Goal: Complete application form

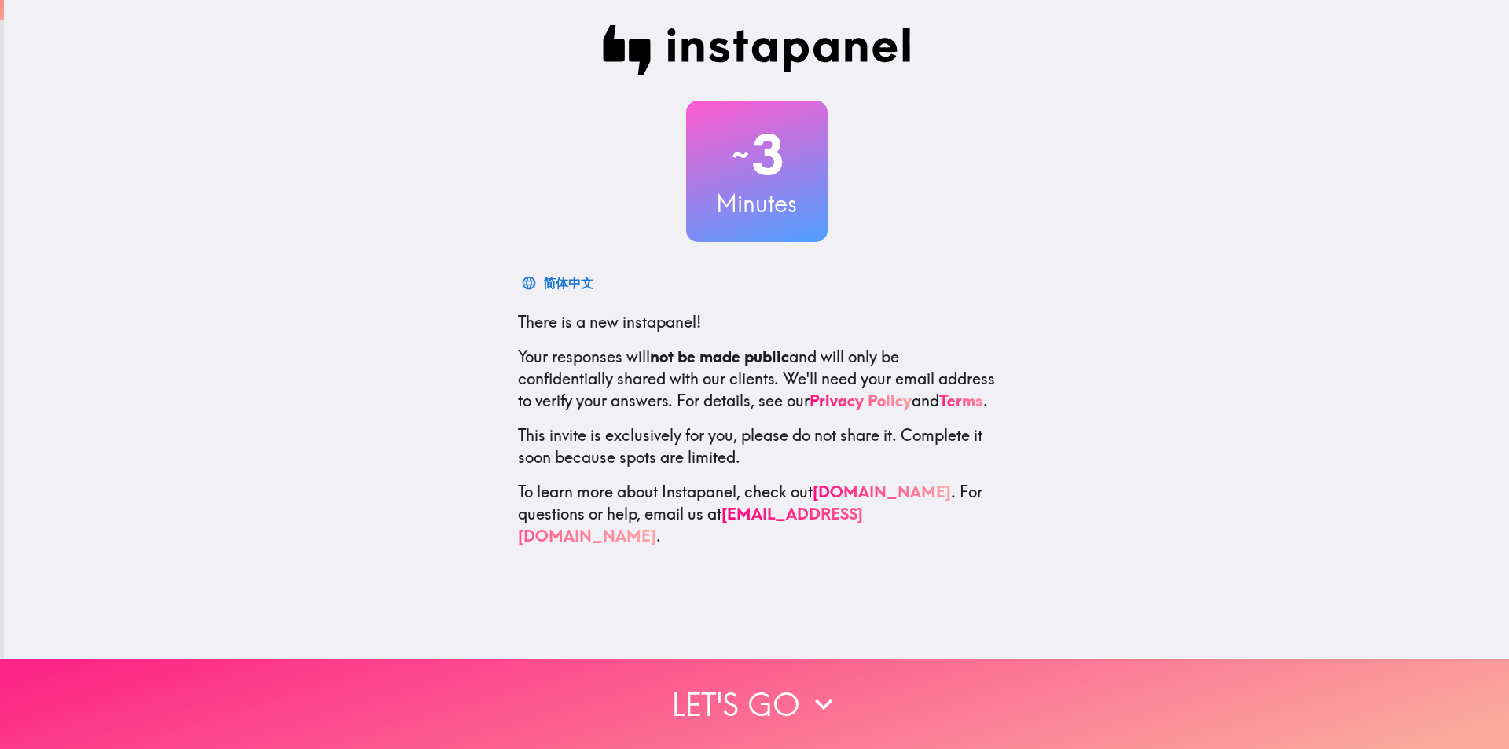
click at [798, 666] on button "Let's go" at bounding box center [754, 703] width 1509 height 90
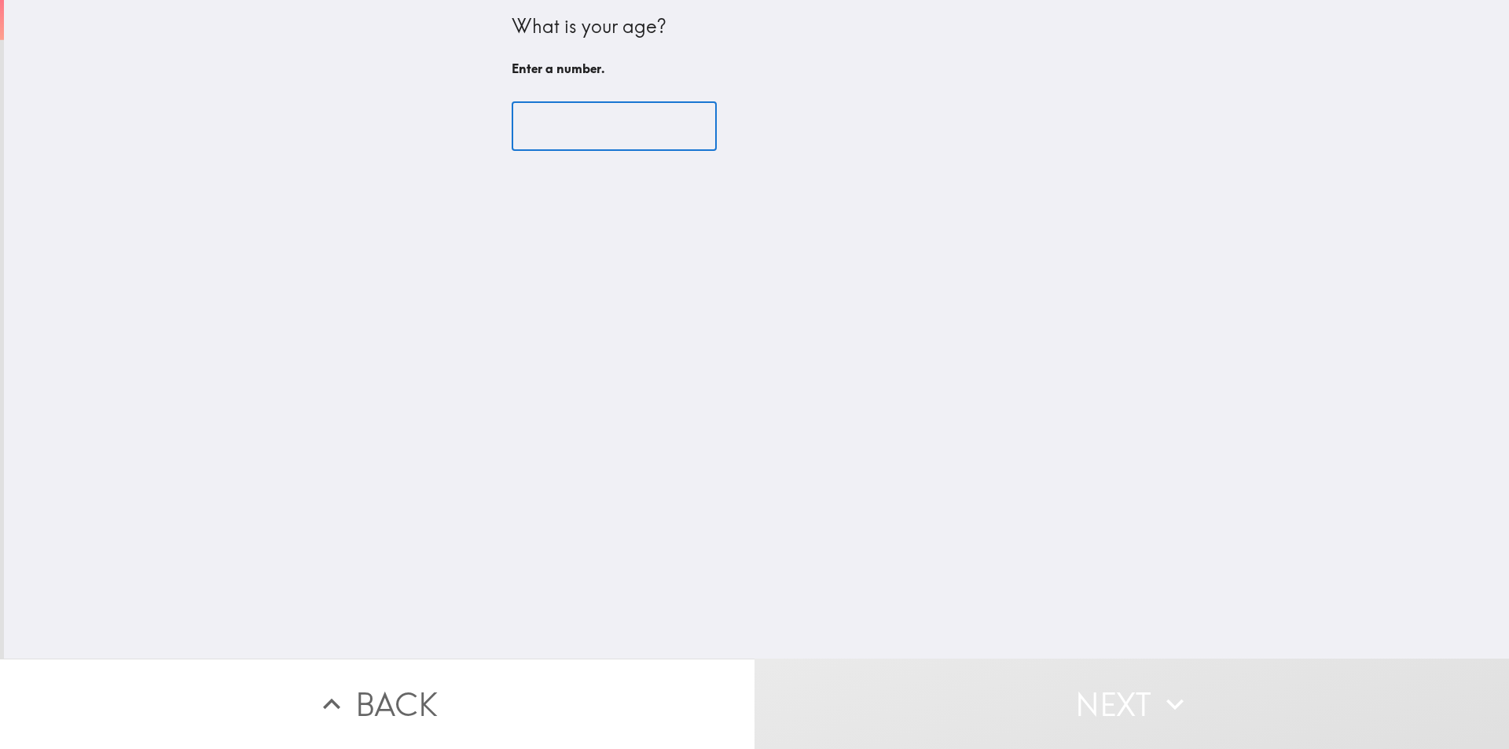
click at [607, 123] on input "number" at bounding box center [614, 126] width 205 height 49
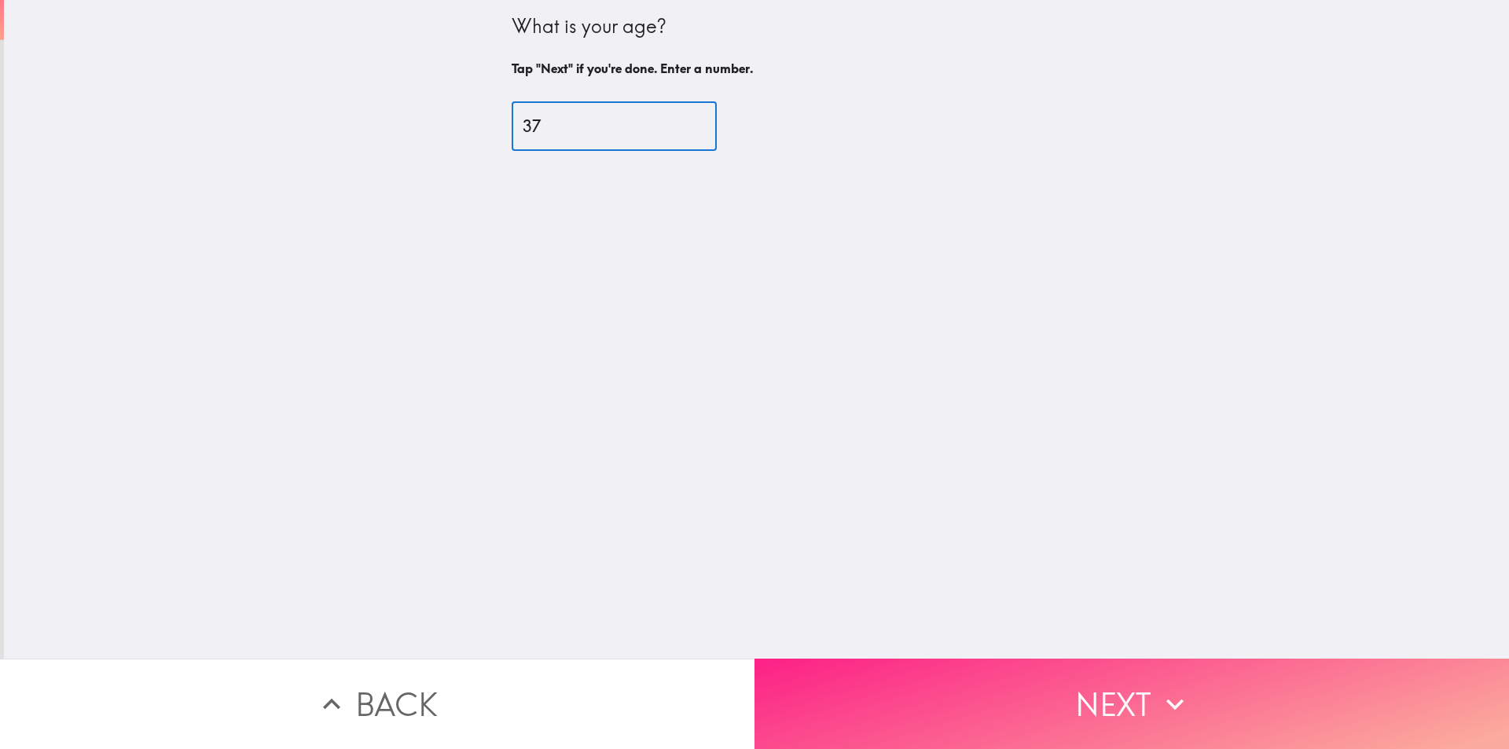
type input "37"
click at [1107, 669] on button "Next" at bounding box center [1131, 703] width 754 height 90
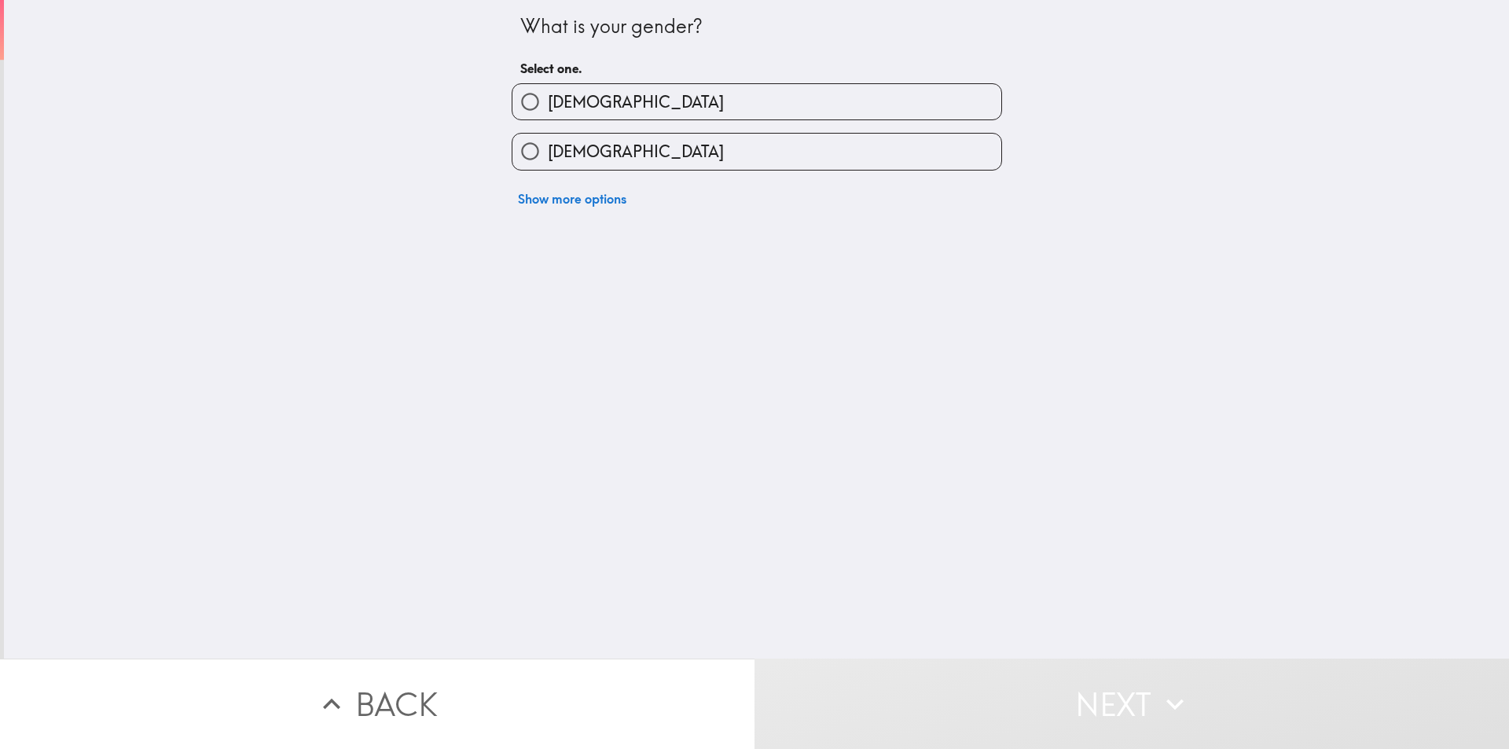
click at [676, 169] on label "[DEMOGRAPHIC_DATA]" at bounding box center [756, 151] width 489 height 35
click at [548, 169] on input "[DEMOGRAPHIC_DATA]" at bounding box center [529, 151] width 35 height 35
radio input "true"
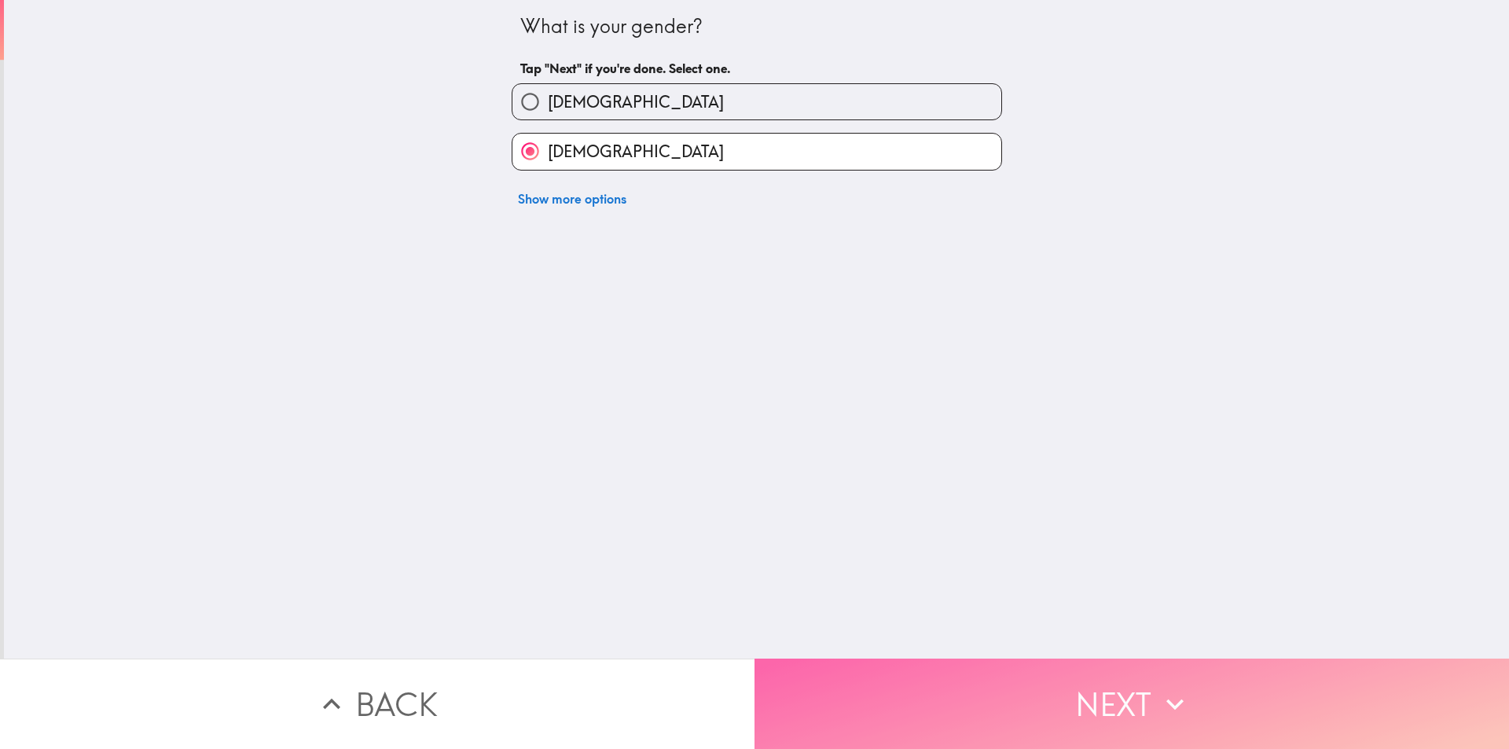
click at [992, 722] on button "Next" at bounding box center [1131, 703] width 754 height 90
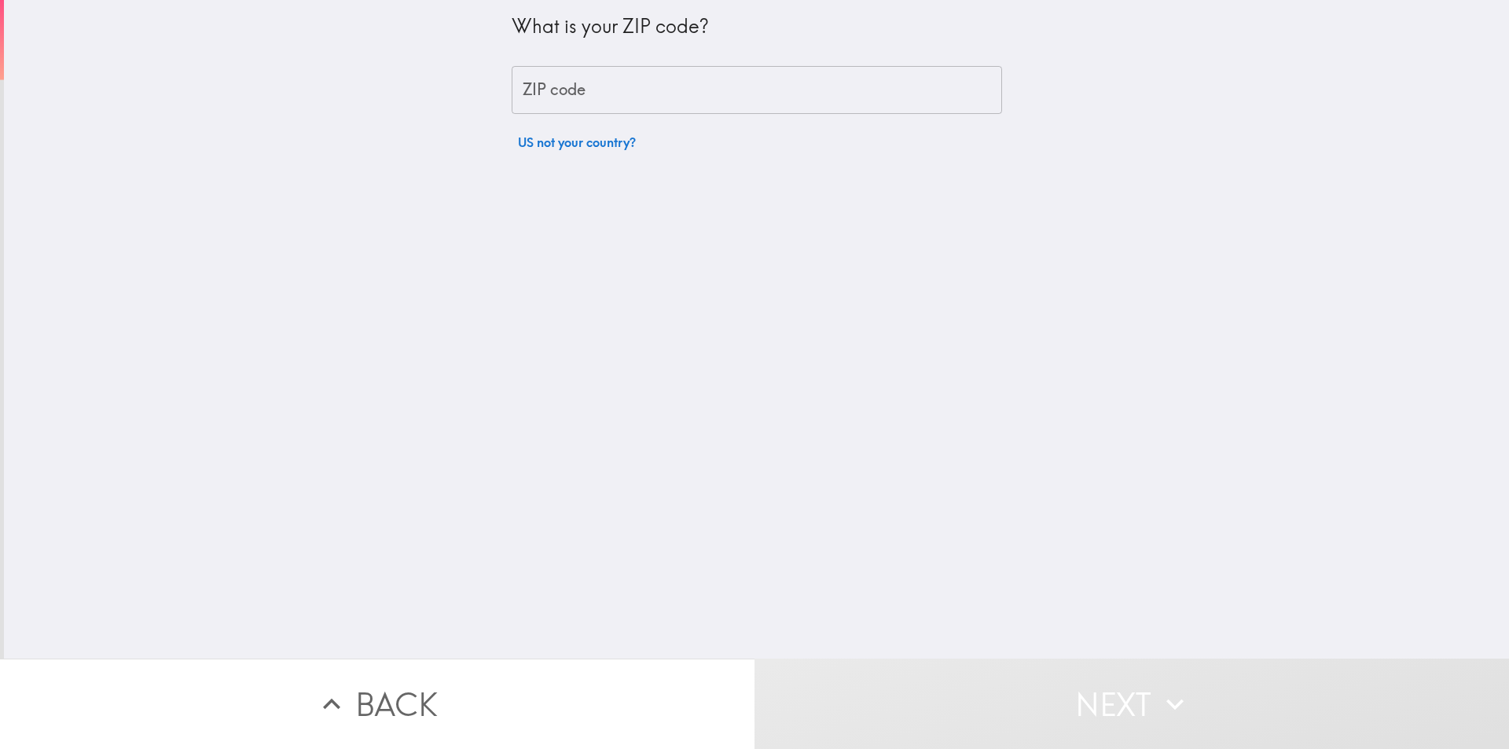
click at [680, 96] on input "ZIP code" at bounding box center [757, 90] width 490 height 49
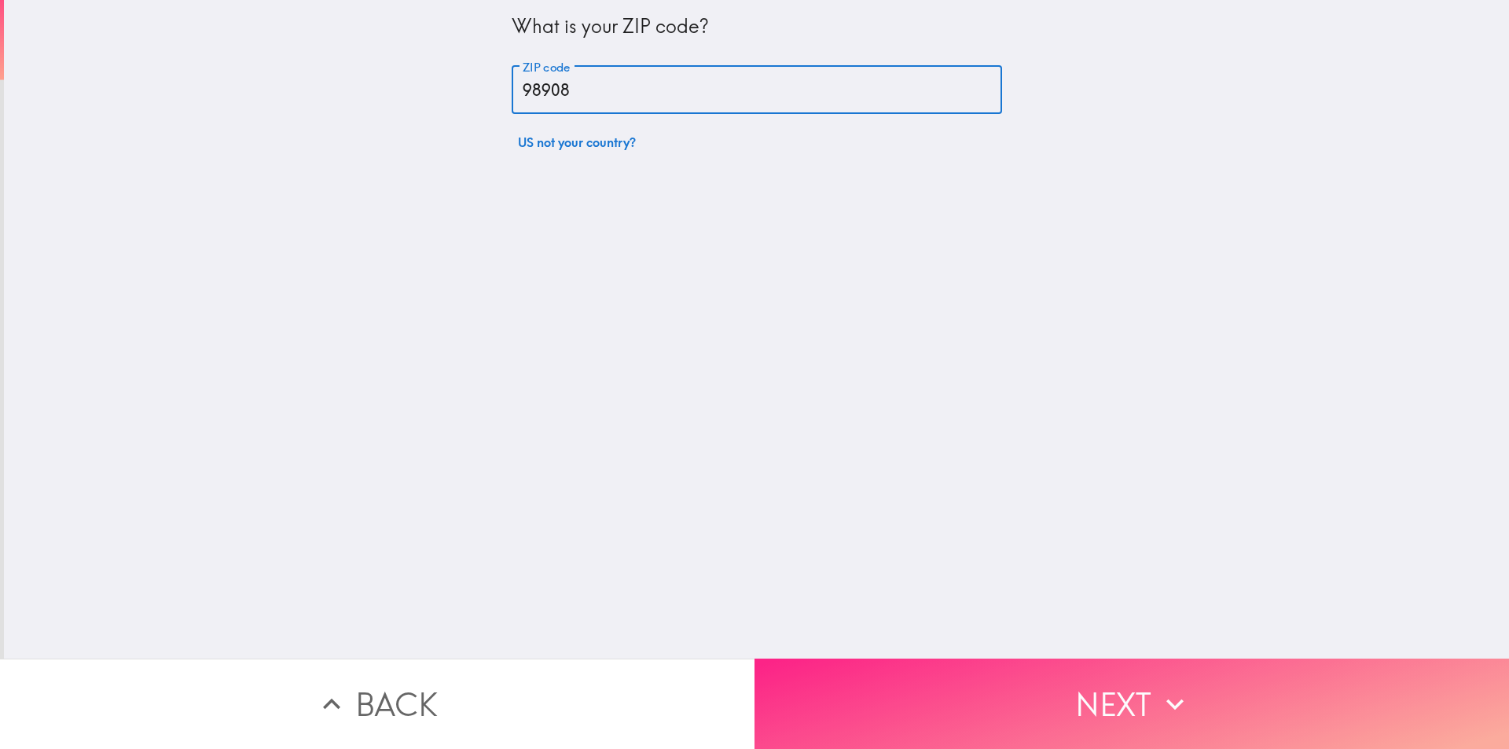
type input "98908"
click at [982, 685] on button "Next" at bounding box center [1131, 703] width 754 height 90
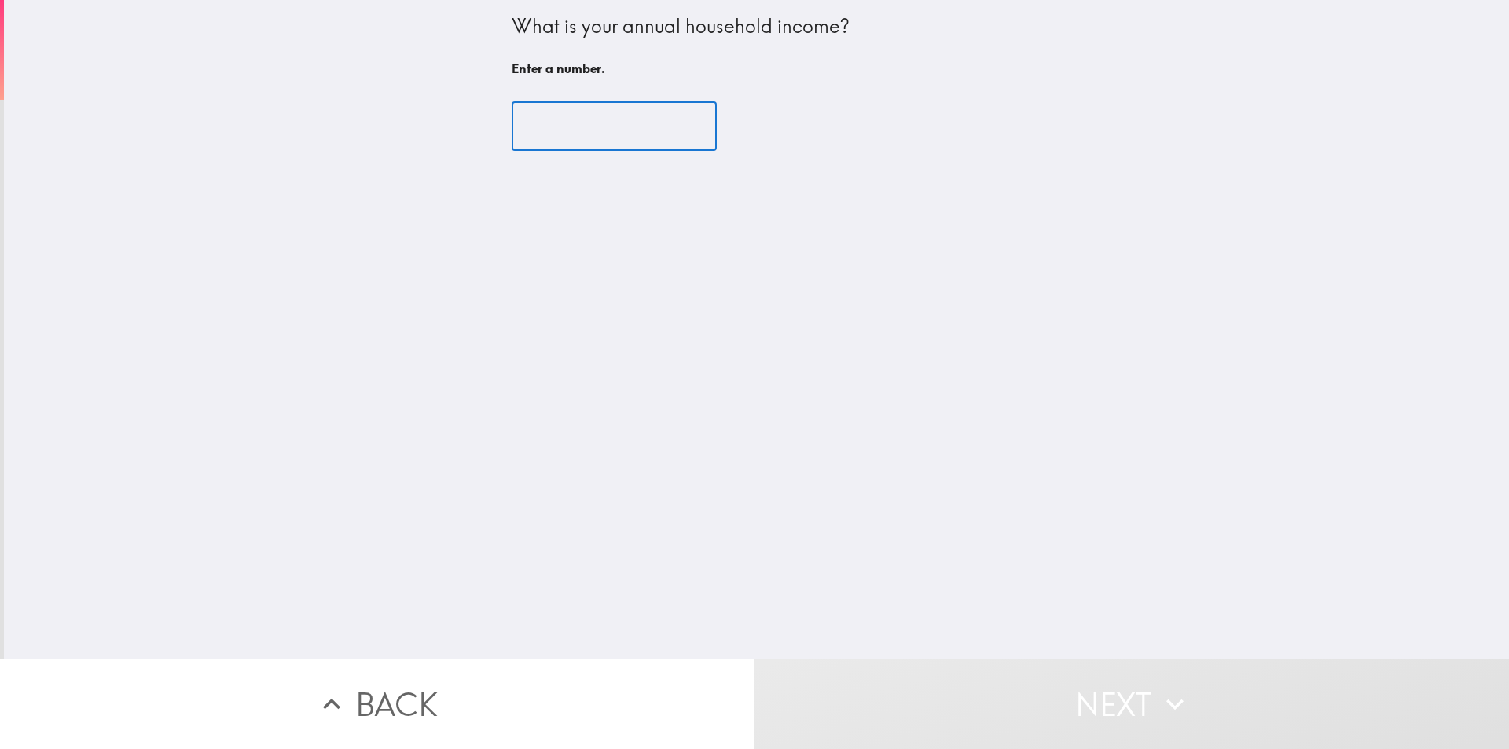
click at [612, 141] on input "number" at bounding box center [614, 126] width 205 height 49
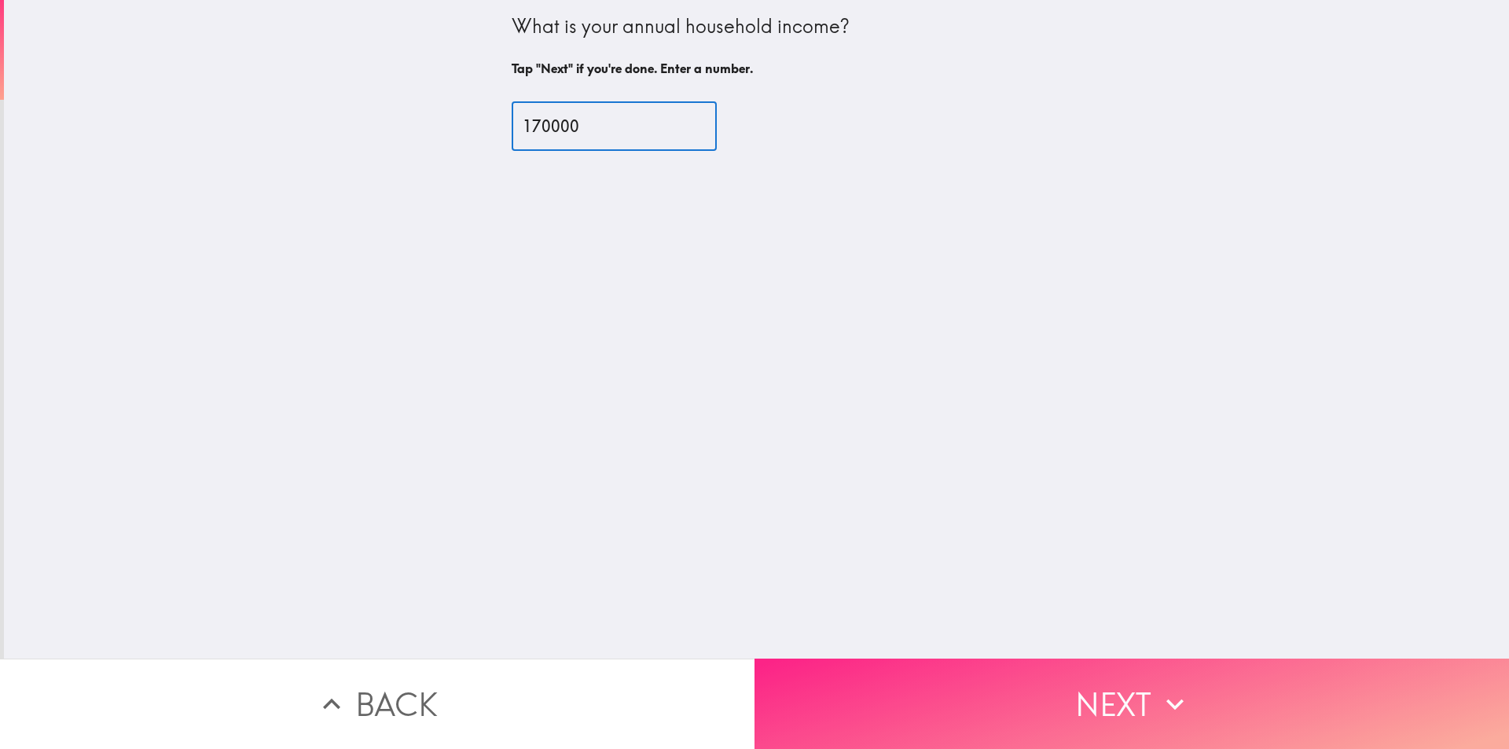
type input "170000"
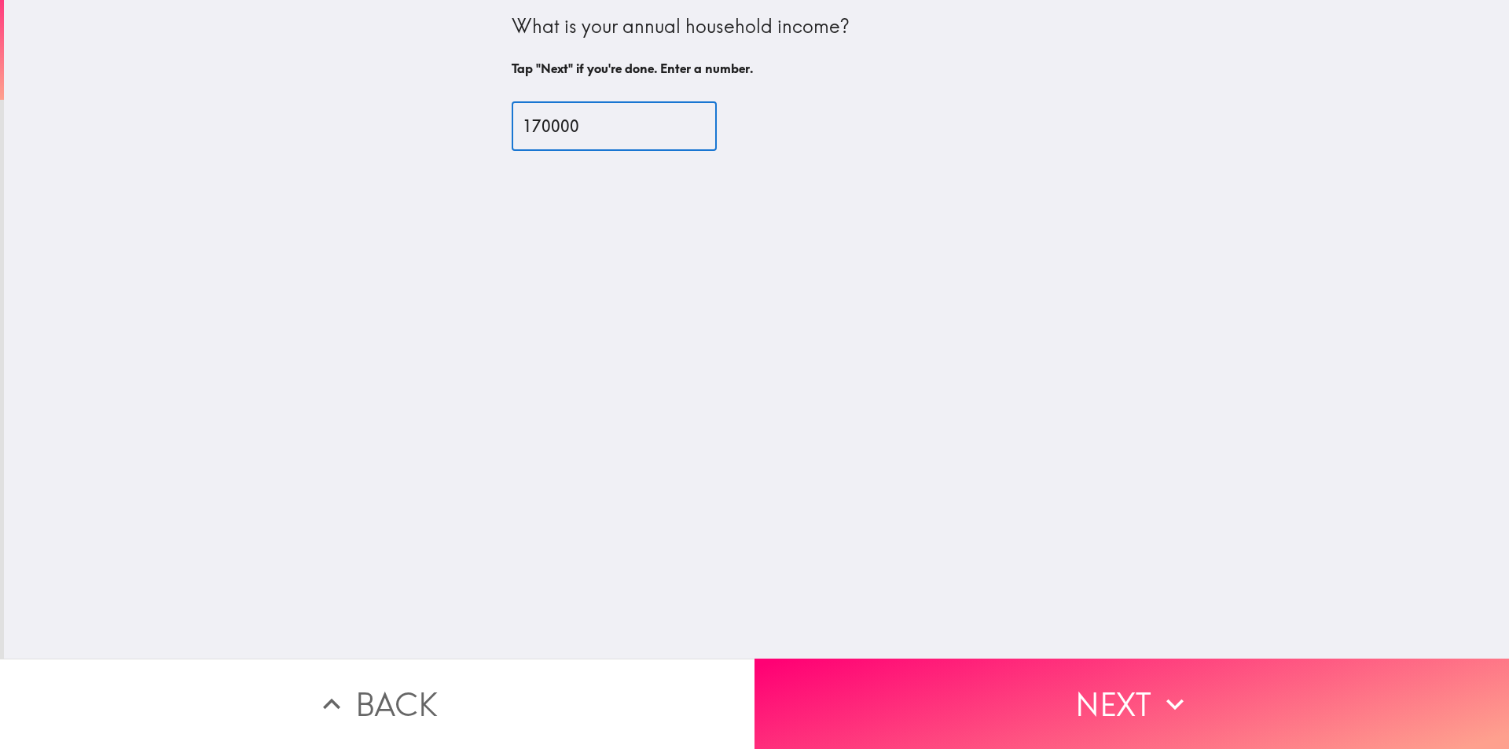
click at [1003, 688] on button "Next" at bounding box center [1131, 703] width 754 height 90
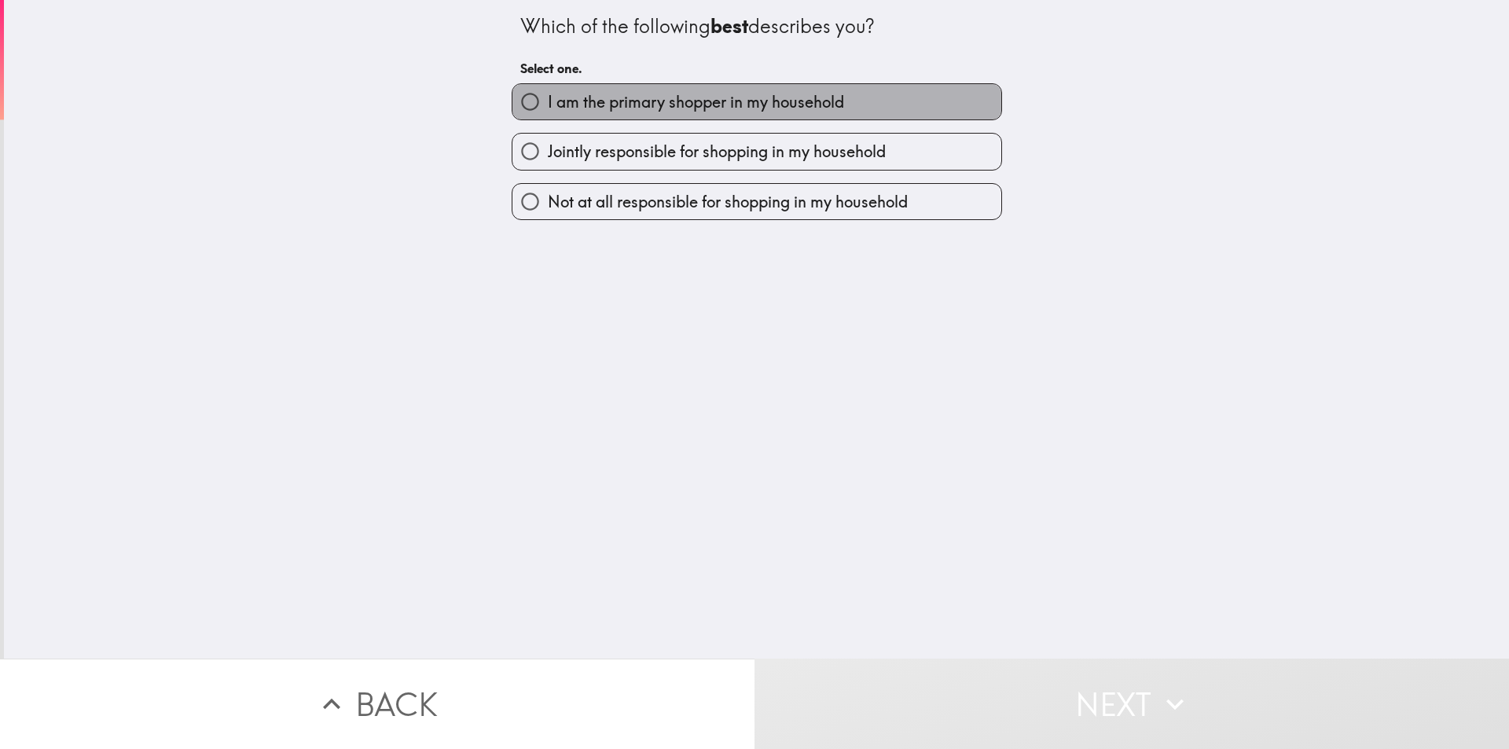
click at [669, 105] on span "I am the primary shopper in my household" at bounding box center [696, 102] width 296 height 22
click at [548, 105] on input "I am the primary shopper in my household" at bounding box center [529, 101] width 35 height 35
radio input "true"
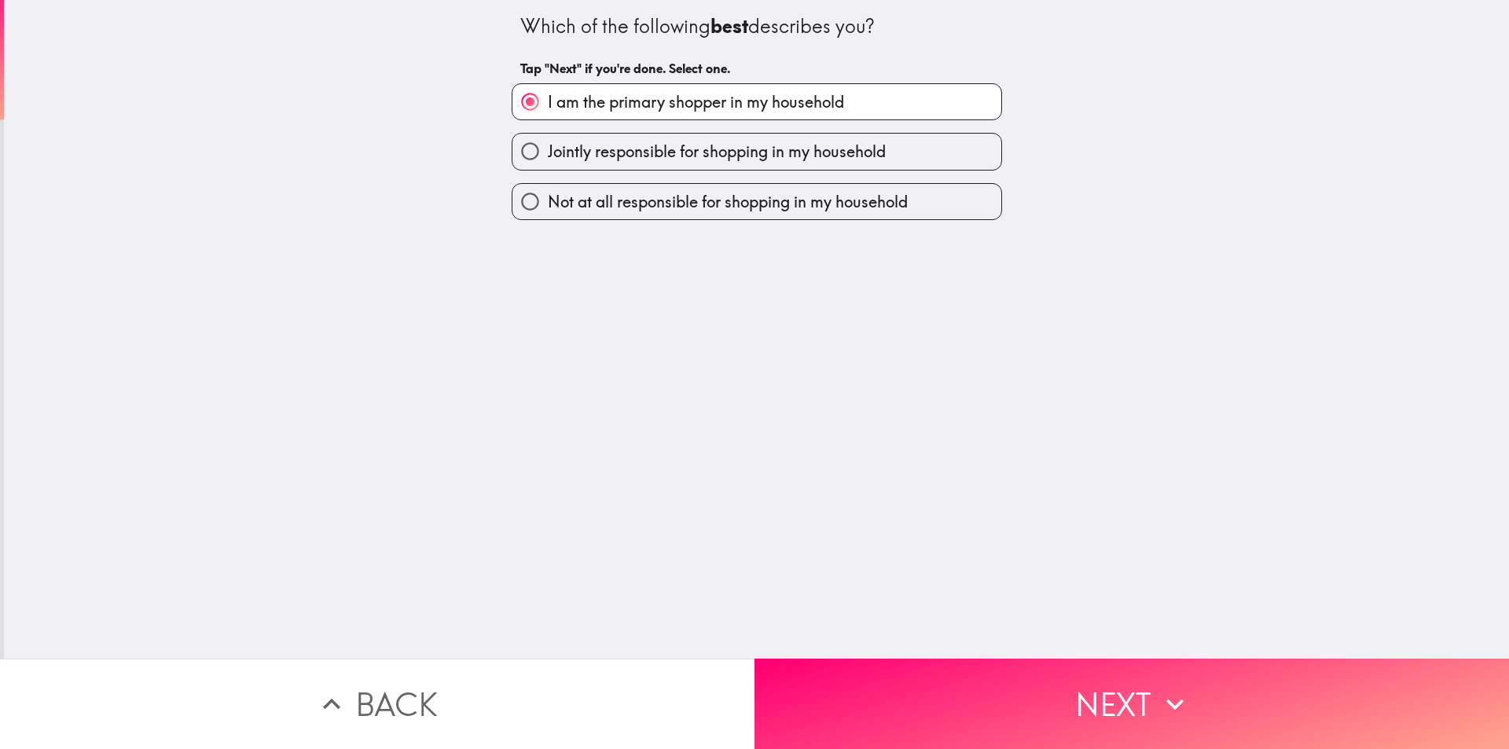
click at [1023, 698] on button "Next" at bounding box center [1131, 703] width 754 height 90
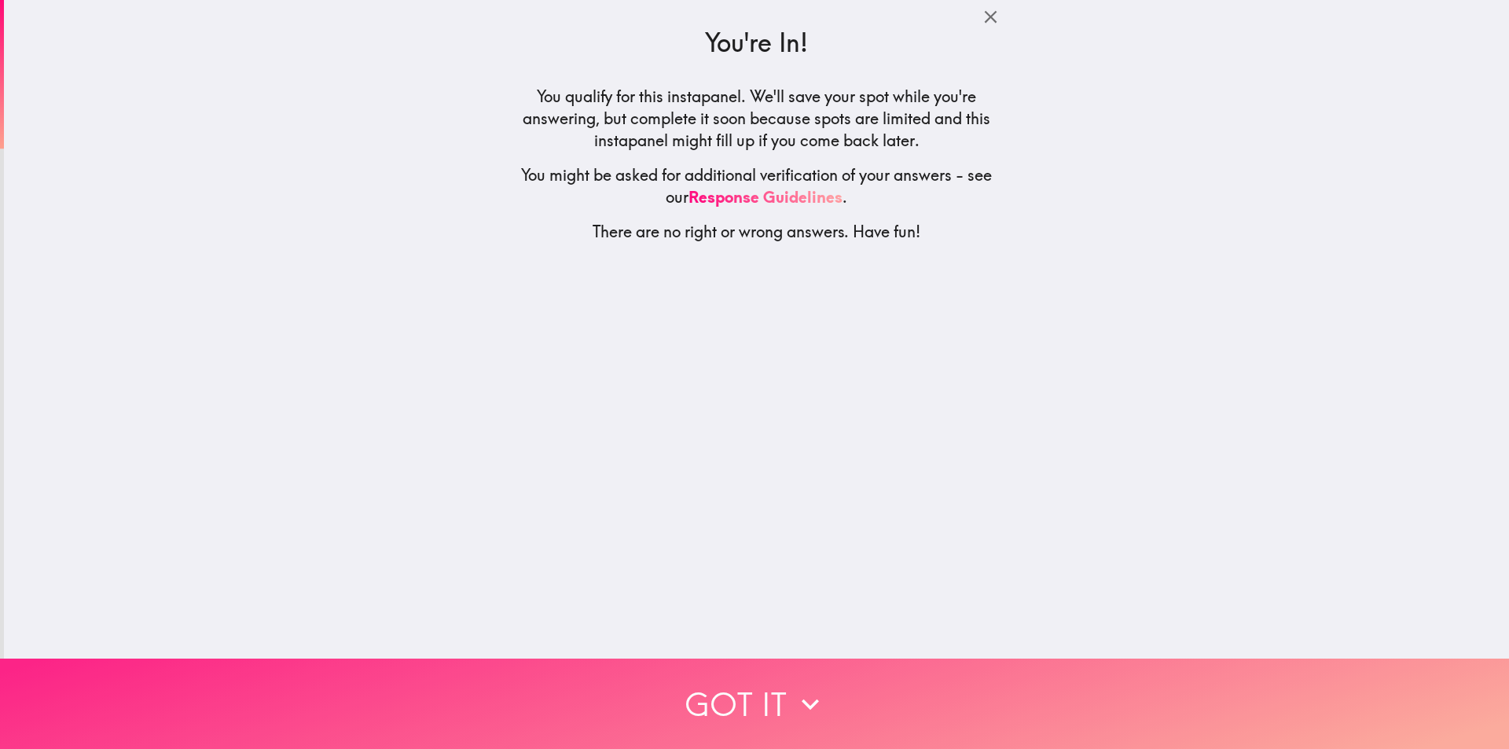
click at [776, 691] on button "Got it" at bounding box center [754, 703] width 1509 height 90
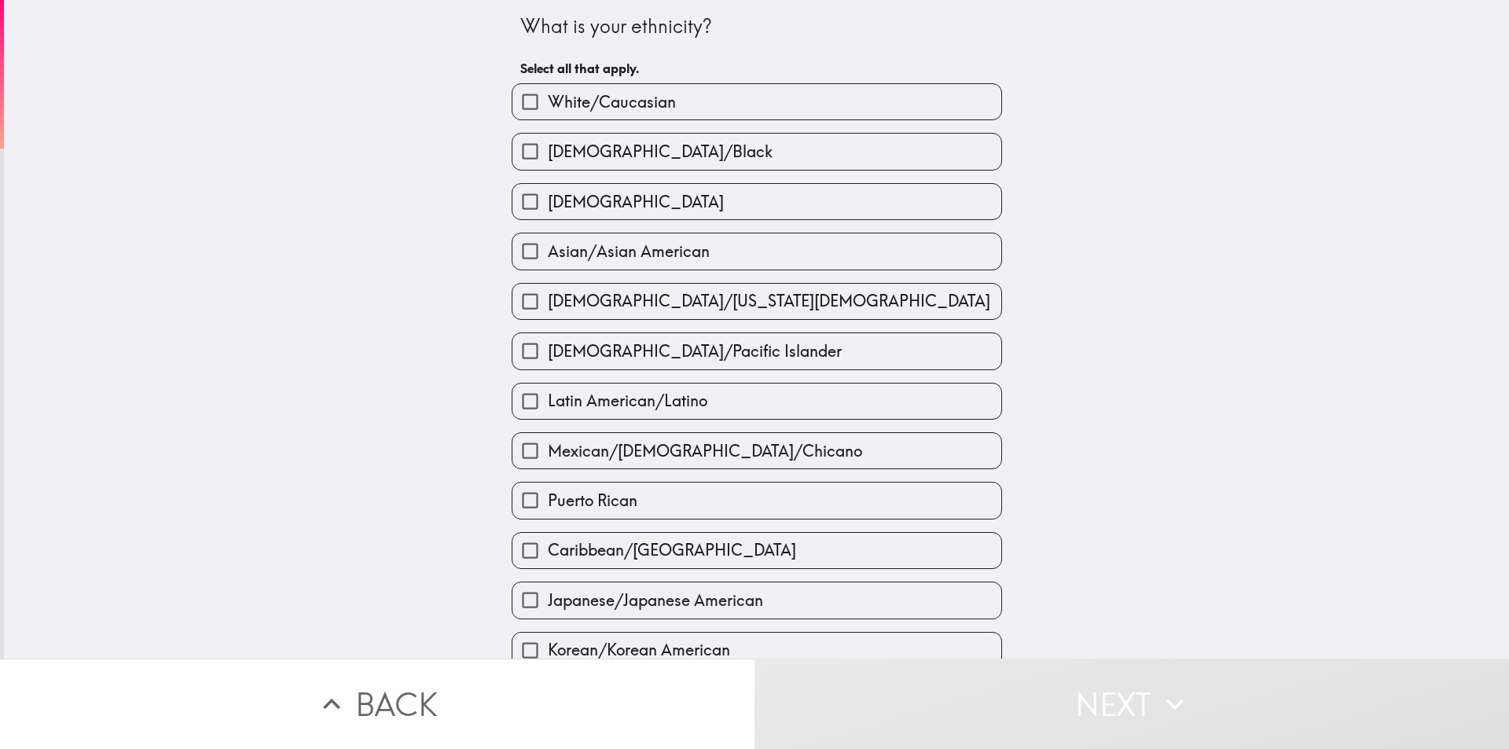
click at [633, 110] on span "White/Caucasian" at bounding box center [612, 102] width 128 height 22
click at [548, 110] on input "White/Caucasian" at bounding box center [529, 101] width 35 height 35
checkbox input "true"
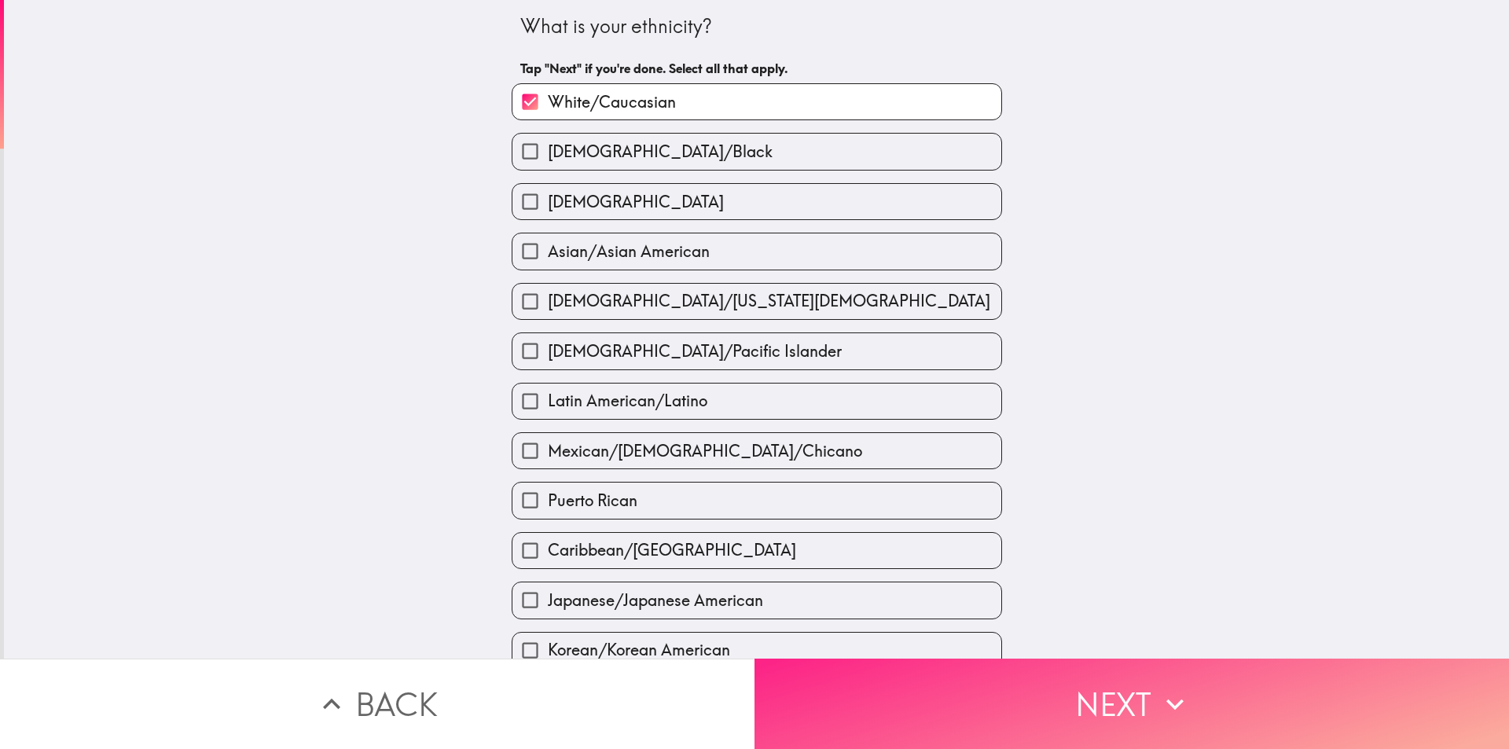
click at [946, 703] on button "Next" at bounding box center [1131, 703] width 754 height 90
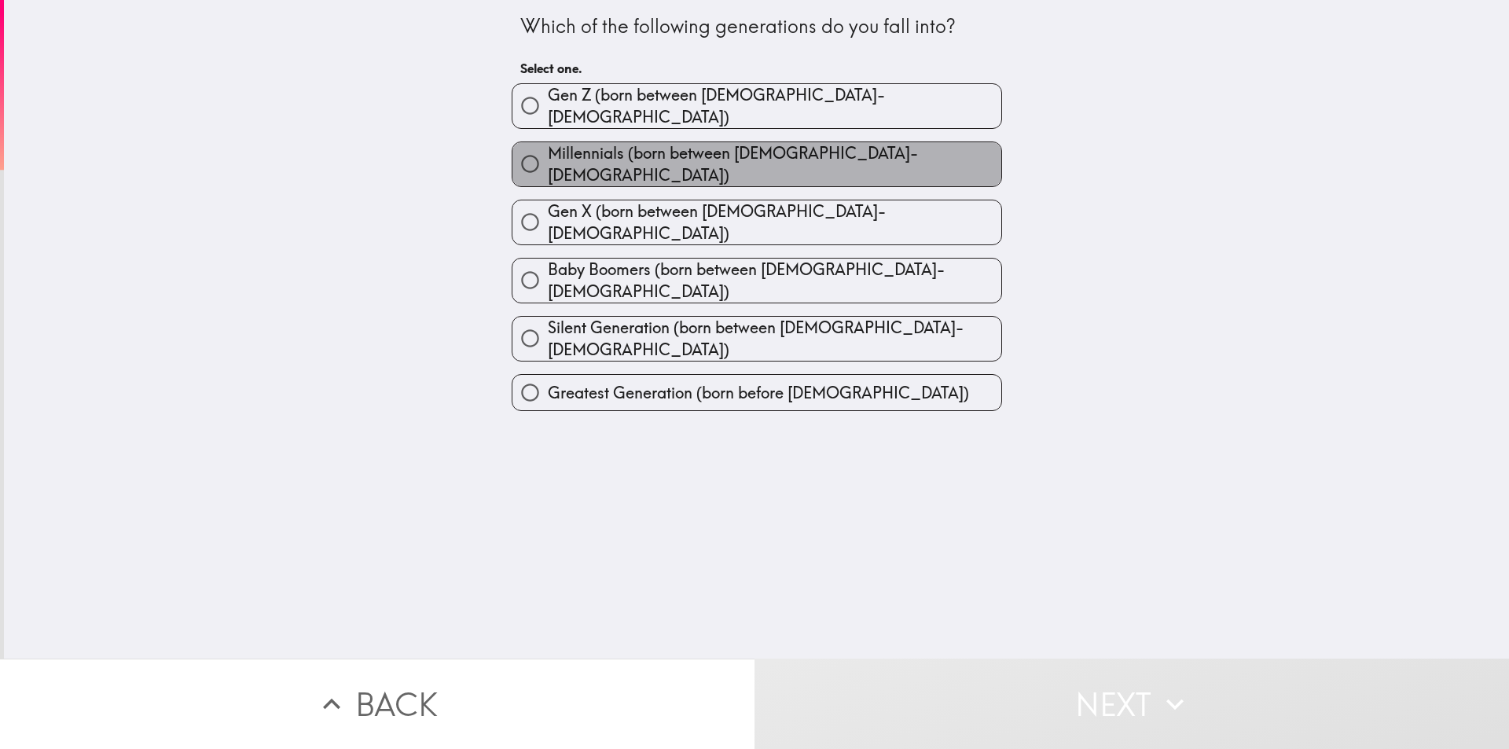
drag, startPoint x: 794, startPoint y: 158, endPoint x: 801, endPoint y: 166, distance: 10.6
click at [794, 158] on span "Millennials (born between [DEMOGRAPHIC_DATA]-[DEMOGRAPHIC_DATA])" at bounding box center [774, 164] width 453 height 44
click at [548, 158] on input "Millennials (born between [DEMOGRAPHIC_DATA]-[DEMOGRAPHIC_DATA])" at bounding box center [529, 163] width 35 height 35
radio input "true"
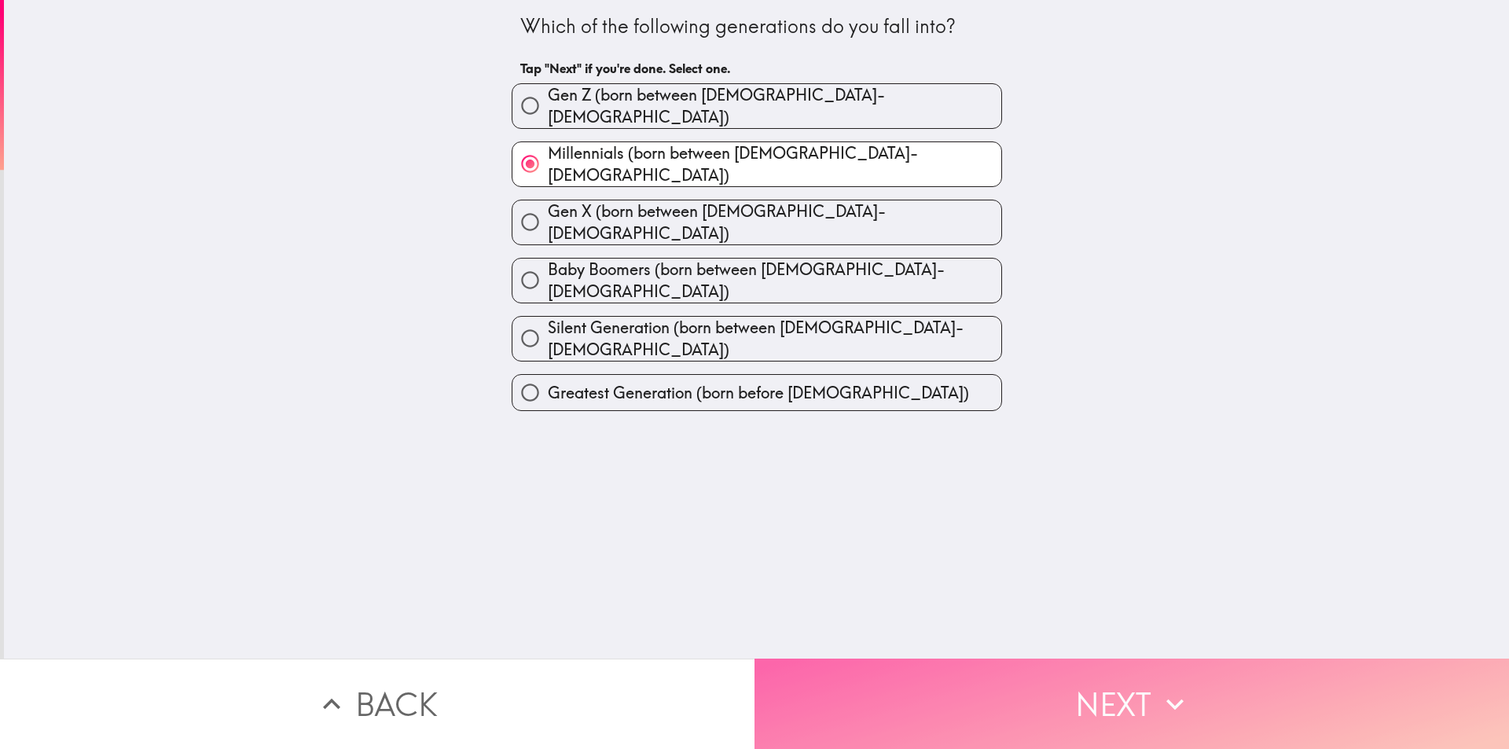
click at [1075, 666] on button "Next" at bounding box center [1131, 703] width 754 height 90
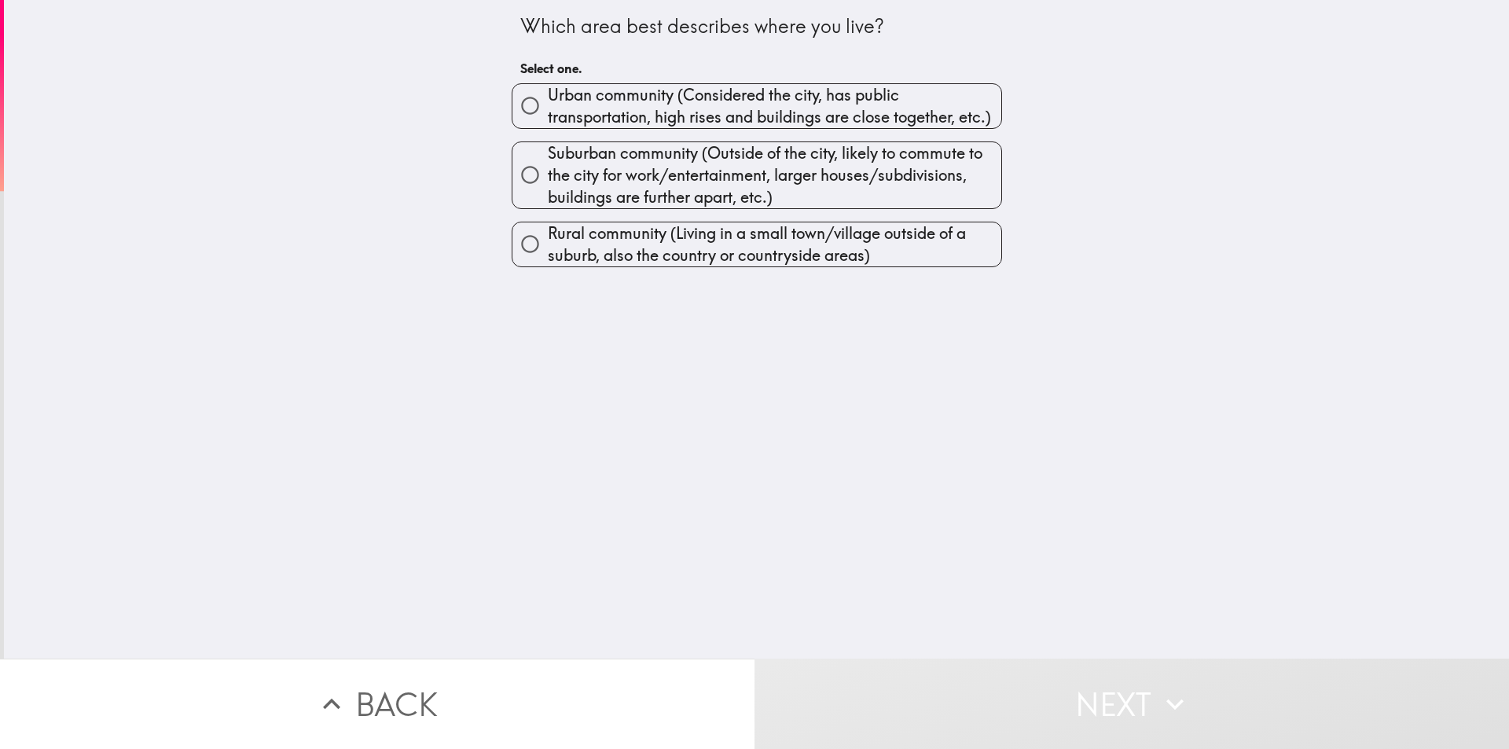
click at [691, 94] on span "Urban community (Considered the city, has public transportation, high rises and…" at bounding box center [774, 106] width 453 height 44
click at [548, 94] on input "Urban community (Considered the city, has public transportation, high rises and…" at bounding box center [529, 105] width 35 height 35
radio input "true"
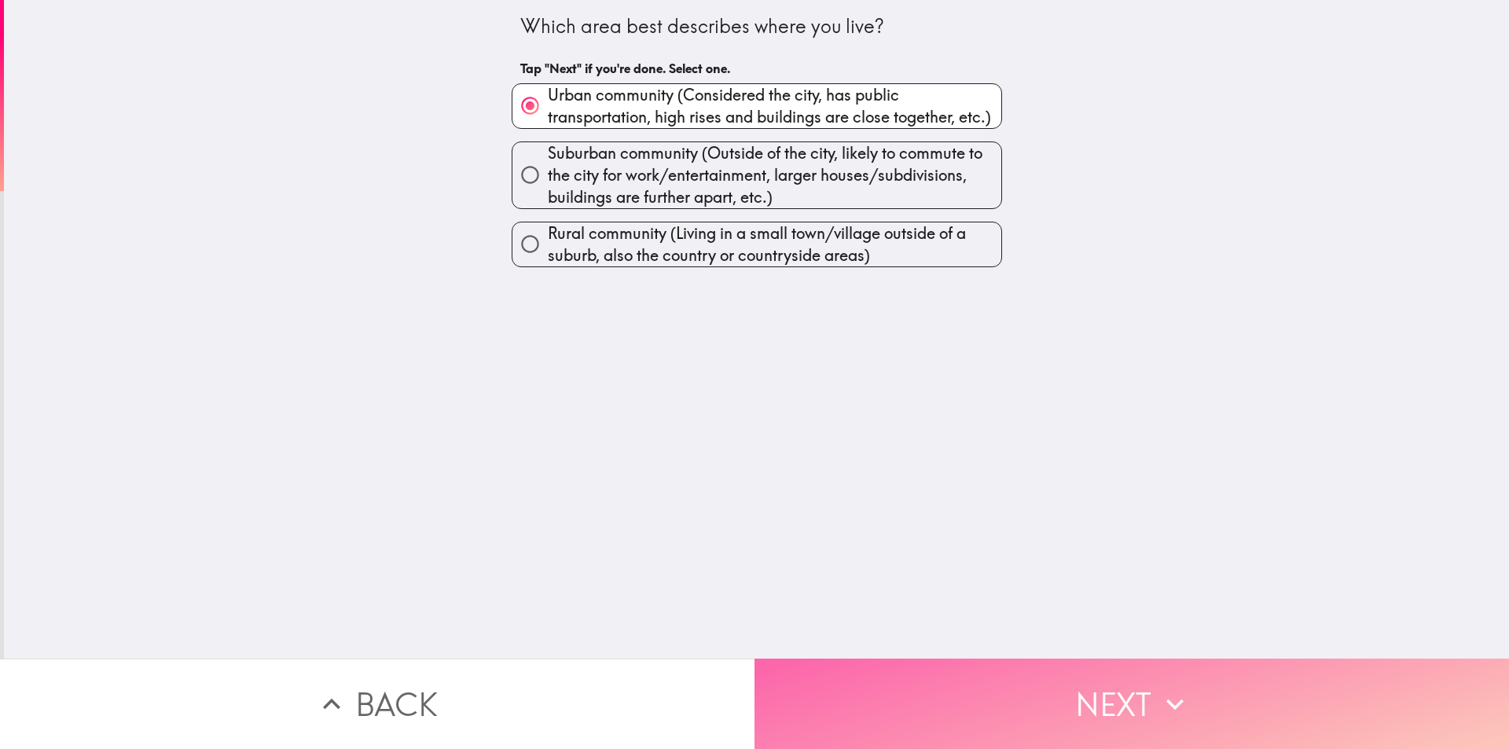
click at [1043, 728] on button "Next" at bounding box center [1131, 703] width 754 height 90
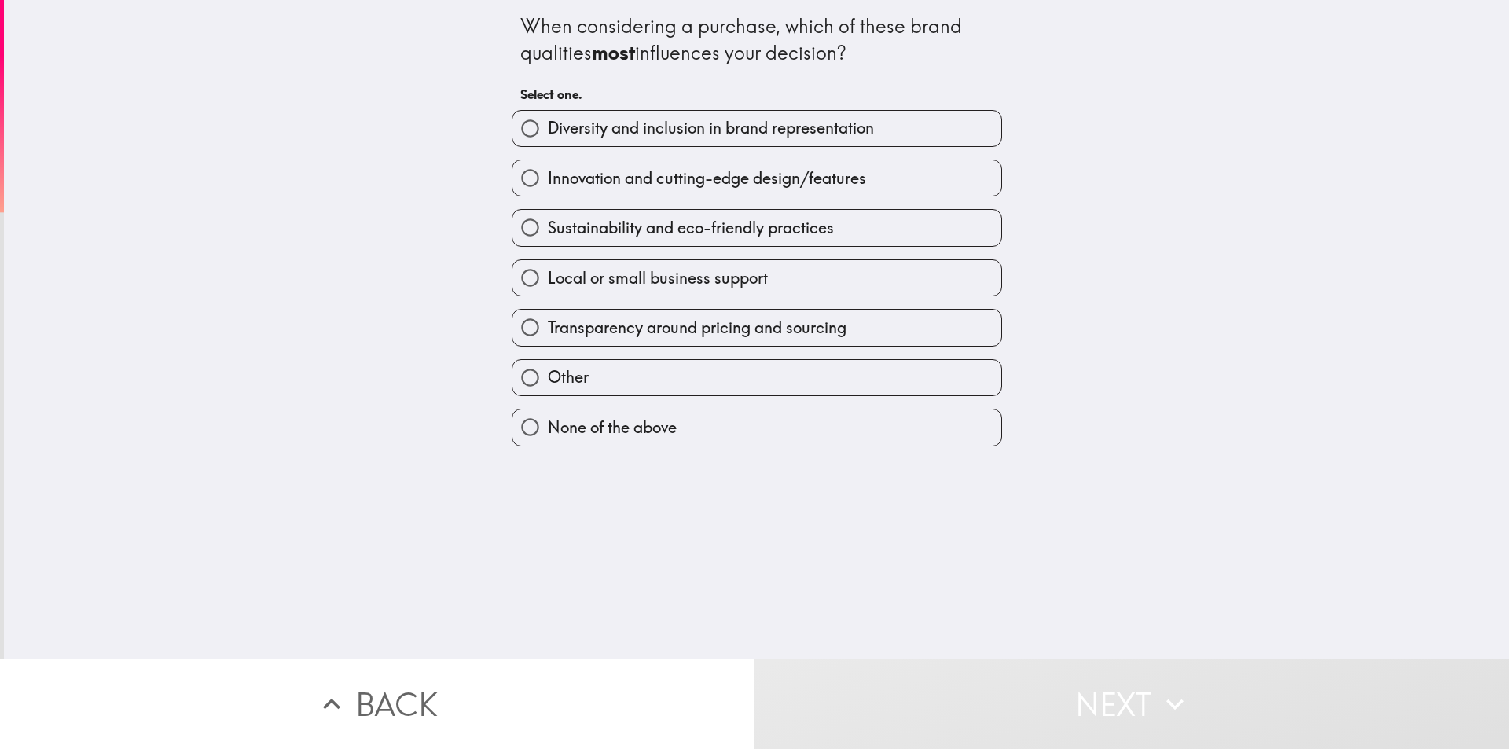
click at [724, 156] on div "Innovation and cutting-edge design/features" at bounding box center [750, 172] width 503 height 50
drag, startPoint x: 731, startPoint y: 173, endPoint x: 783, endPoint y: 198, distance: 57.6
click at [732, 173] on span "Innovation and cutting-edge design/features" at bounding box center [707, 178] width 318 height 22
click at [548, 173] on input "Innovation and cutting-edge design/features" at bounding box center [529, 177] width 35 height 35
radio input "true"
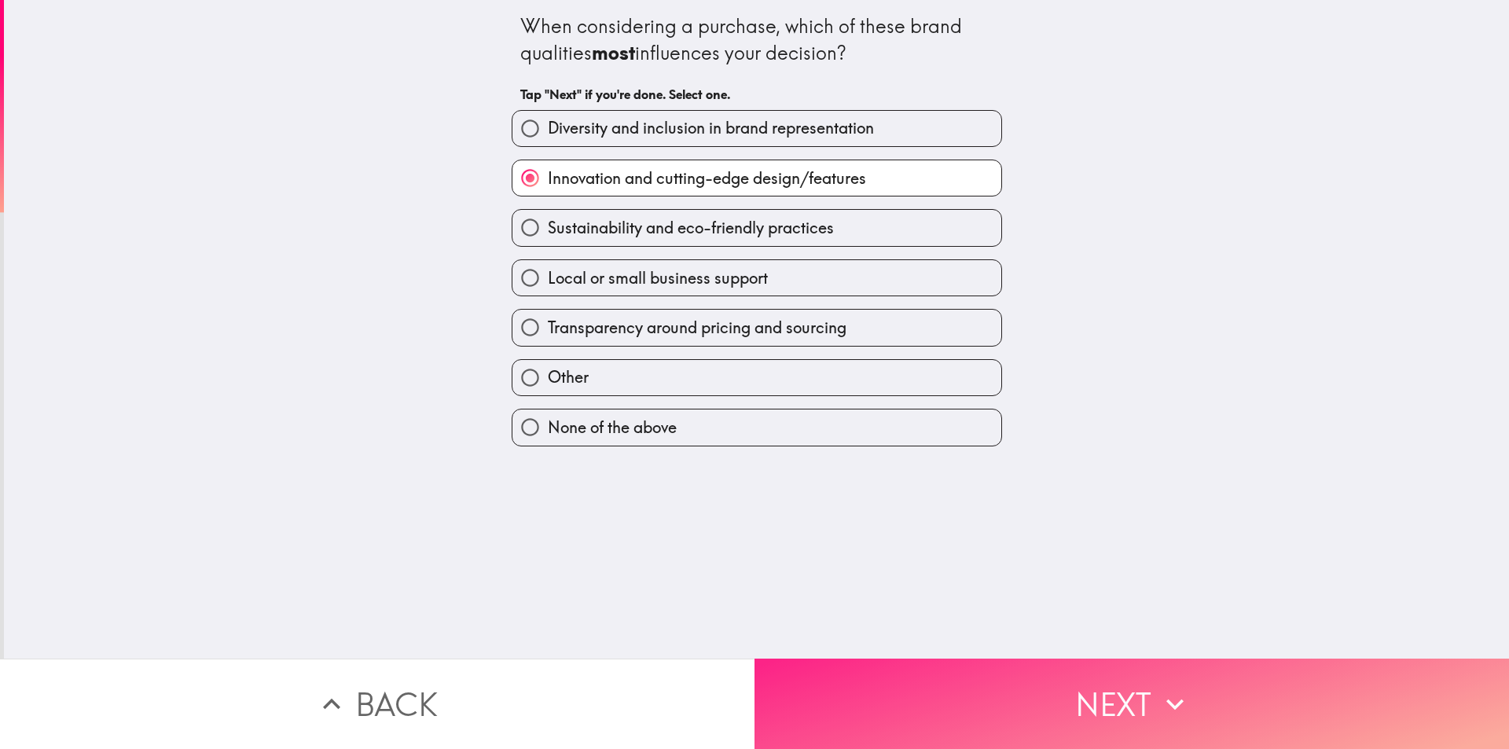
click at [1034, 677] on button "Next" at bounding box center [1131, 703] width 754 height 90
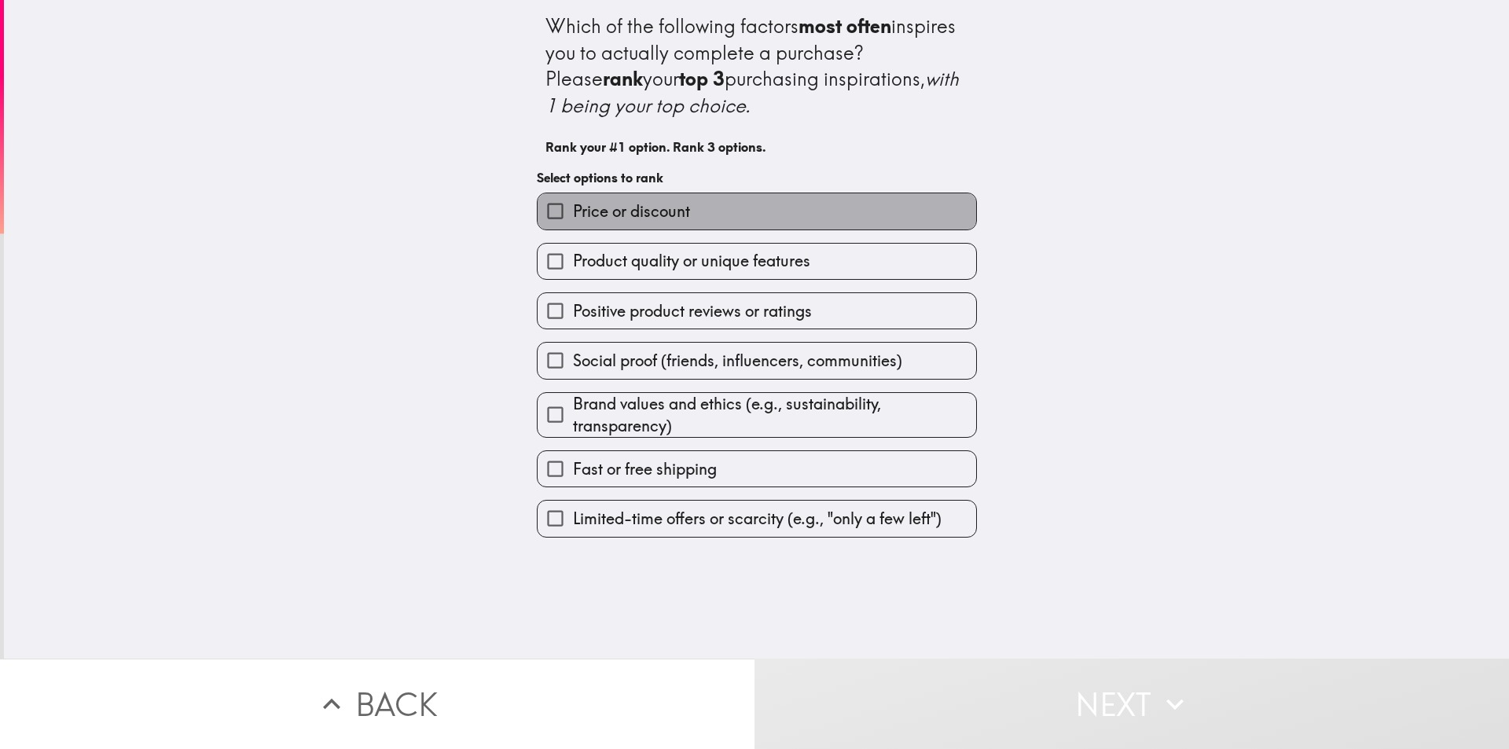
click at [677, 205] on span "Price or discount" at bounding box center [631, 211] width 117 height 22
click at [573, 205] on input "Price or discount" at bounding box center [554, 210] width 35 height 35
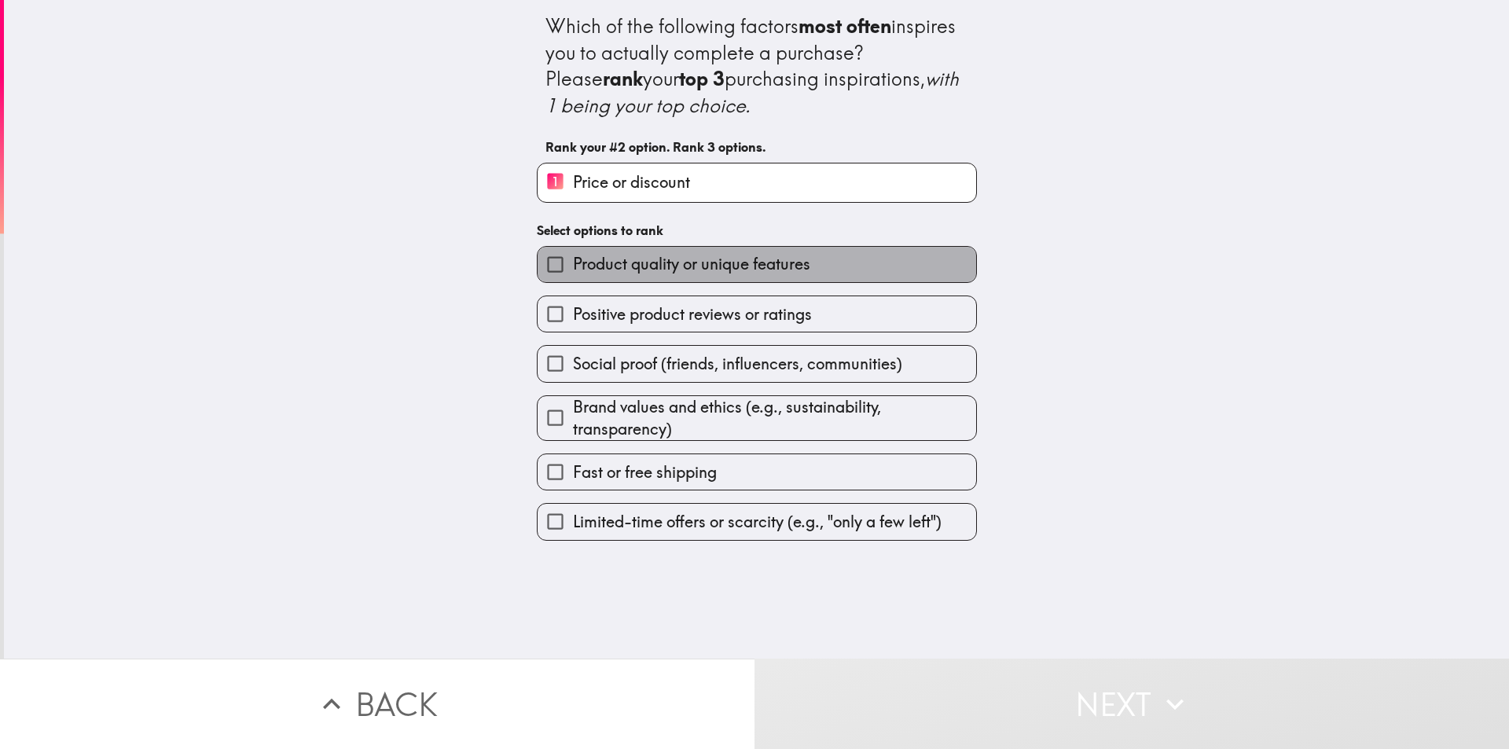
click at [715, 277] on label "Product quality or unique features" at bounding box center [756, 264] width 438 height 35
click at [573, 277] on input "Product quality or unique features" at bounding box center [554, 264] width 35 height 35
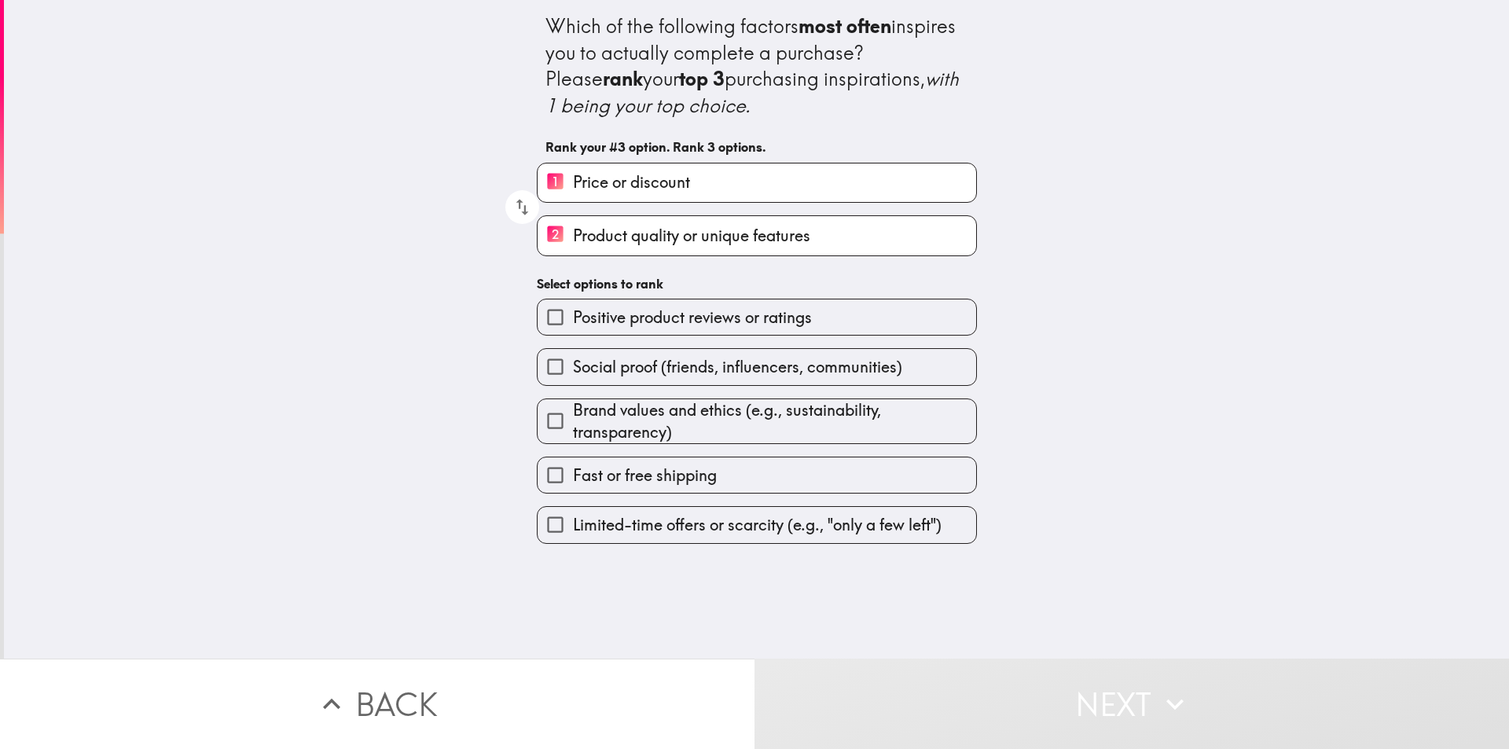
click at [733, 339] on div "Social proof (friends, influencers, communities)" at bounding box center [750, 361] width 453 height 50
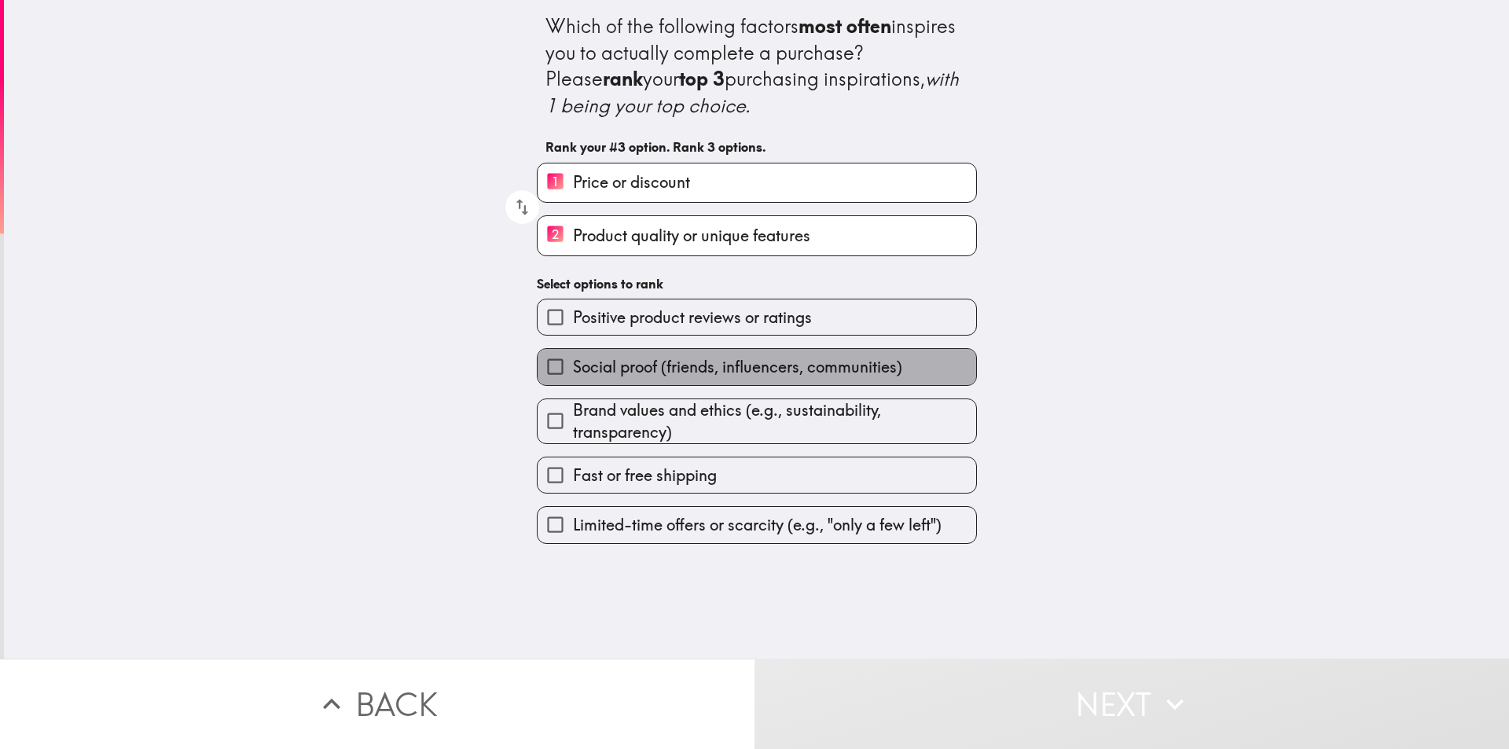
click at [691, 368] on span "Social proof (friends, influencers, communities)" at bounding box center [737, 367] width 329 height 22
click at [573, 368] on input "Social proof (friends, influencers, communities)" at bounding box center [554, 366] width 35 height 35
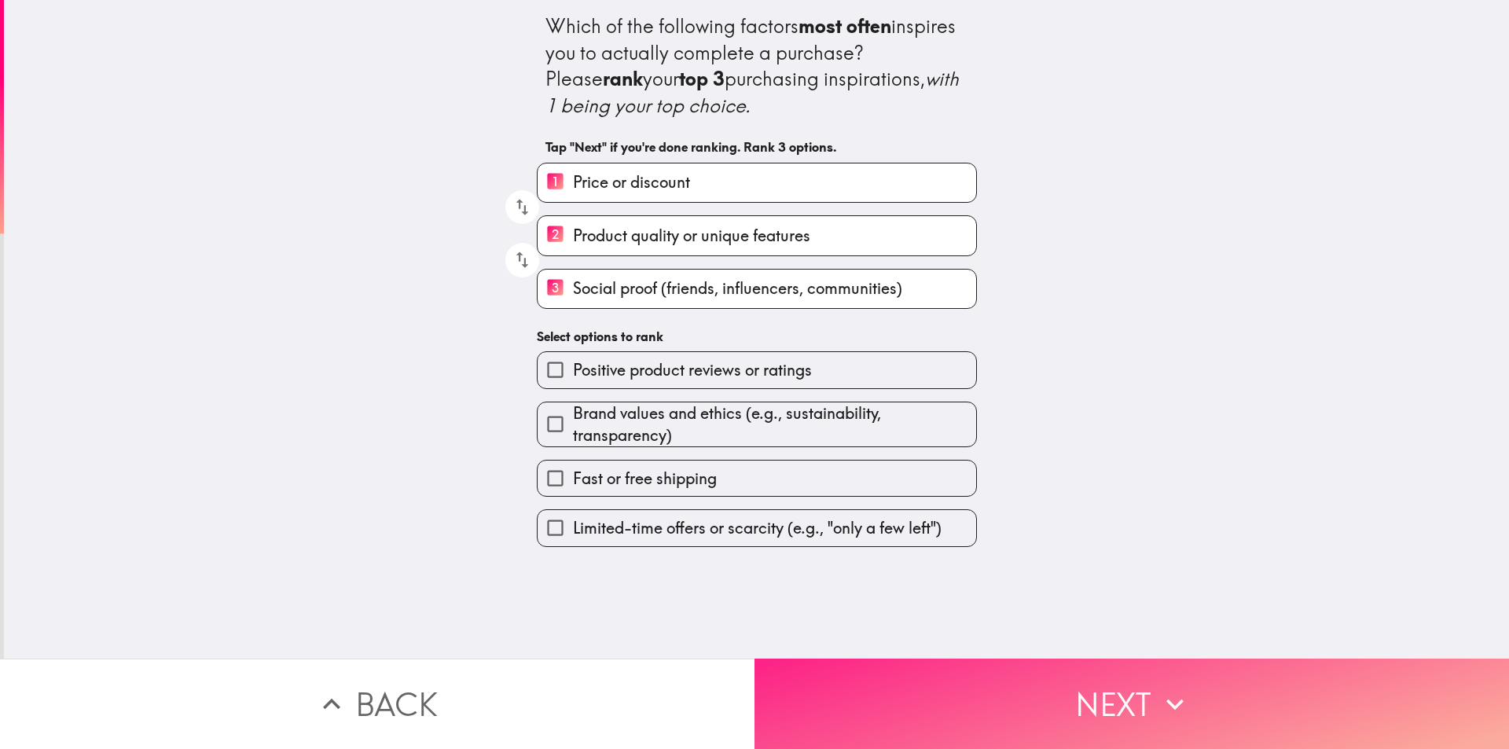
click at [979, 658] on button "Next" at bounding box center [1131, 703] width 754 height 90
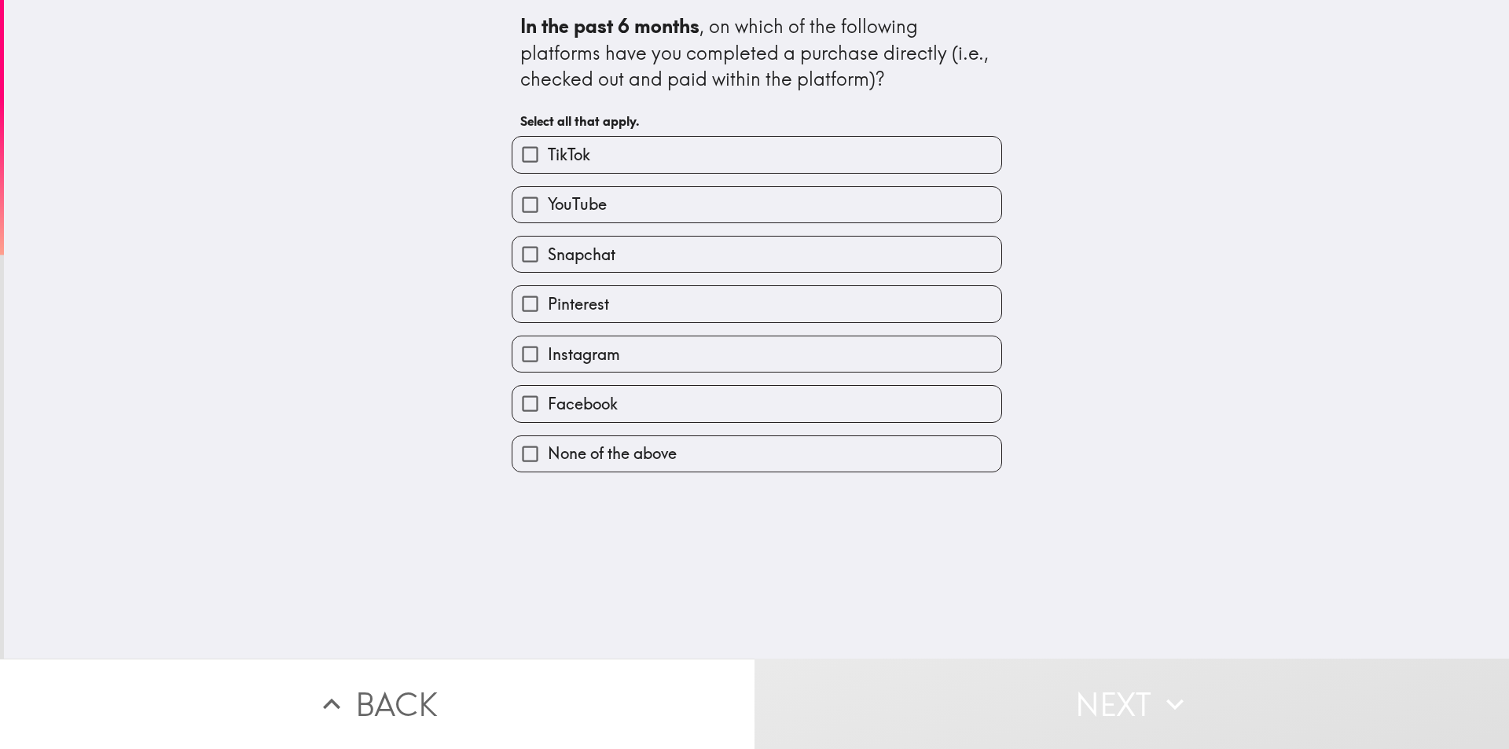
click at [618, 157] on label "TikTok" at bounding box center [756, 154] width 489 height 35
click at [548, 157] on input "TikTok" at bounding box center [529, 154] width 35 height 35
checkbox input "true"
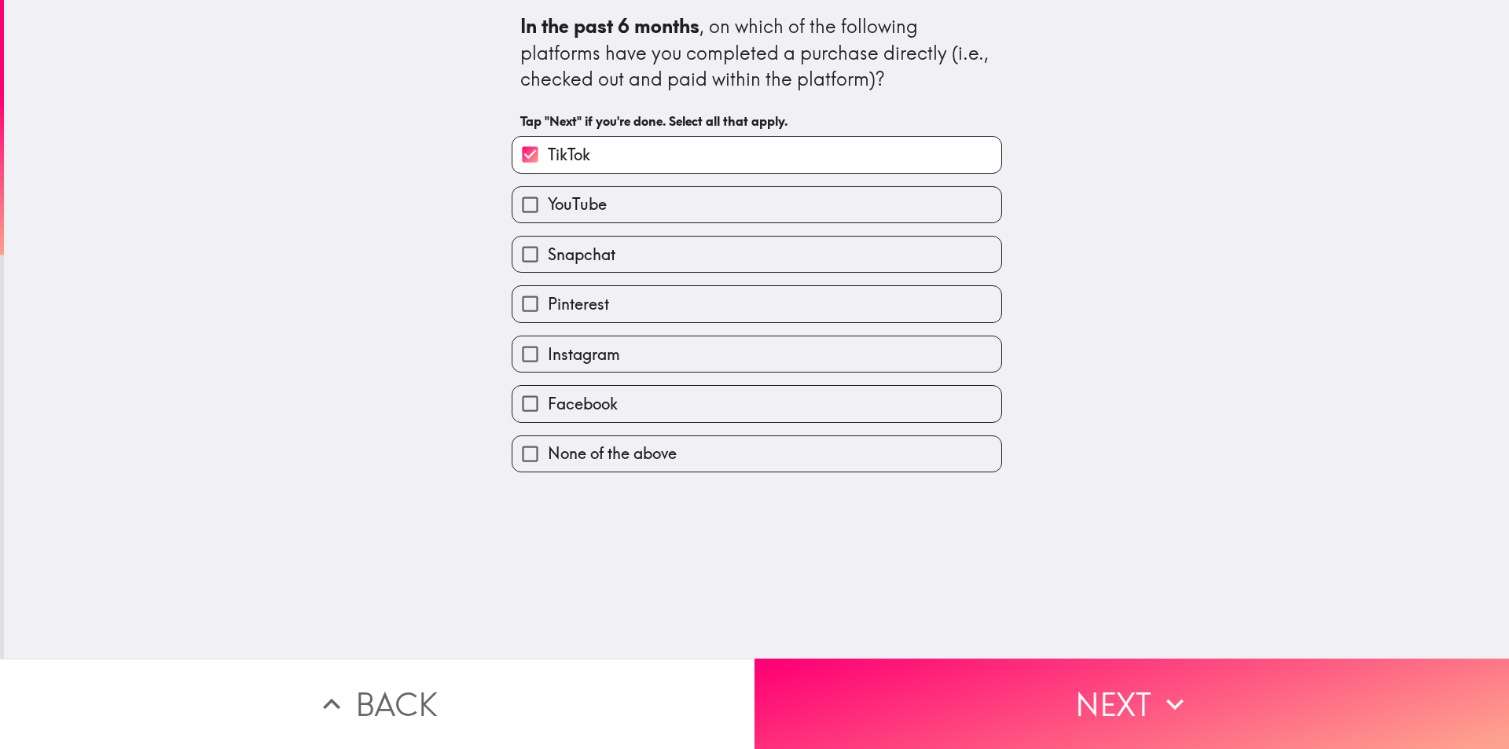
click at [656, 211] on label "YouTube" at bounding box center [756, 204] width 489 height 35
click at [548, 211] on input "YouTube" at bounding box center [529, 204] width 35 height 35
checkbox input "true"
click at [664, 255] on label "Snapchat" at bounding box center [756, 254] width 489 height 35
click at [548, 255] on input "Snapchat" at bounding box center [529, 254] width 35 height 35
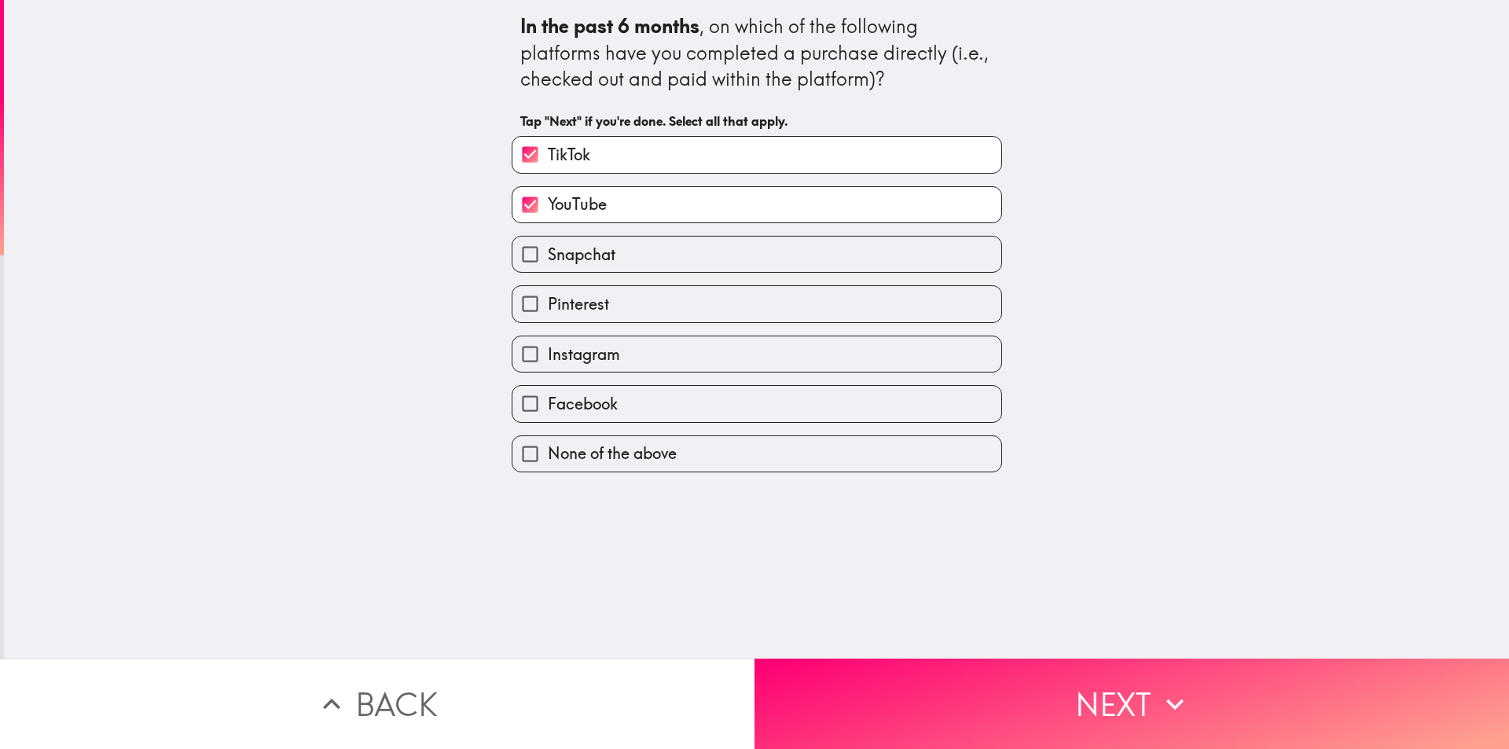
checkbox input "true"
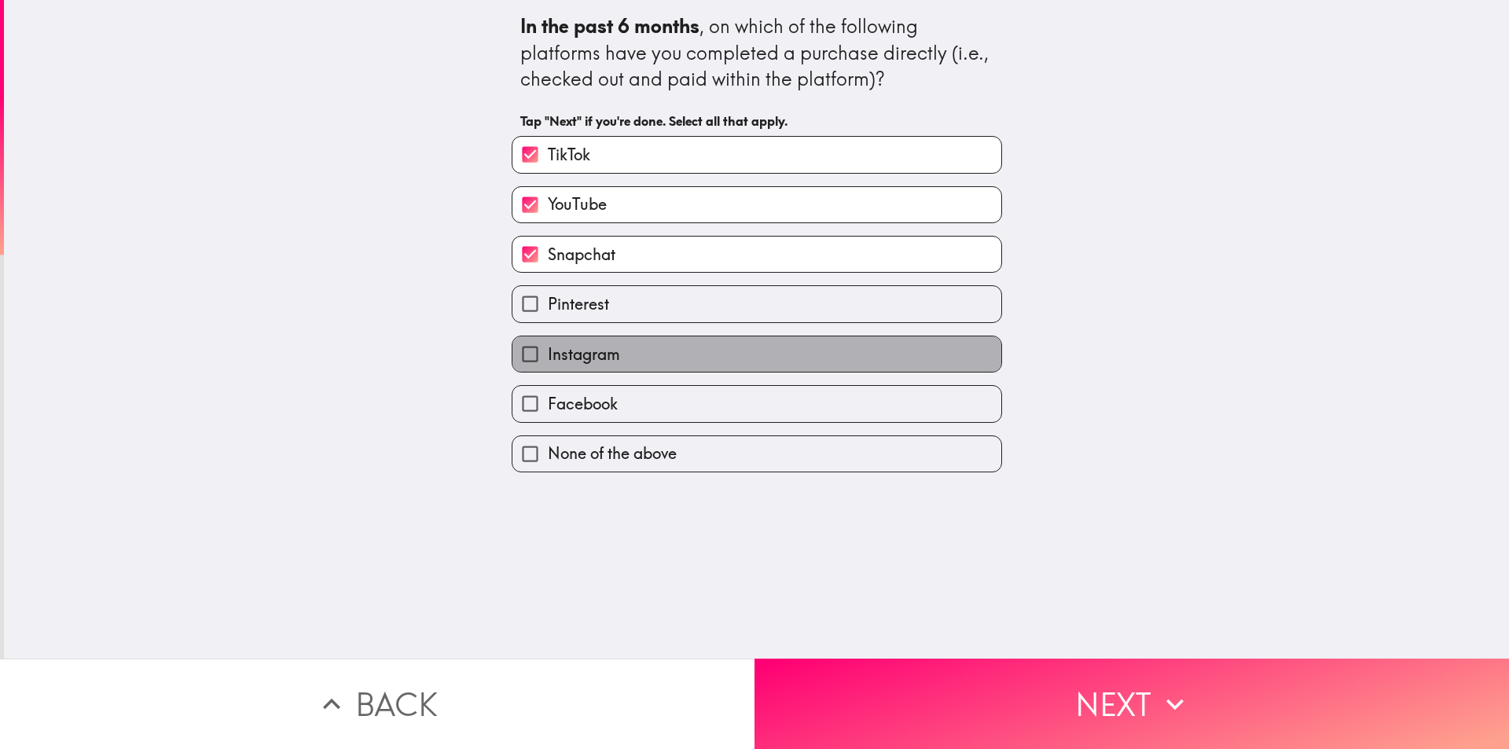
drag, startPoint x: 674, startPoint y: 343, endPoint x: 670, endPoint y: 394, distance: 50.4
click at [675, 343] on label "Instagram" at bounding box center [756, 353] width 489 height 35
click at [548, 343] on input "Instagram" at bounding box center [529, 353] width 35 height 35
checkbox input "true"
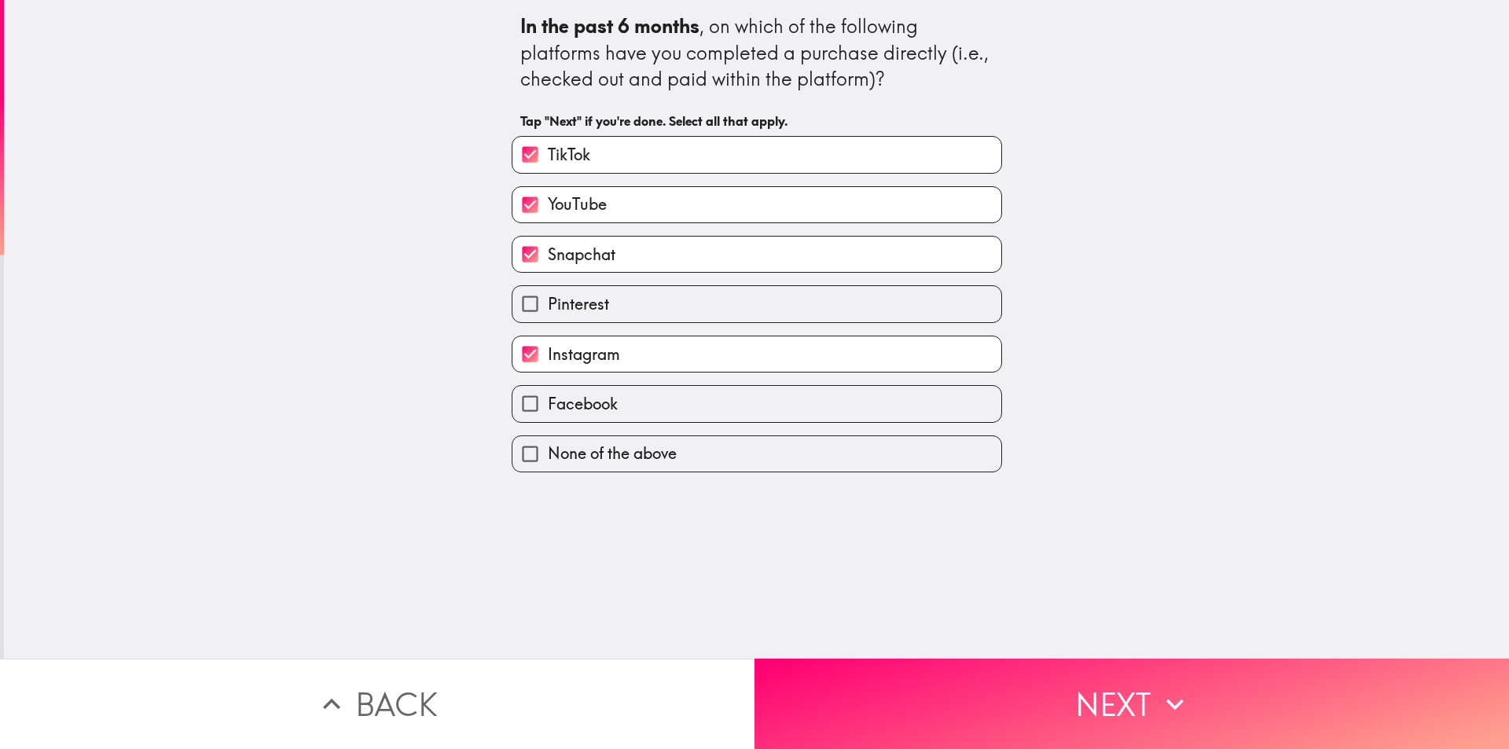
click at [669, 394] on label "Facebook" at bounding box center [756, 403] width 489 height 35
click at [548, 394] on input "Facebook" at bounding box center [529, 403] width 35 height 35
checkbox input "true"
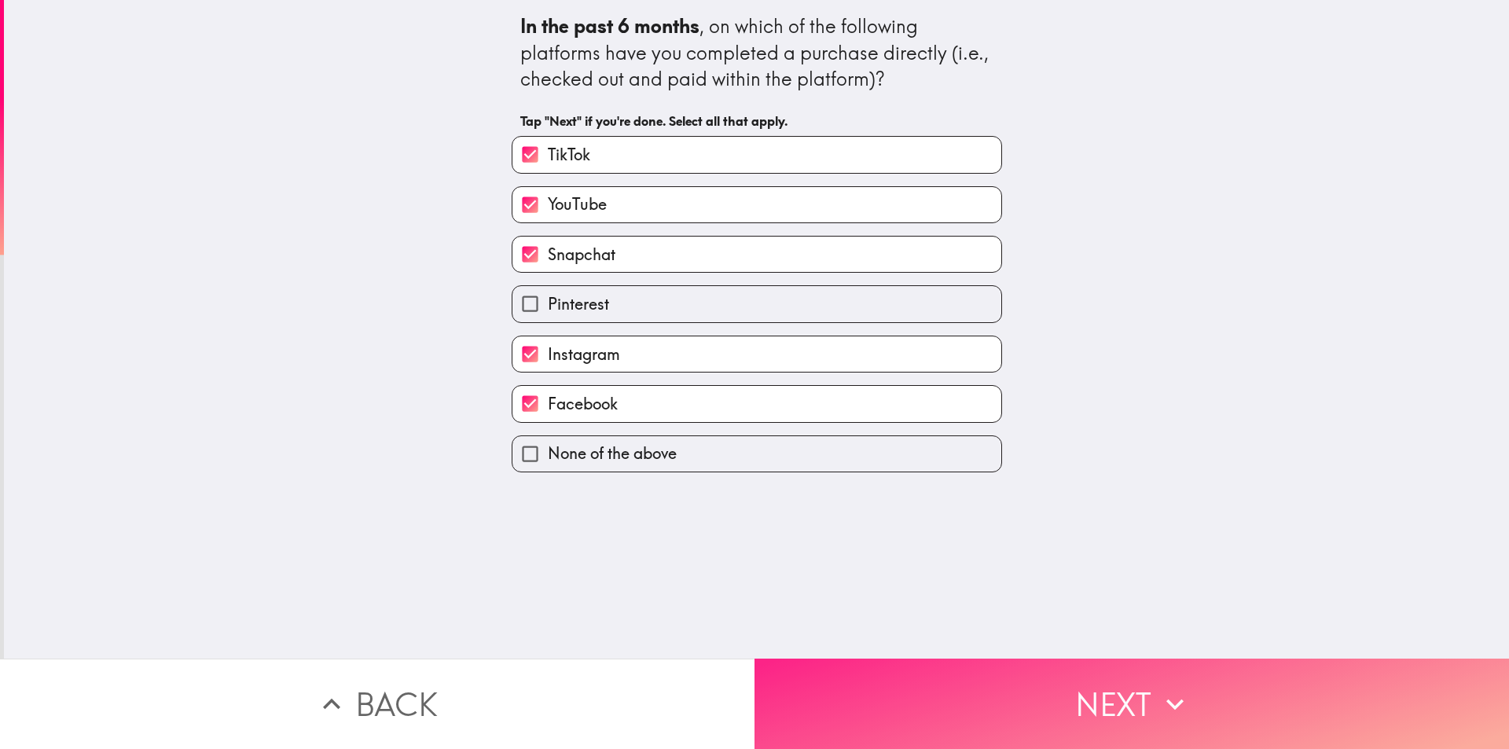
click at [1103, 665] on button "Next" at bounding box center [1131, 703] width 754 height 90
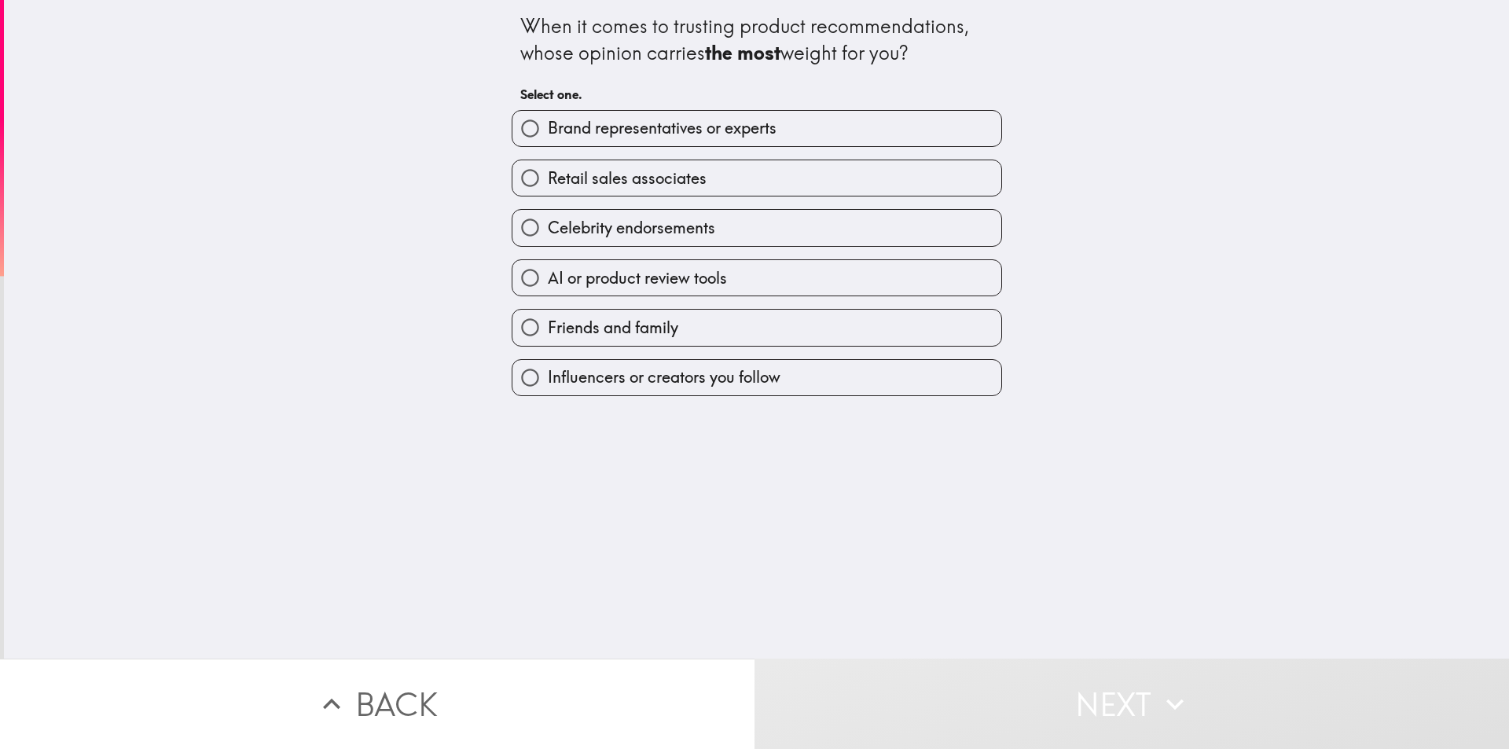
click at [621, 130] on span "Brand representatives or experts" at bounding box center [662, 128] width 229 height 22
click at [548, 130] on input "Brand representatives or experts" at bounding box center [529, 128] width 35 height 35
radio input "true"
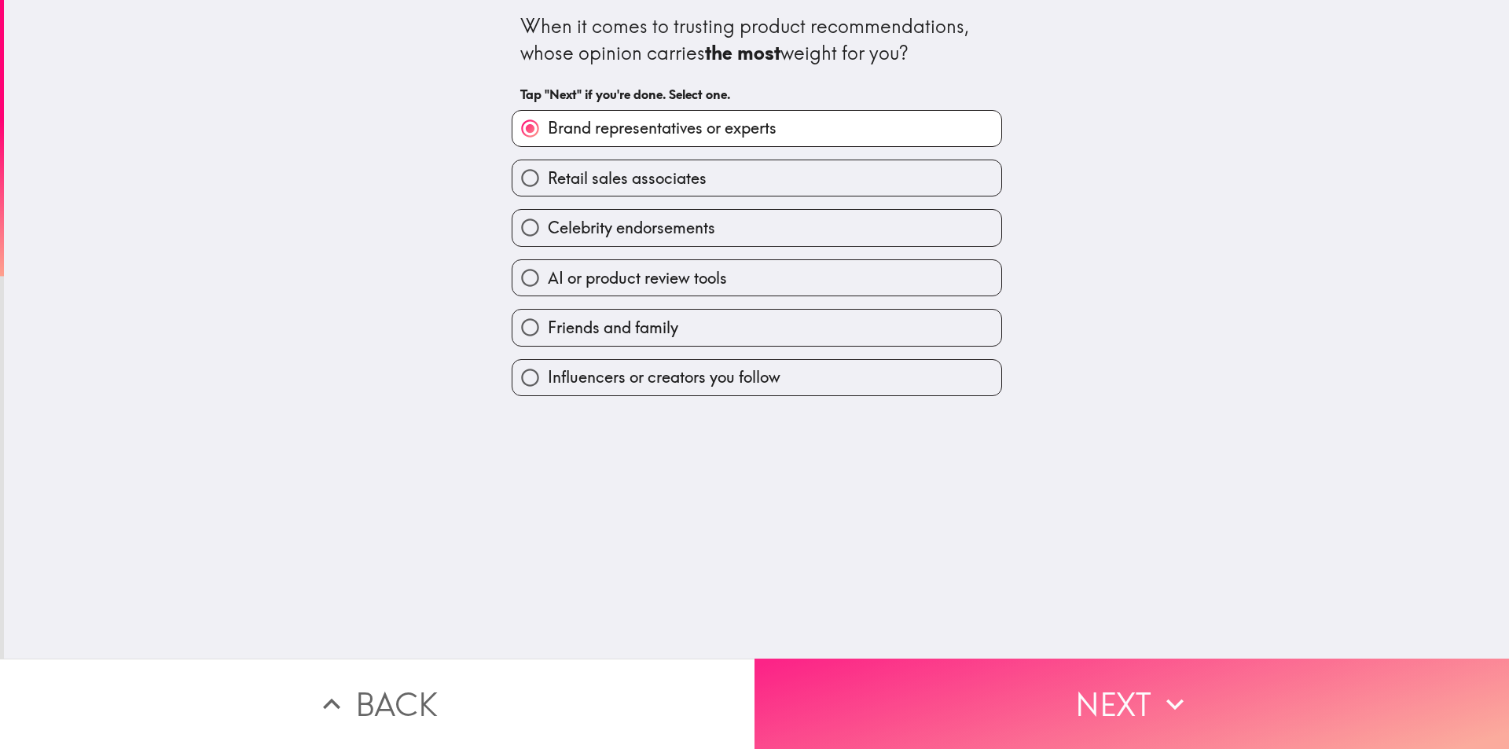
click at [968, 691] on button "Next" at bounding box center [1131, 703] width 754 height 90
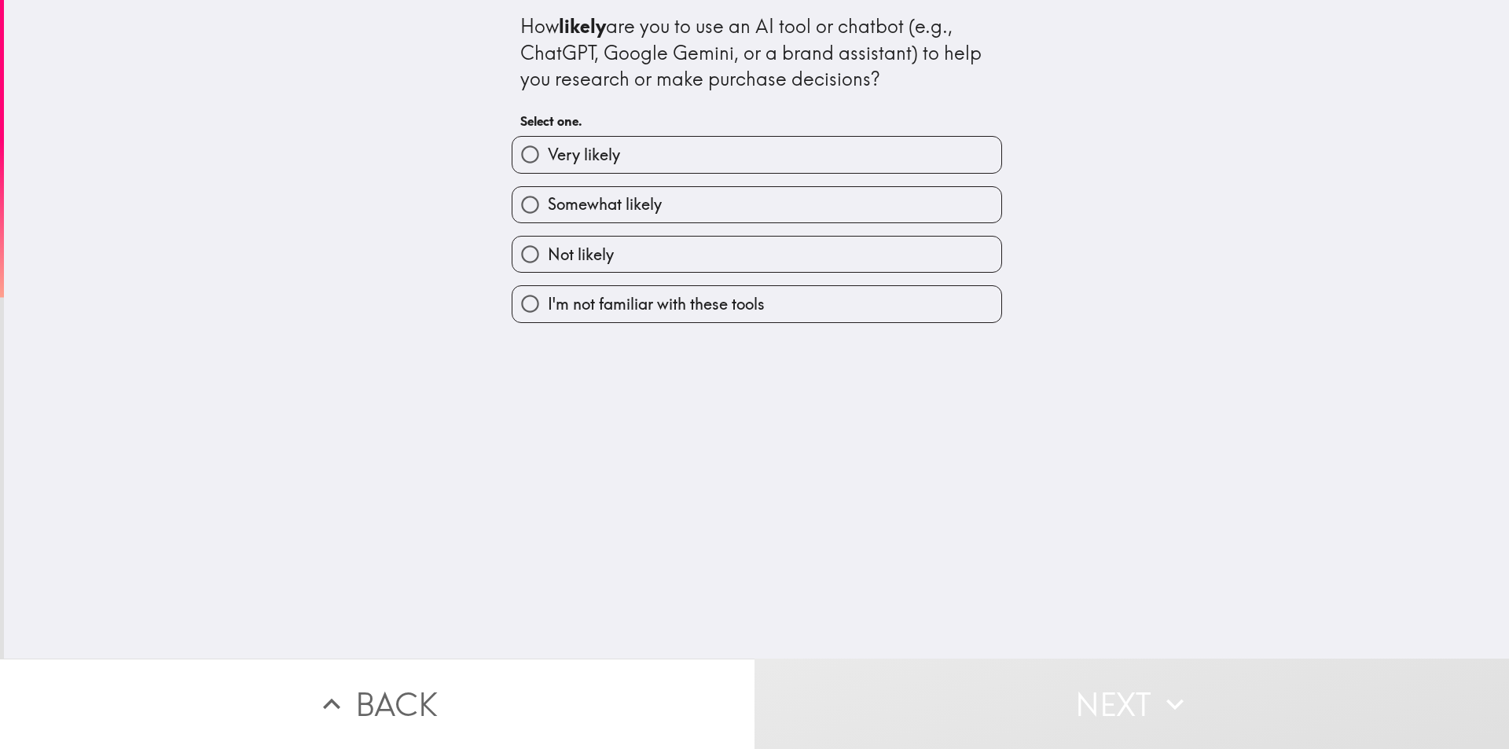
click at [671, 152] on label "Very likely" at bounding box center [756, 154] width 489 height 35
click at [548, 152] on input "Very likely" at bounding box center [529, 154] width 35 height 35
radio input "true"
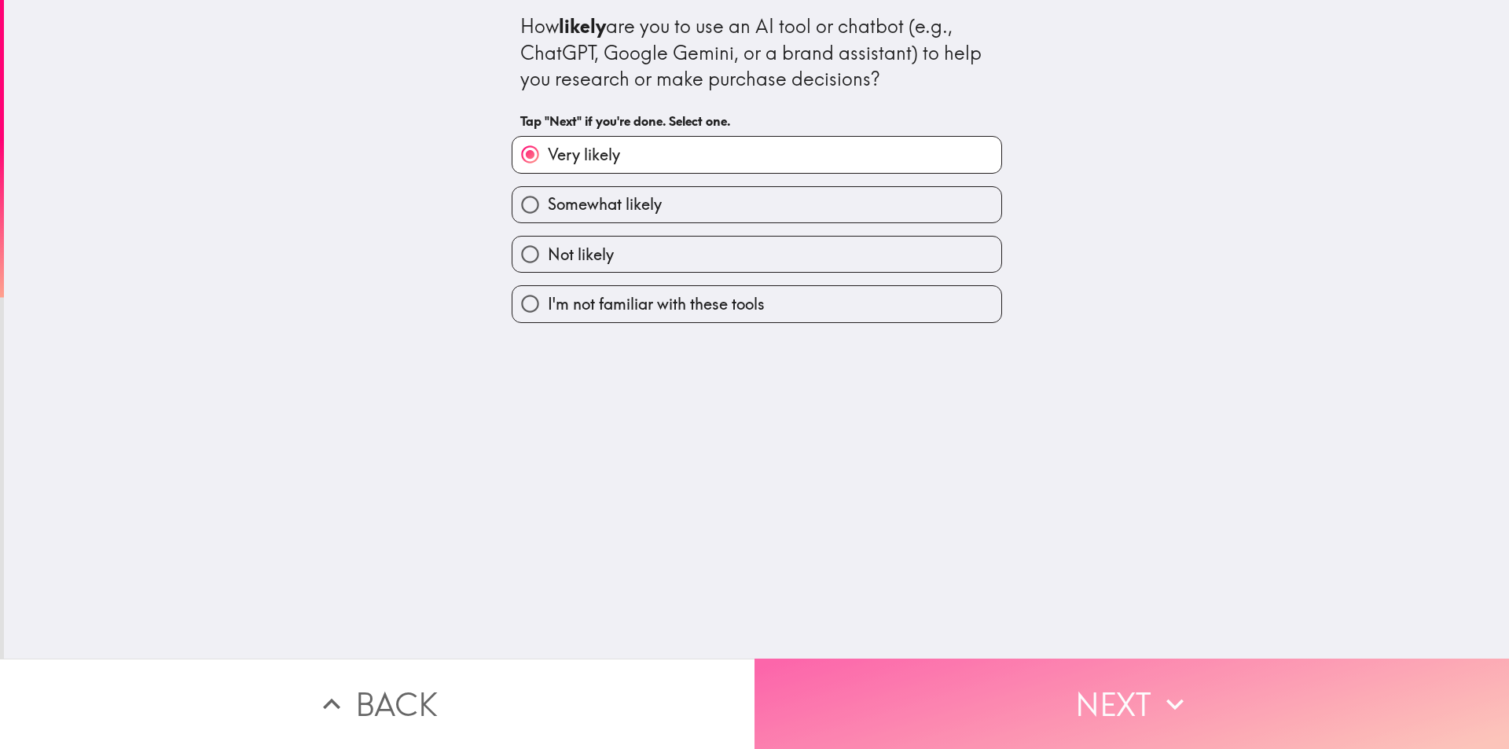
click at [998, 677] on button "Next" at bounding box center [1131, 703] width 754 height 90
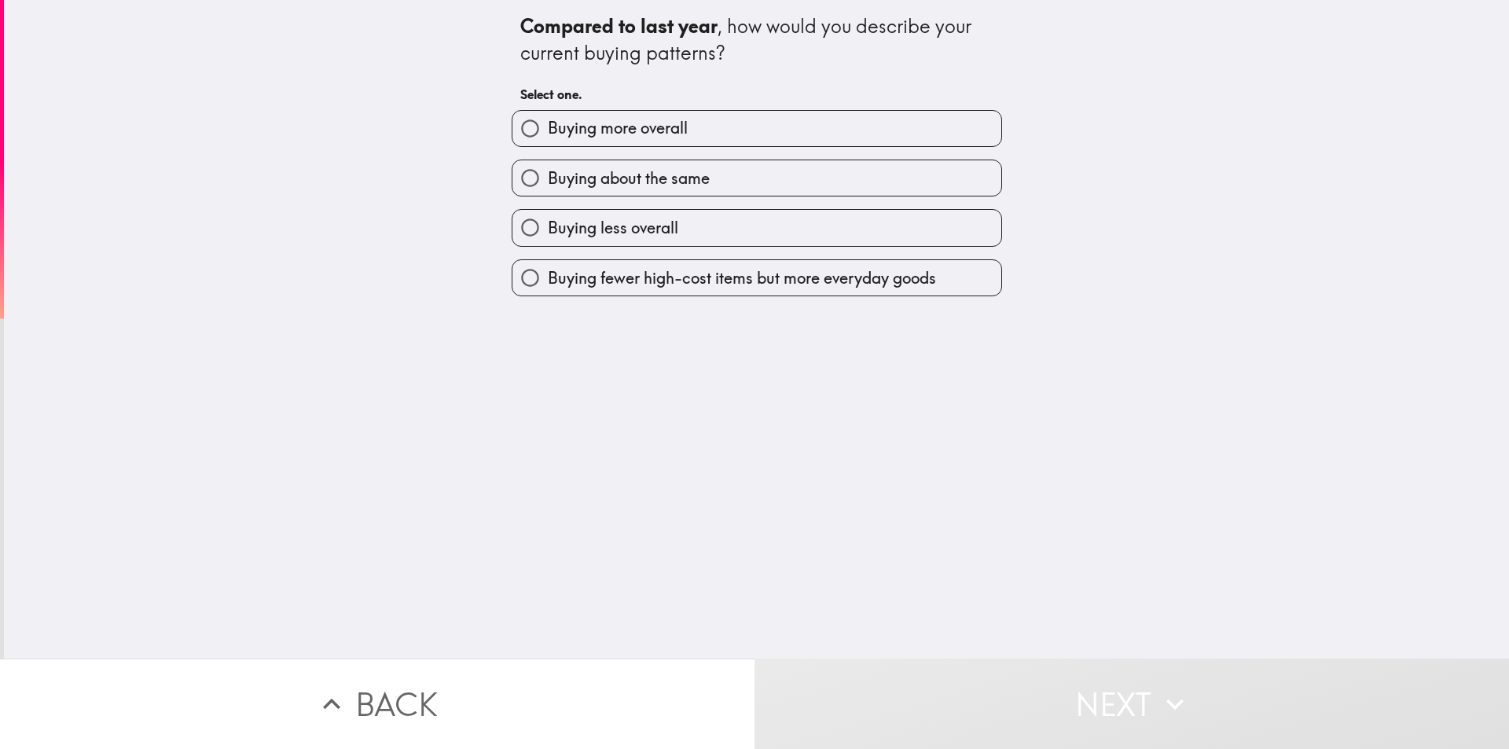
click at [670, 131] on span "Buying more overall" at bounding box center [618, 128] width 140 height 22
click at [548, 131] on input "Buying more overall" at bounding box center [529, 128] width 35 height 35
radio input "true"
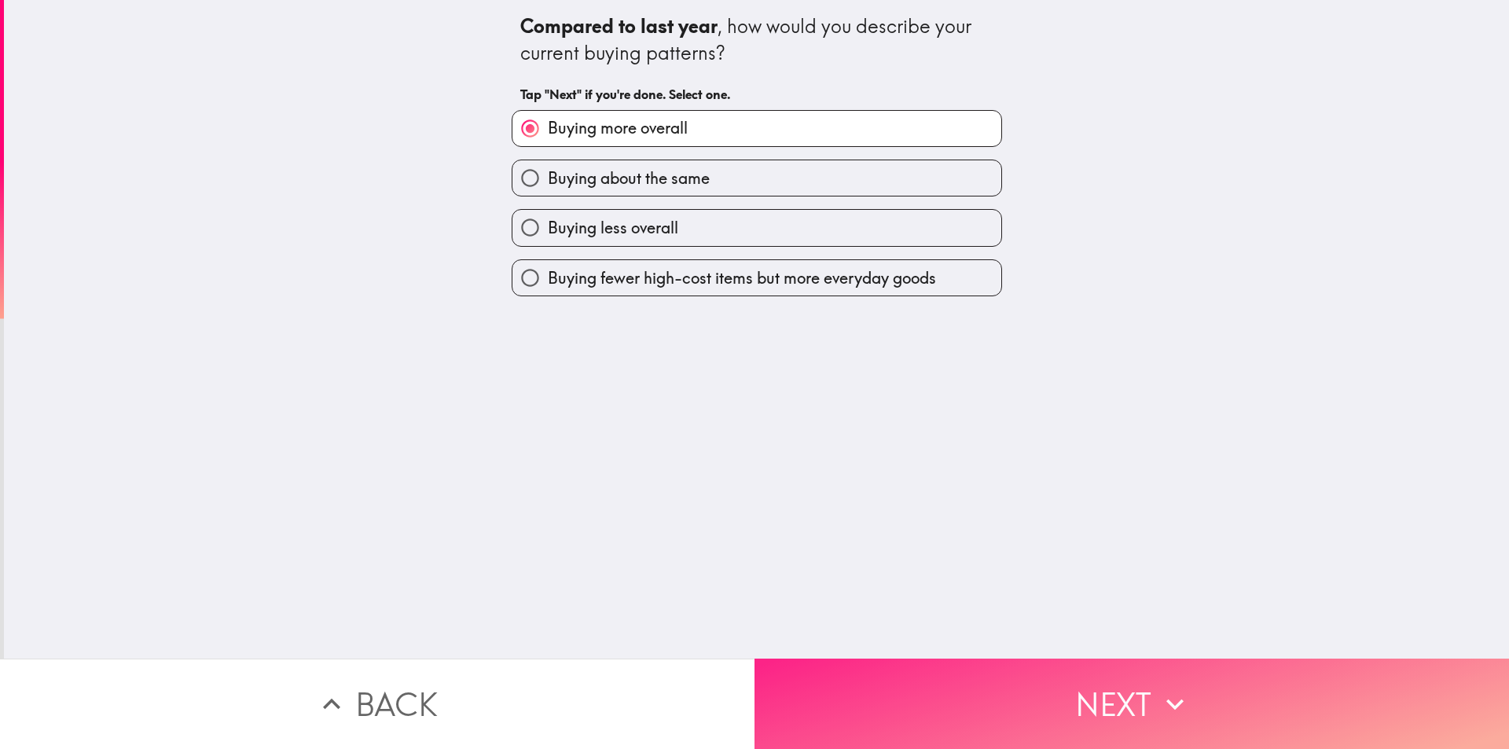
scroll to position [0, 2]
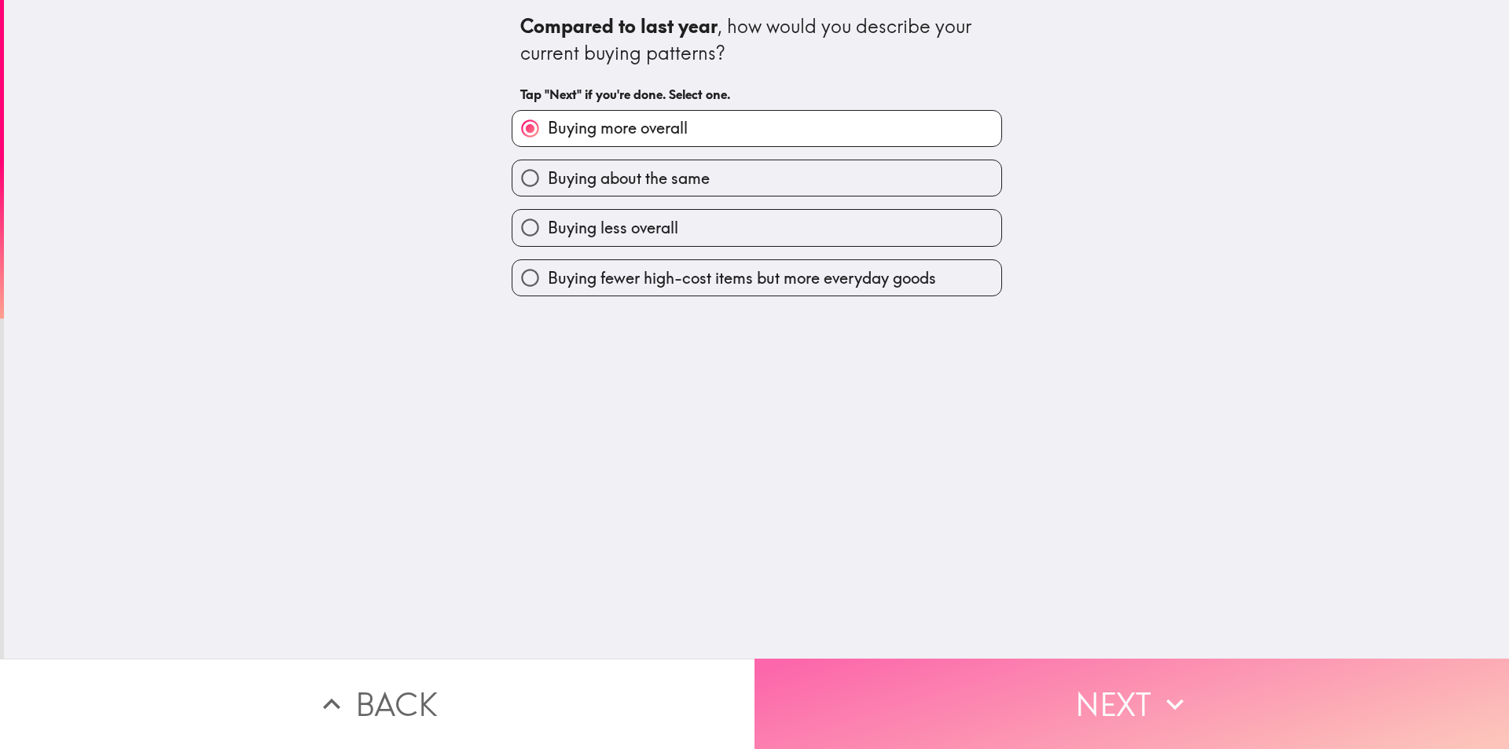
click at [1029, 719] on button "Next" at bounding box center [1131, 703] width 754 height 90
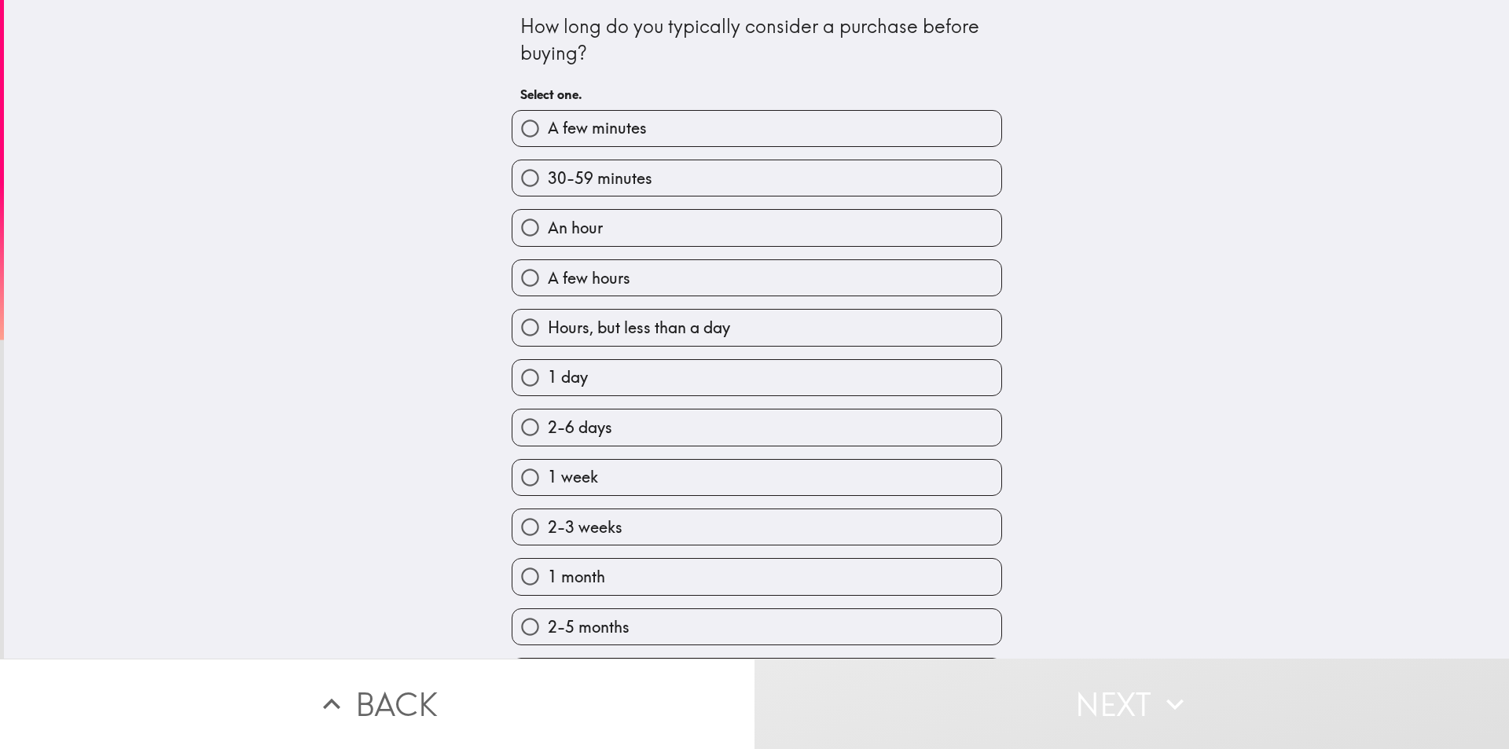
click at [618, 180] on span "30-59 minutes" at bounding box center [600, 178] width 105 height 22
click at [548, 180] on input "30-59 minutes" at bounding box center [529, 177] width 35 height 35
radio input "true"
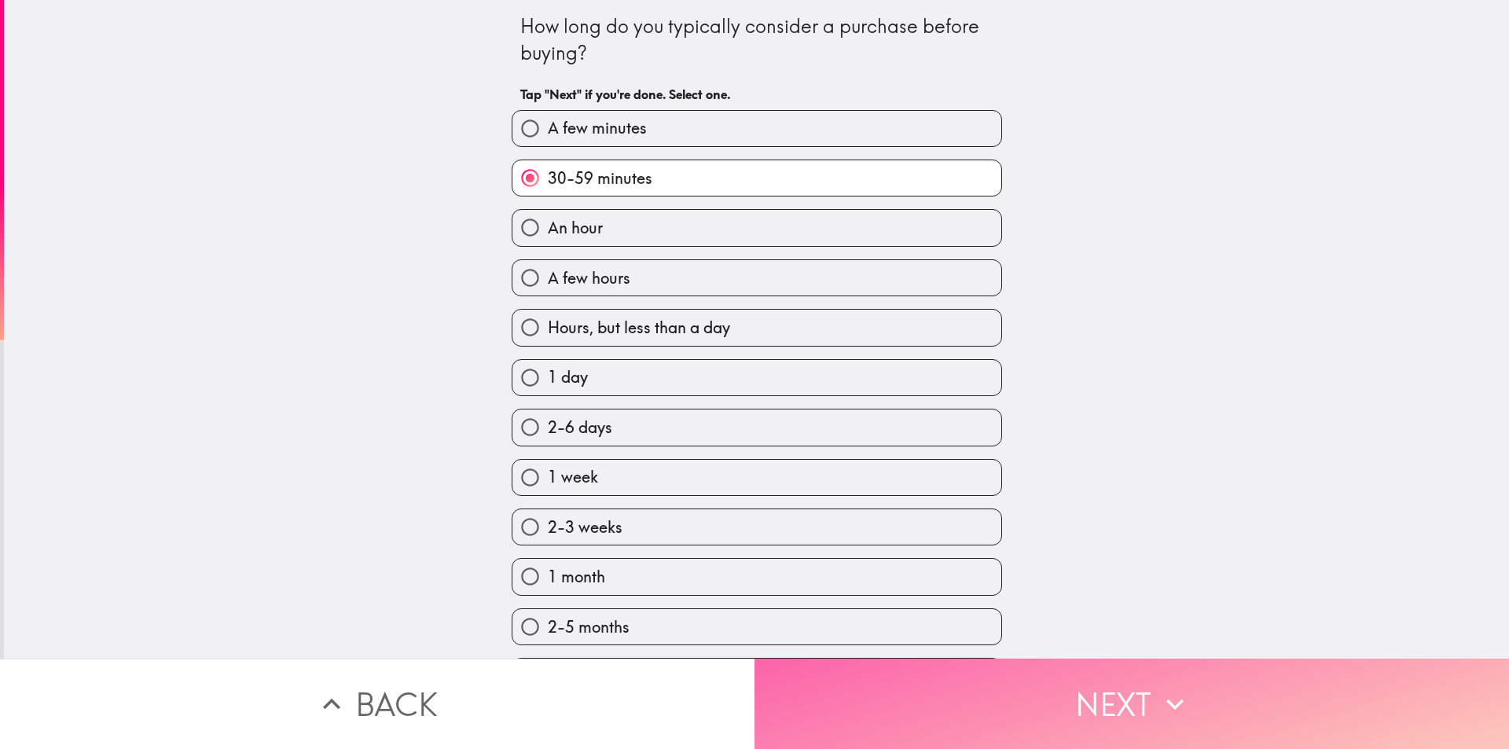
click at [926, 669] on button "Next" at bounding box center [1131, 703] width 754 height 90
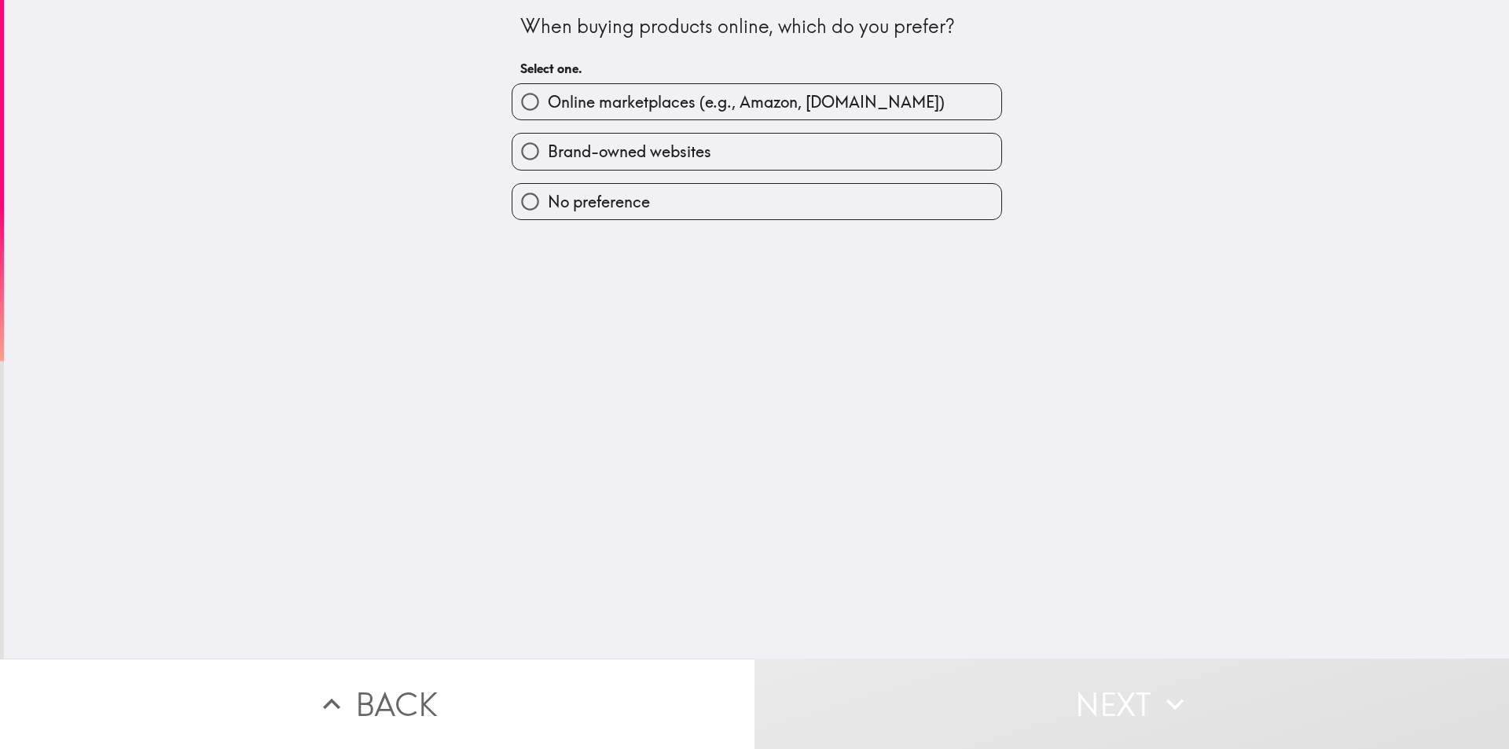
click at [661, 104] on span "Online marketplaces (e.g., Amazon, [DOMAIN_NAME])" at bounding box center [746, 102] width 397 height 22
click at [548, 104] on input "Online marketplaces (e.g., Amazon, [DOMAIN_NAME])" at bounding box center [529, 101] width 35 height 35
radio input "true"
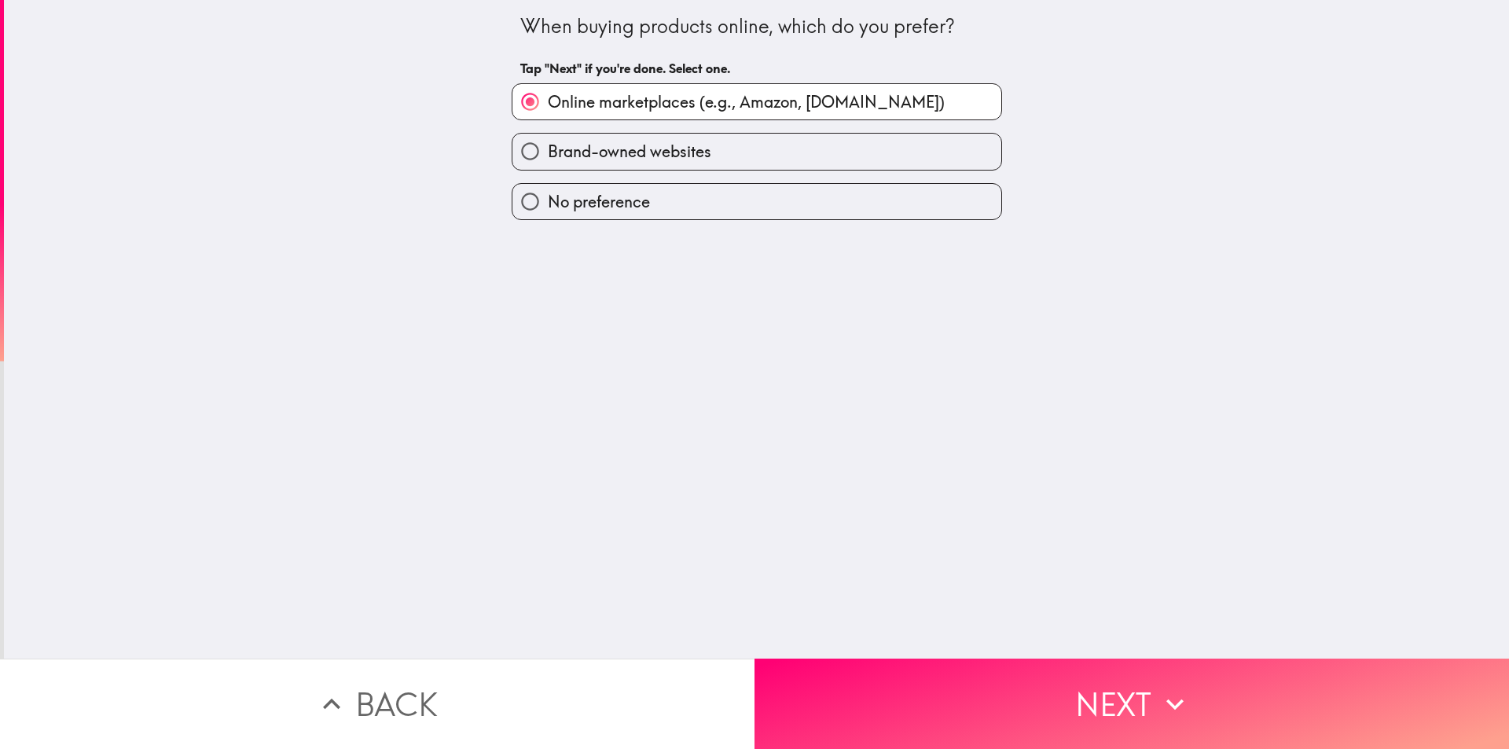
click at [740, 145] on label "Brand-owned websites" at bounding box center [756, 151] width 489 height 35
click at [548, 145] on input "Brand-owned websites" at bounding box center [529, 151] width 35 height 35
radio input "true"
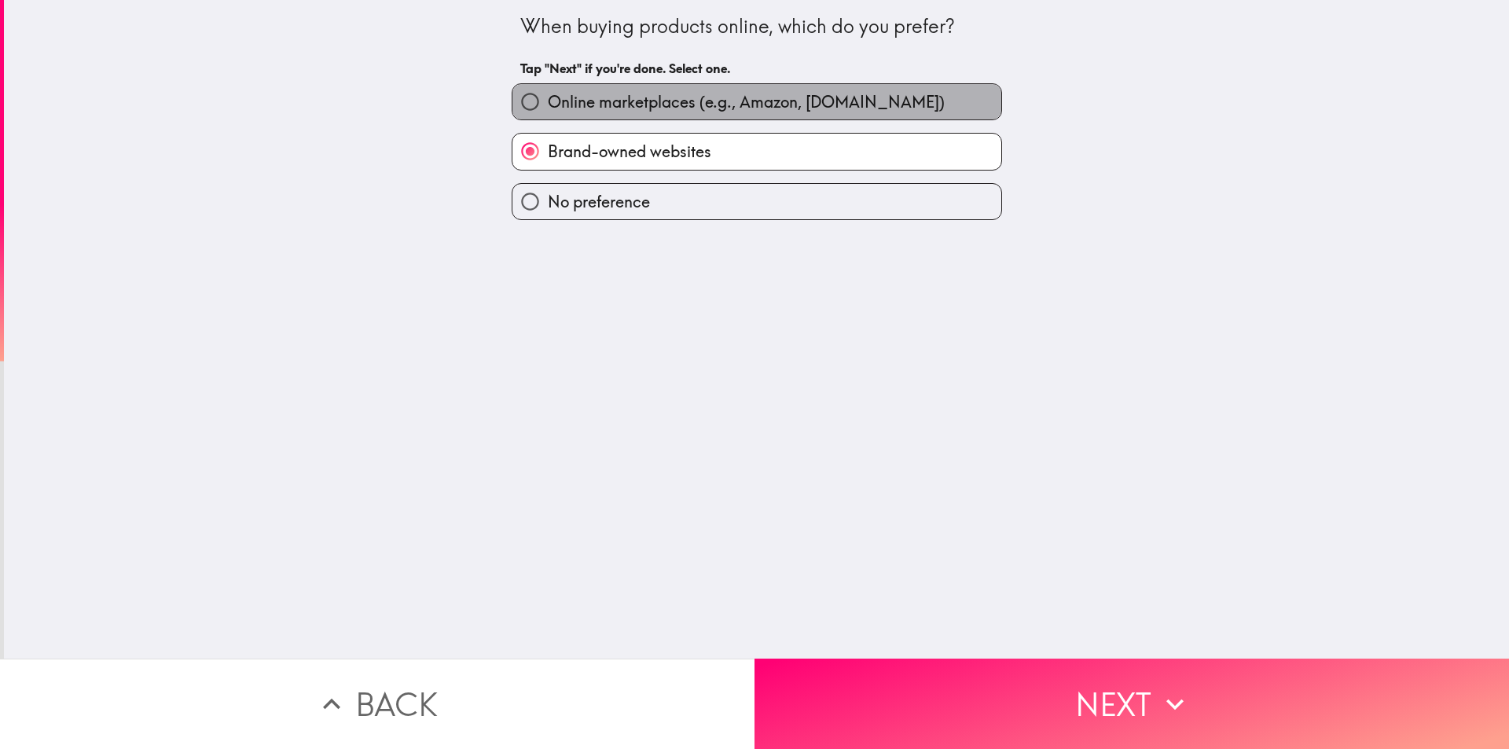
click at [728, 108] on span "Online marketplaces (e.g., Amazon, [DOMAIN_NAME])" at bounding box center [746, 102] width 397 height 22
click at [548, 108] on input "Online marketplaces (e.g., Amazon, [DOMAIN_NAME])" at bounding box center [529, 101] width 35 height 35
radio input "true"
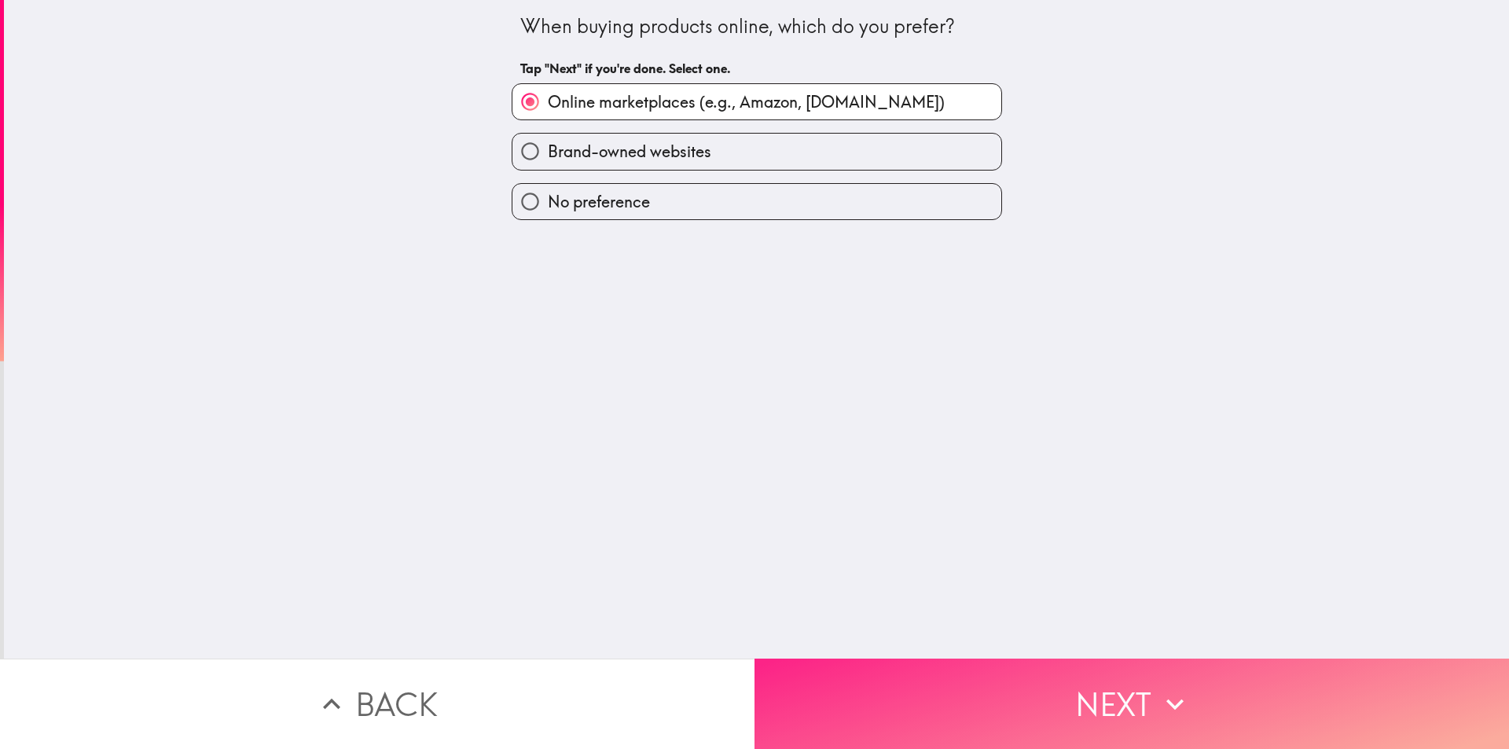
click at [996, 678] on button "Next" at bounding box center [1131, 703] width 754 height 90
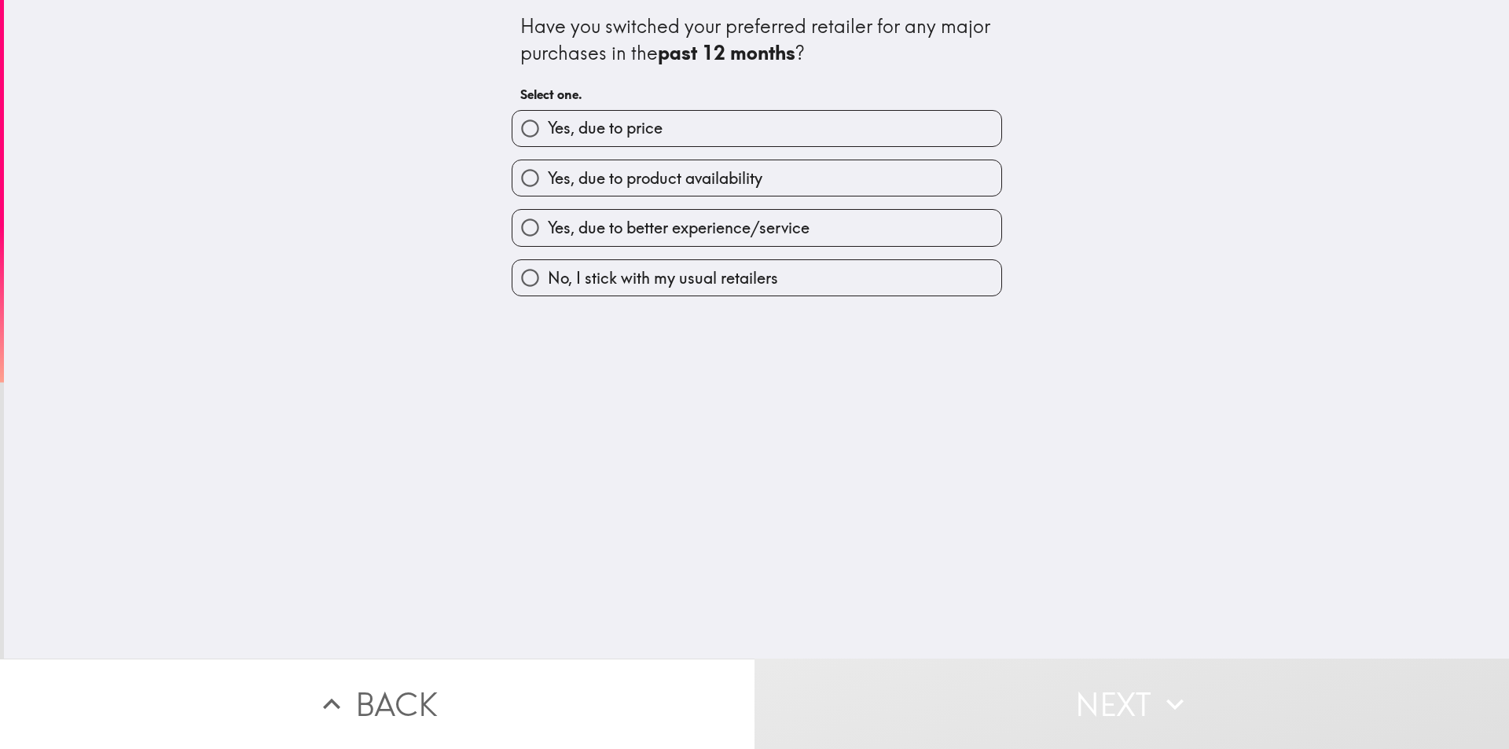
click at [633, 123] on span "Yes, due to price" at bounding box center [605, 128] width 115 height 22
click at [548, 123] on input "Yes, due to price" at bounding box center [529, 128] width 35 height 35
radio input "true"
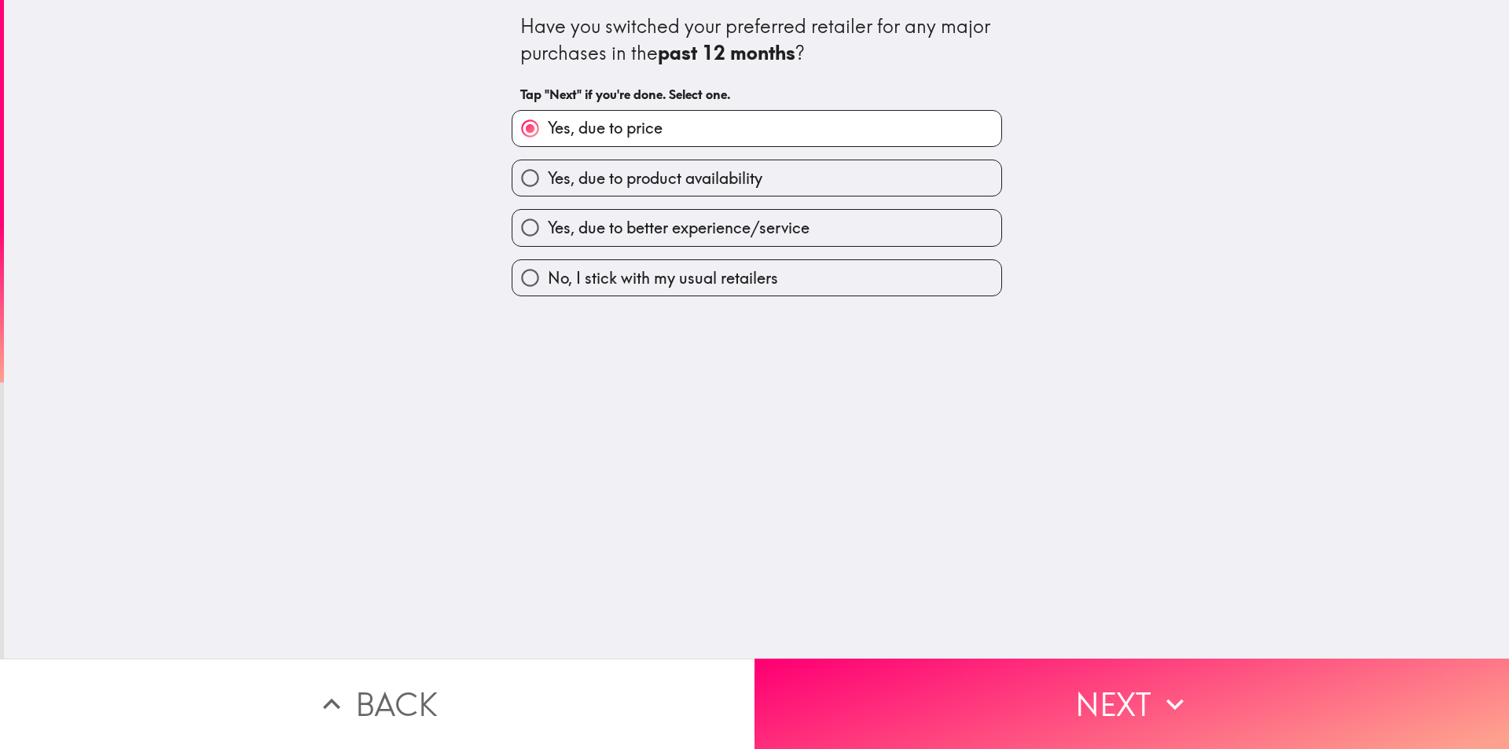
click at [698, 285] on span "No, I stick with my usual retailers" at bounding box center [663, 278] width 230 height 22
click at [548, 285] on input "No, I stick with my usual retailers" at bounding box center [529, 277] width 35 height 35
radio input "true"
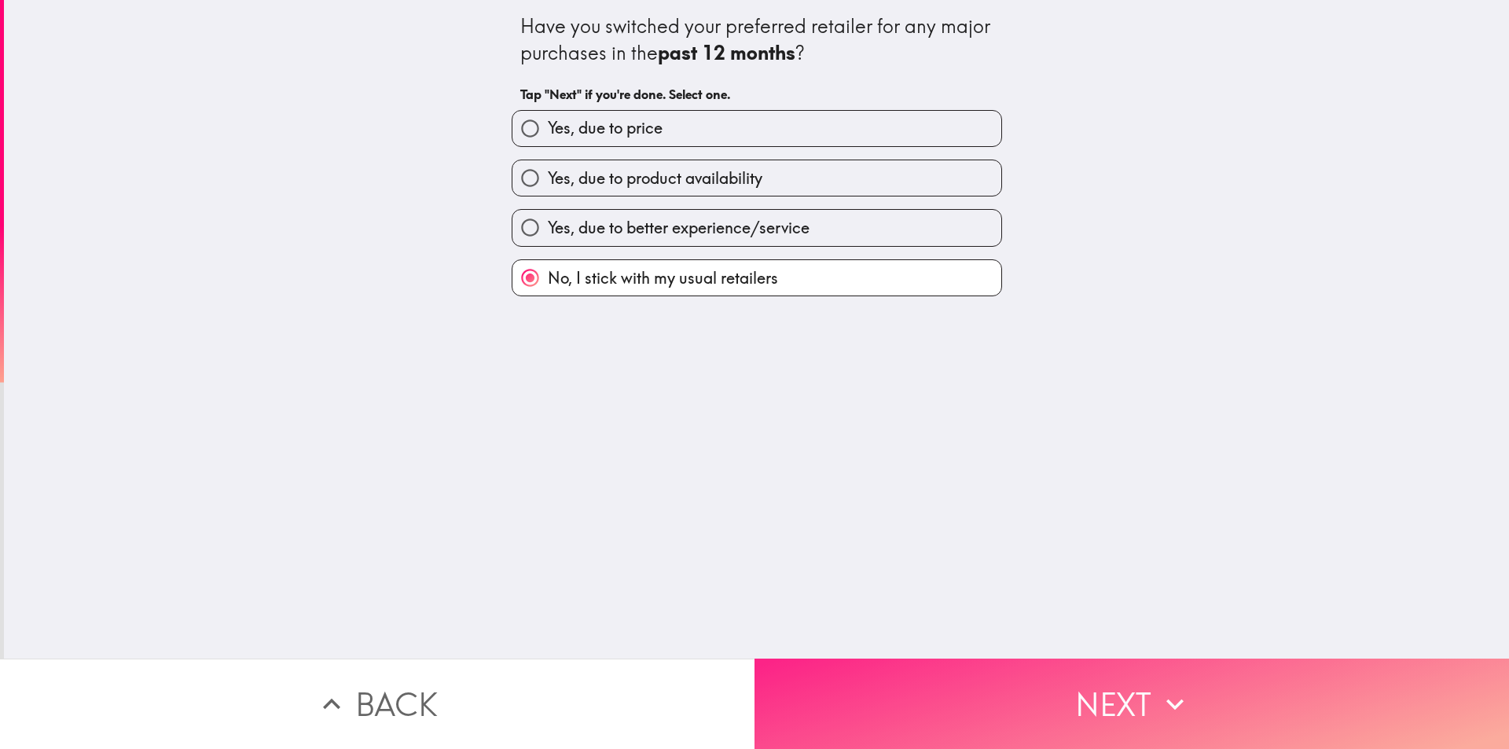
click at [999, 661] on button "Next" at bounding box center [1131, 703] width 754 height 90
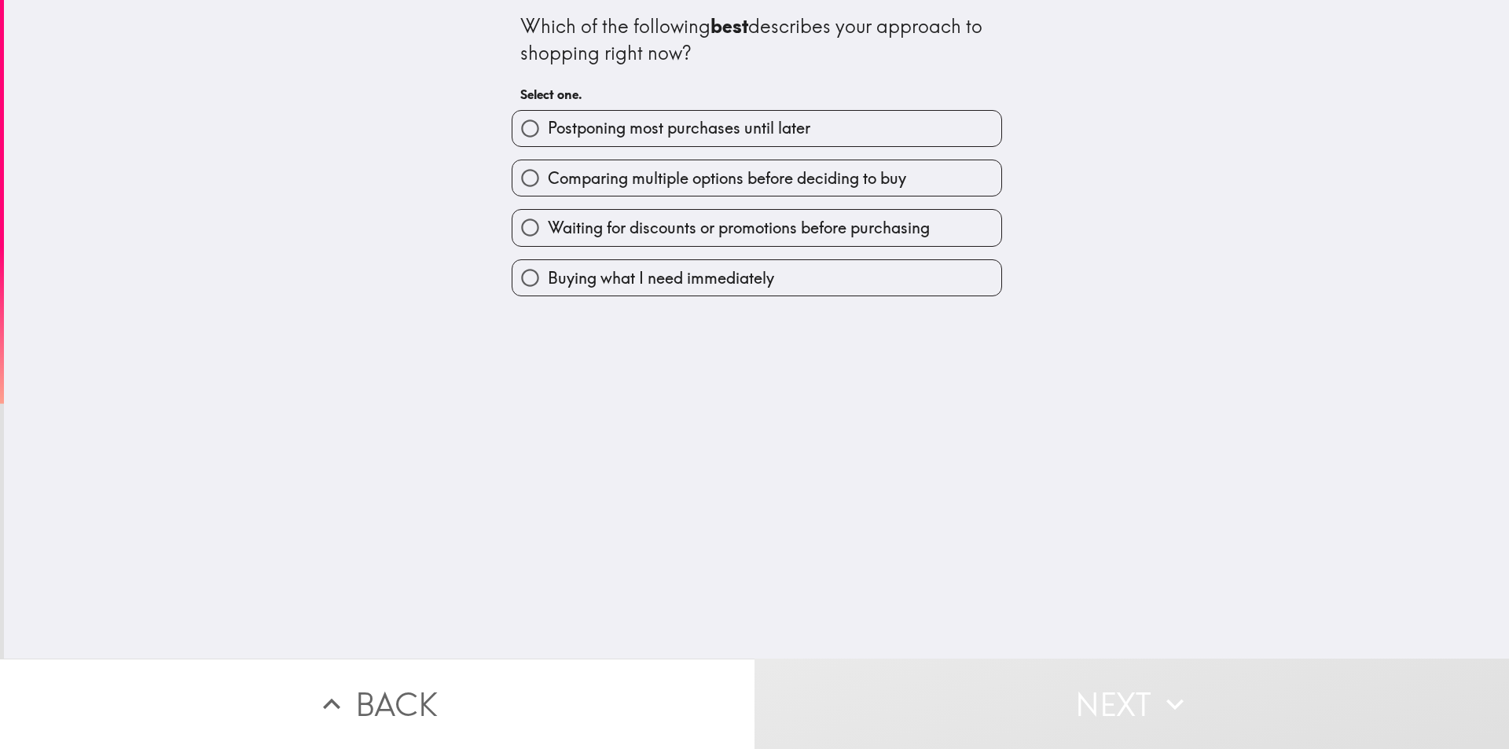
click at [559, 127] on span "Postponing most purchases until later" at bounding box center [679, 128] width 262 height 22
click at [548, 127] on input "Postponing most purchases until later" at bounding box center [529, 128] width 35 height 35
radio input "true"
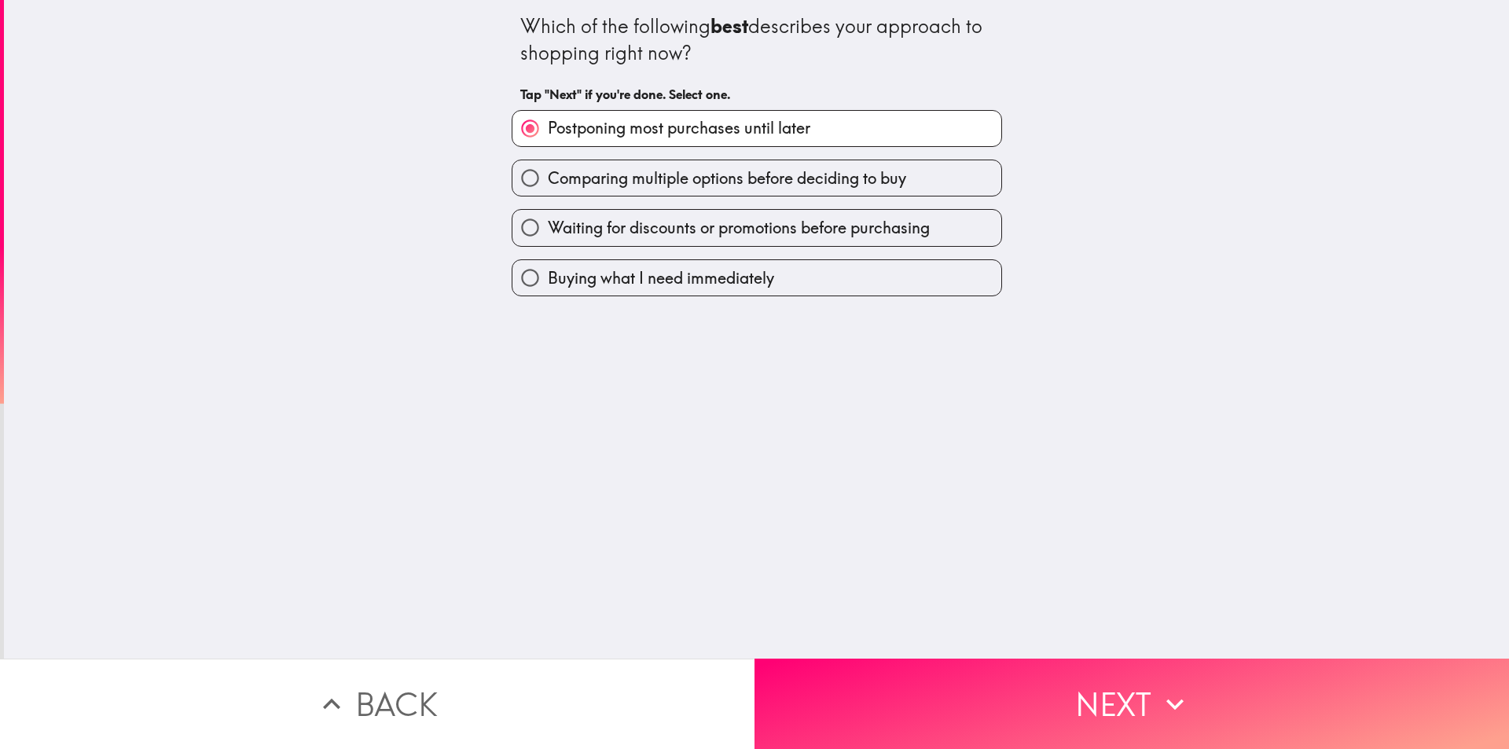
click at [800, 286] on label "Buying what I need immediately" at bounding box center [756, 277] width 489 height 35
click at [548, 286] on input "Buying what I need immediately" at bounding box center [529, 277] width 35 height 35
radio input "true"
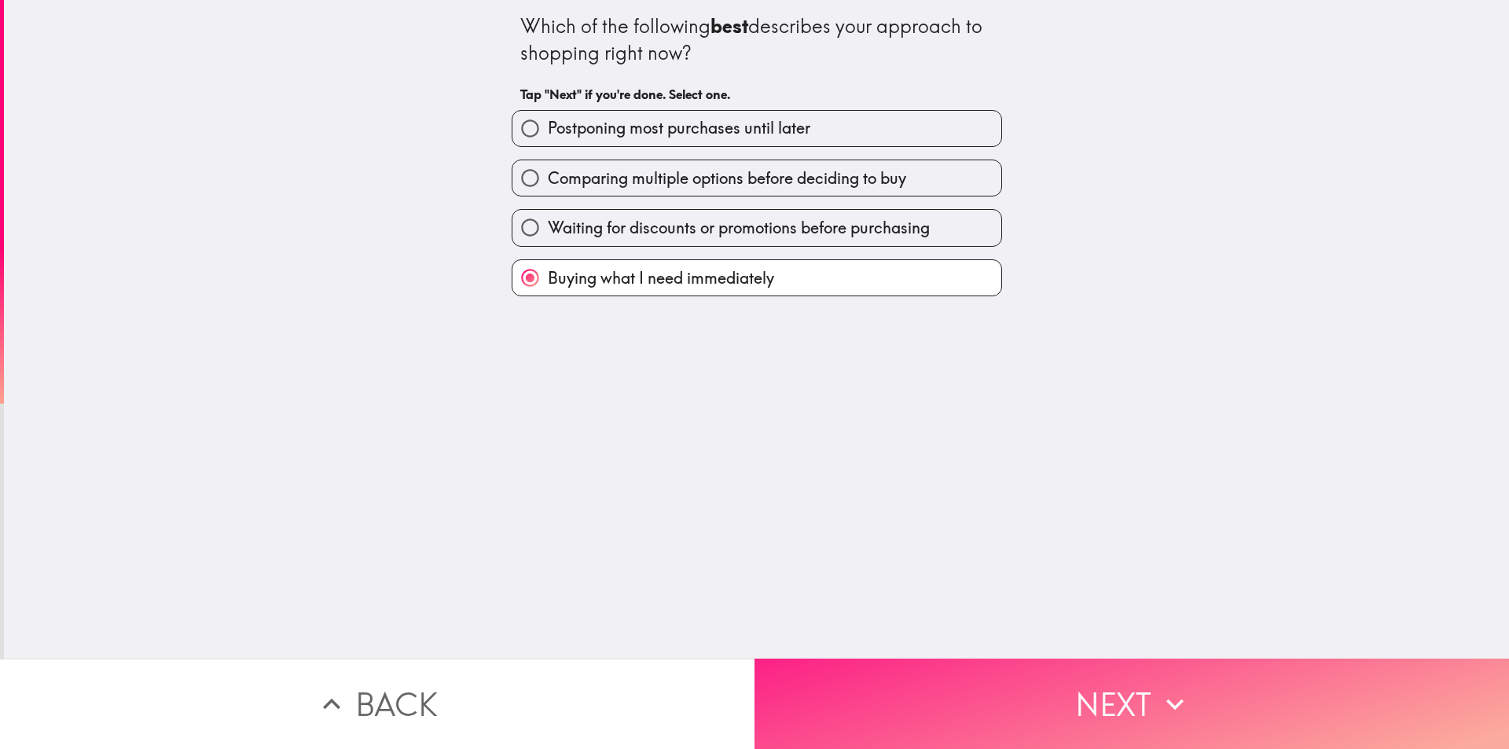
click at [1046, 658] on button "Next" at bounding box center [1131, 703] width 754 height 90
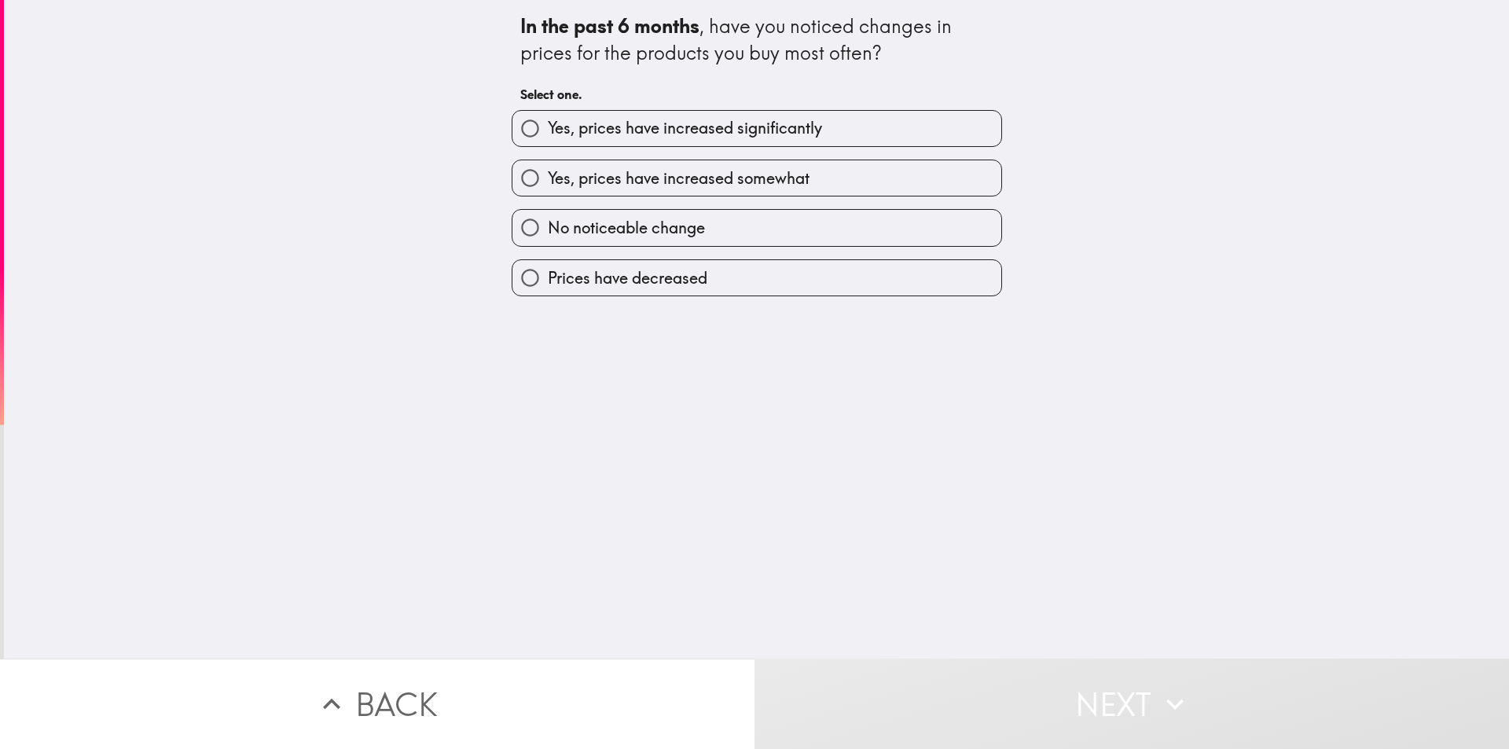
click at [728, 144] on label "Yes, prices have increased significantly" at bounding box center [756, 128] width 489 height 35
click at [548, 144] on input "Yes, prices have increased significantly" at bounding box center [529, 128] width 35 height 35
radio input "true"
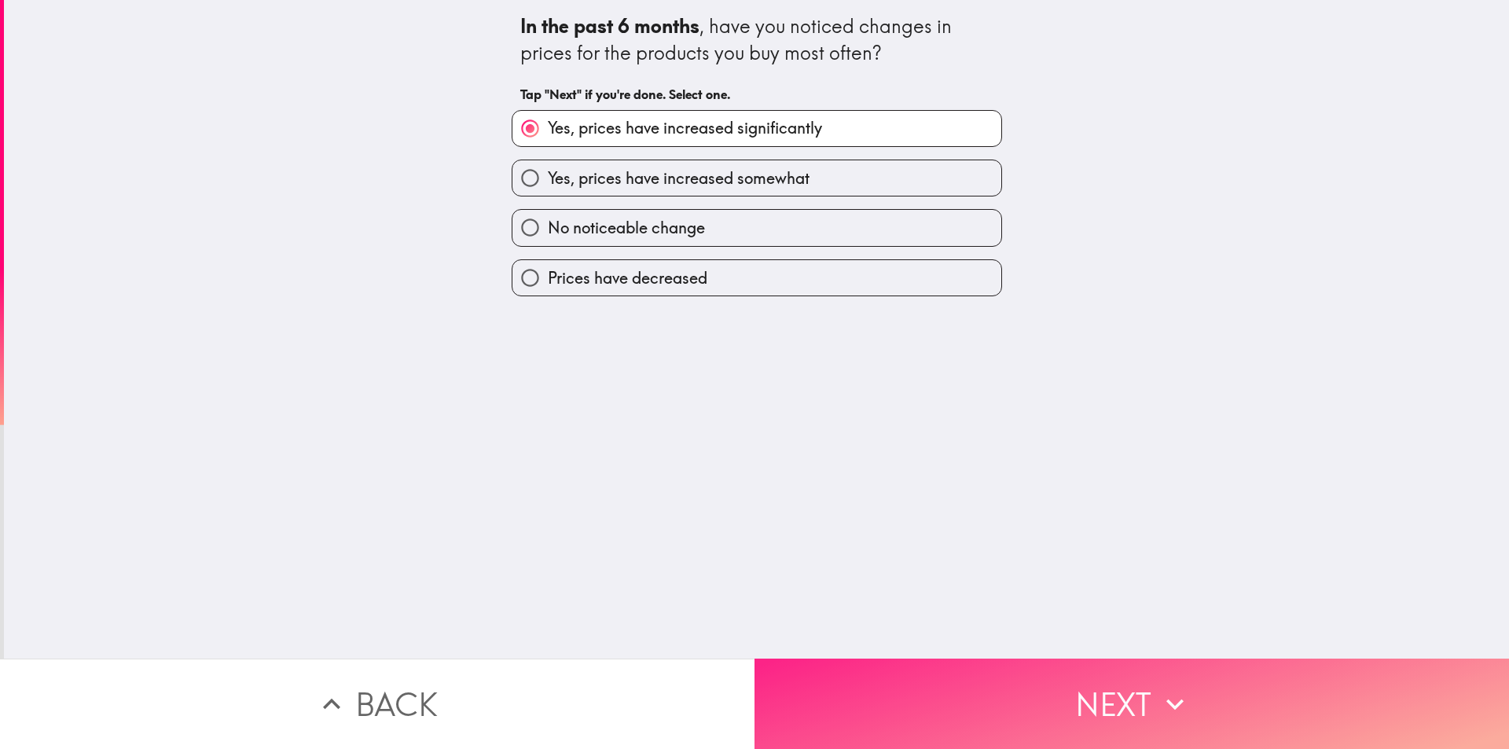
click at [1043, 728] on button "Next" at bounding box center [1131, 703] width 754 height 90
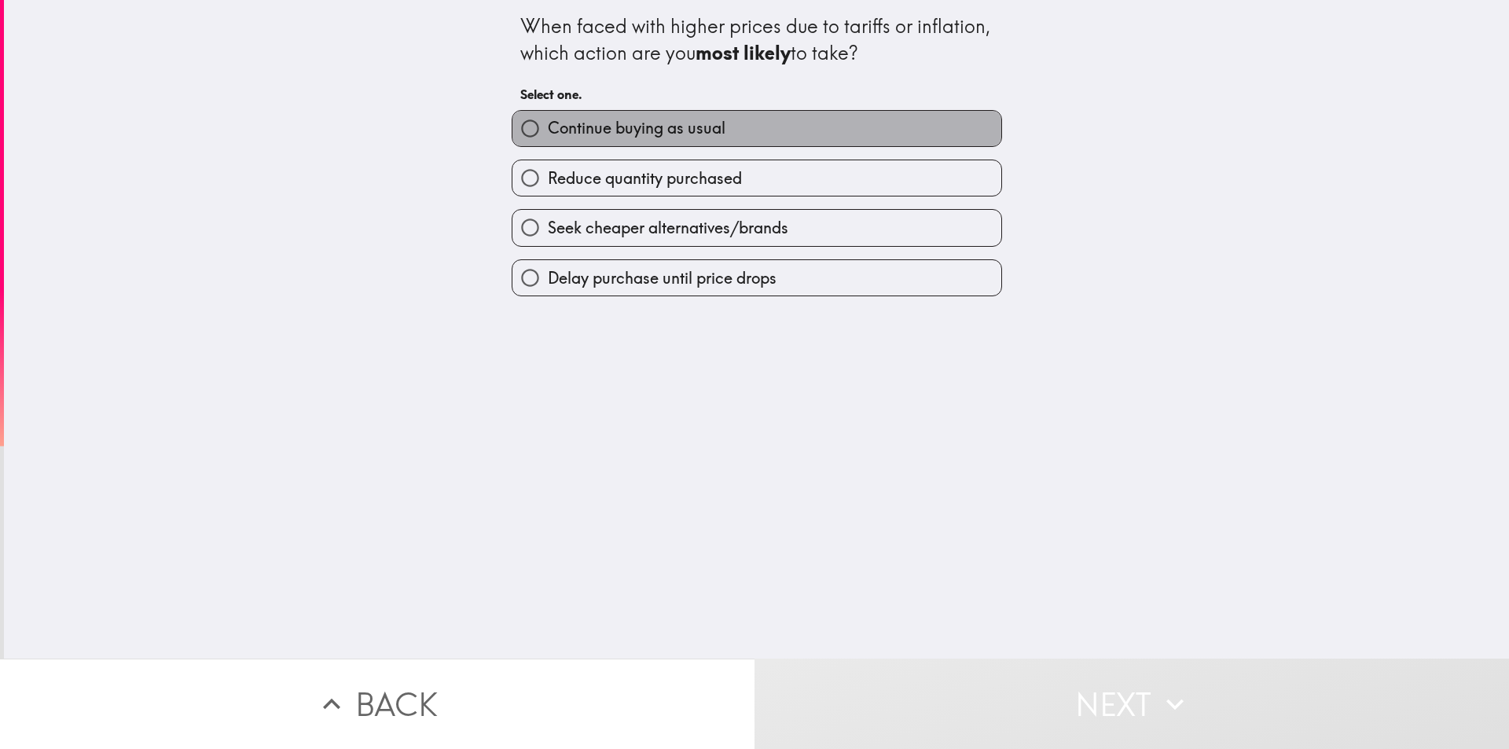
click at [641, 118] on span "Continue buying as usual" at bounding box center [637, 128] width 178 height 22
click at [548, 118] on input "Continue buying as usual" at bounding box center [529, 128] width 35 height 35
radio input "true"
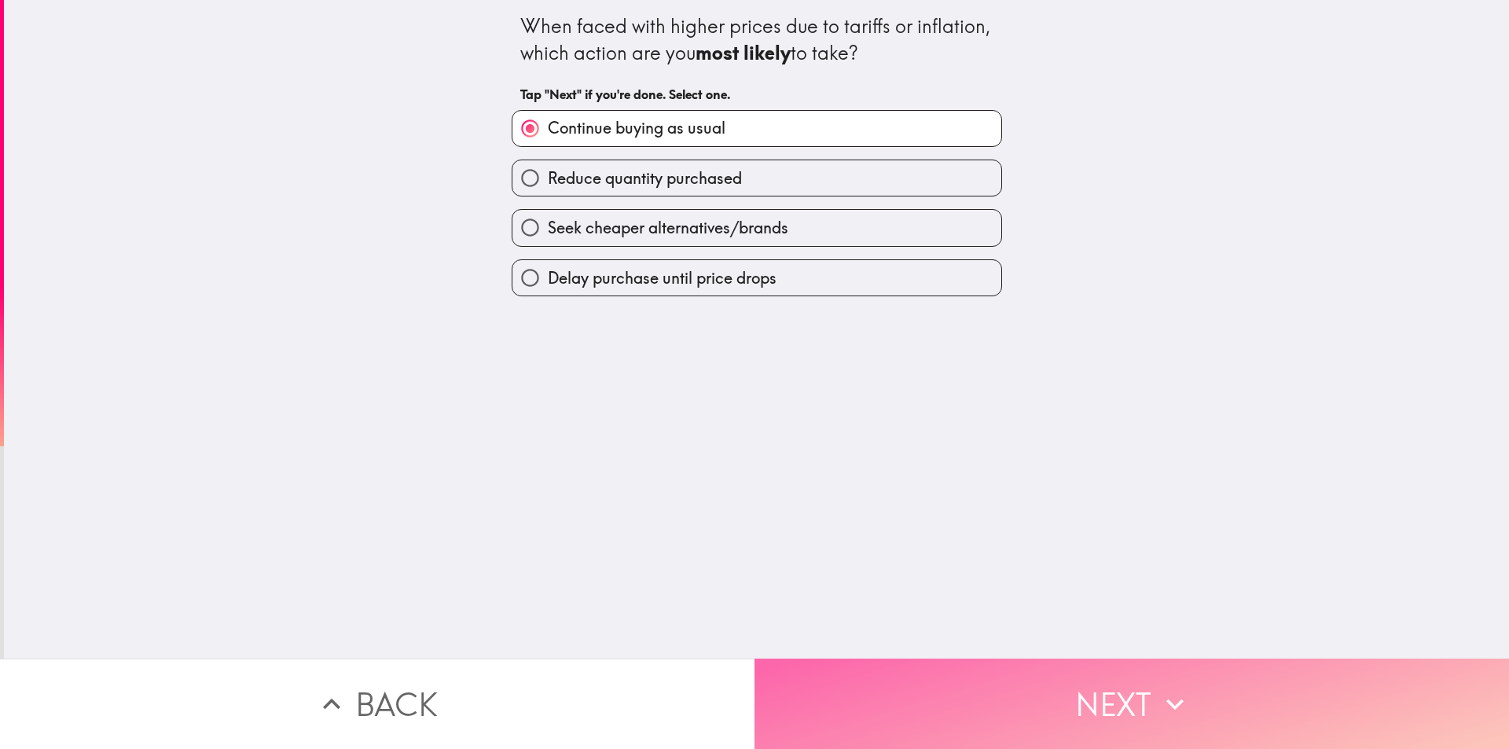
click at [1012, 682] on button "Next" at bounding box center [1131, 703] width 754 height 90
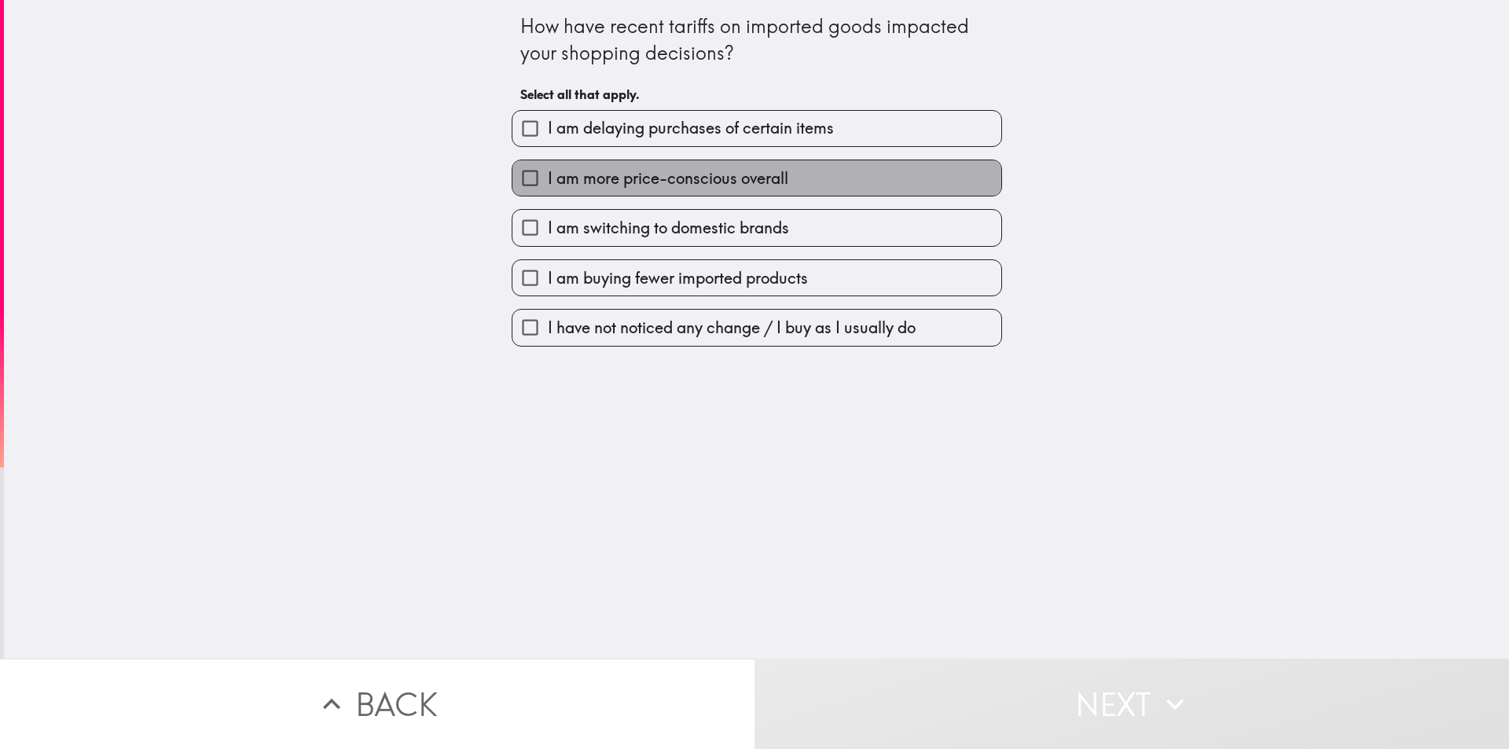
drag, startPoint x: 698, startPoint y: 182, endPoint x: 724, endPoint y: 215, distance: 42.0
click at [699, 182] on span "I am more price-conscious overall" at bounding box center [668, 178] width 240 height 22
click at [548, 182] on input "I am more price-conscious overall" at bounding box center [529, 177] width 35 height 35
checkbox input "true"
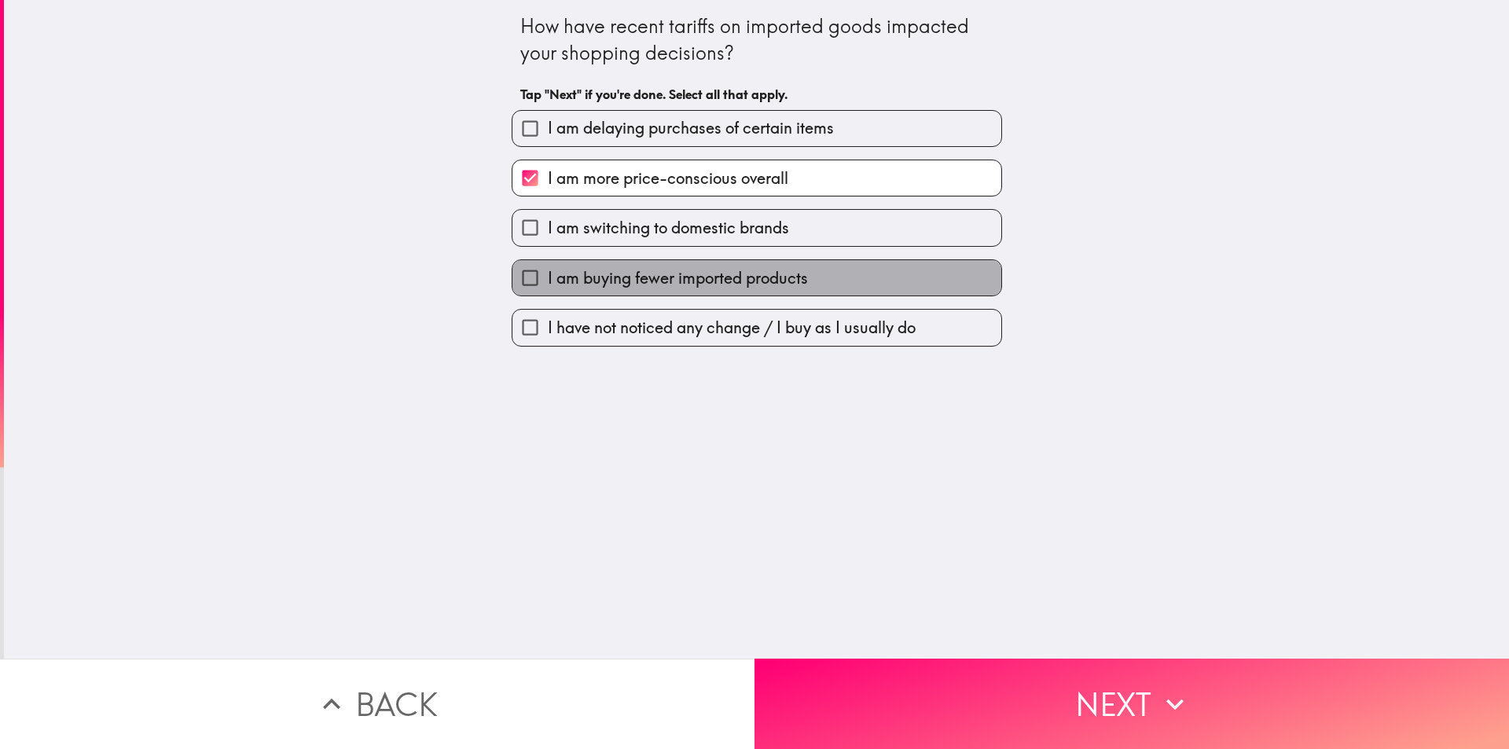
drag, startPoint x: 755, startPoint y: 285, endPoint x: 762, endPoint y: 291, distance: 9.0
click at [755, 284] on span "I am buying fewer imported products" at bounding box center [678, 278] width 260 height 22
click at [548, 284] on input "I am buying fewer imported products" at bounding box center [529, 277] width 35 height 35
checkbox input "true"
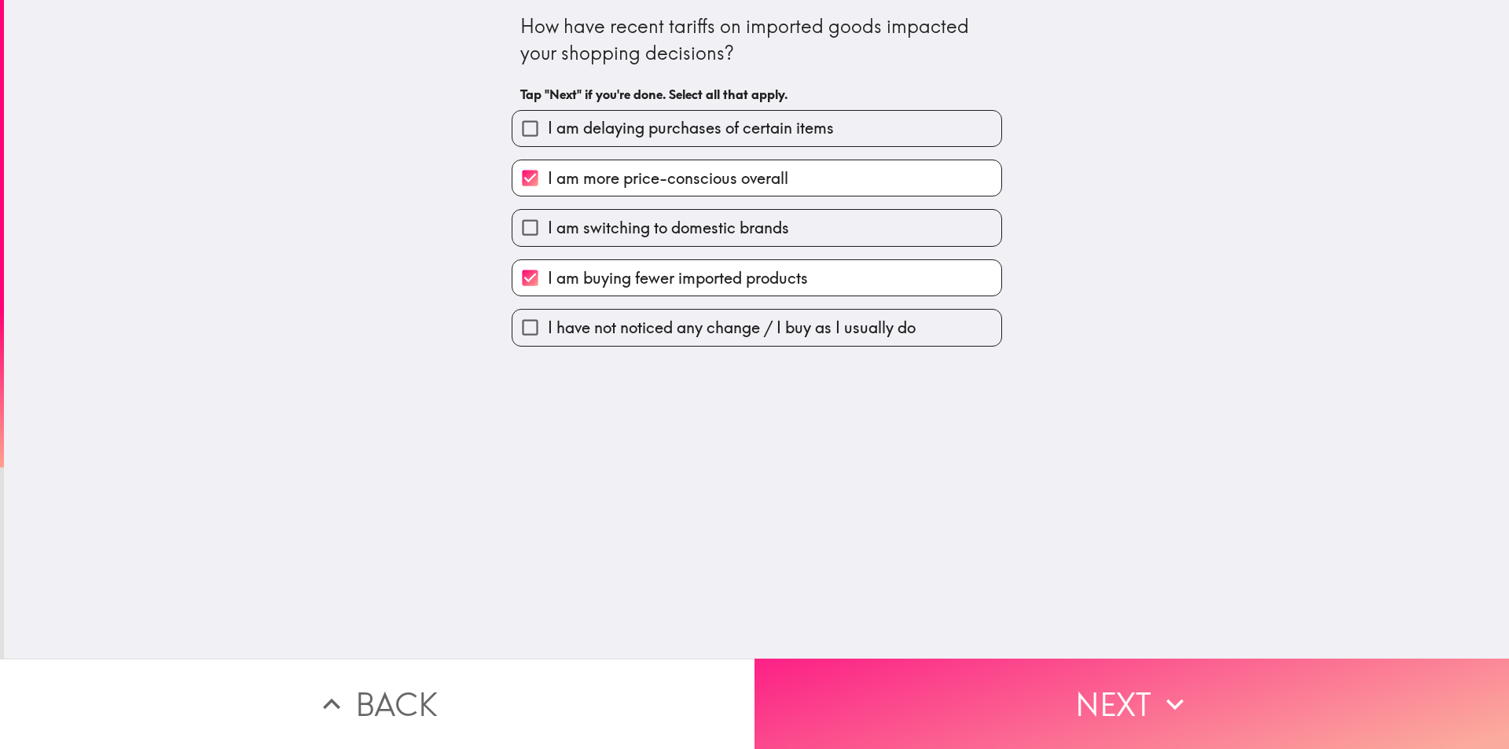
click at [933, 662] on button "Next" at bounding box center [1131, 703] width 754 height 90
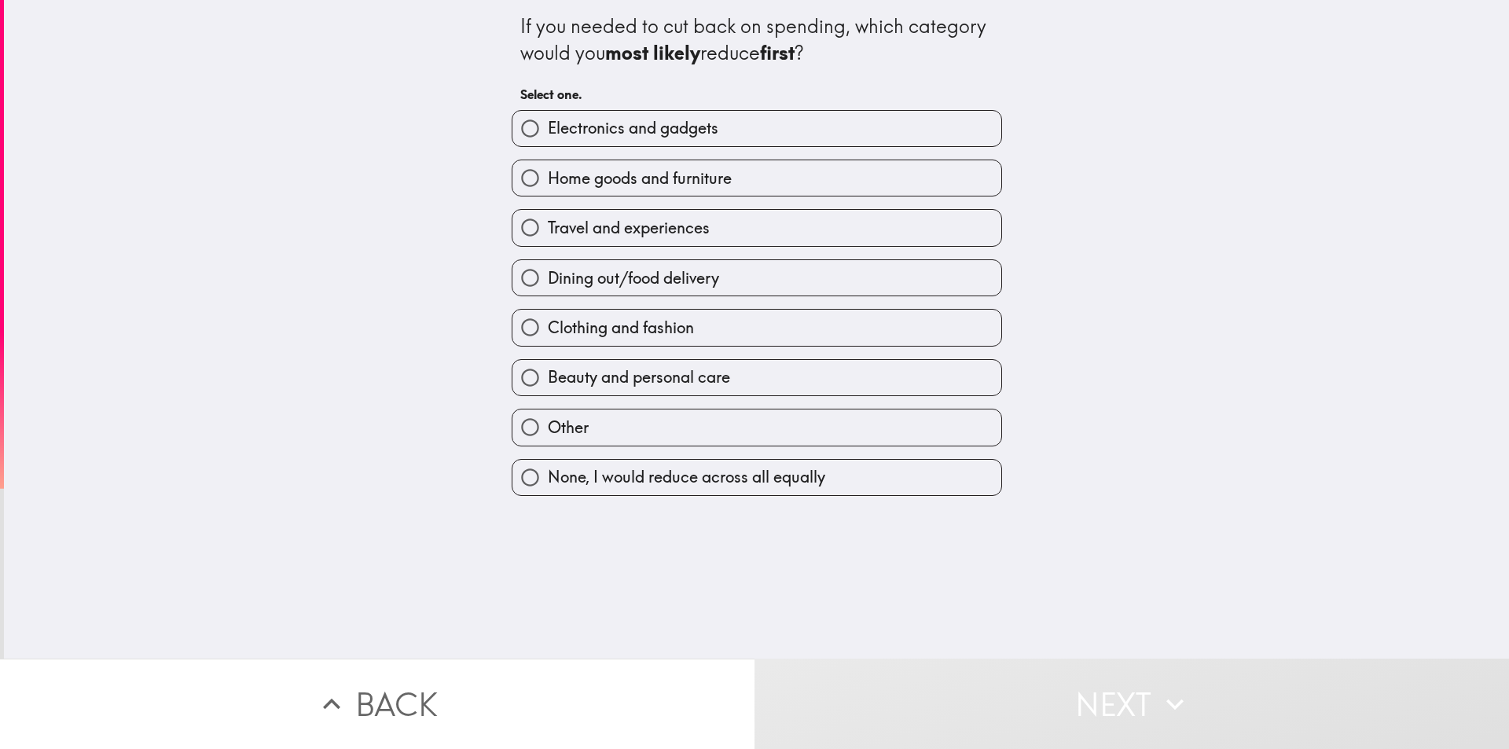
click at [651, 145] on label "Electronics and gadgets" at bounding box center [756, 128] width 489 height 35
click at [548, 145] on input "Electronics and gadgets" at bounding box center [529, 128] width 35 height 35
radio input "true"
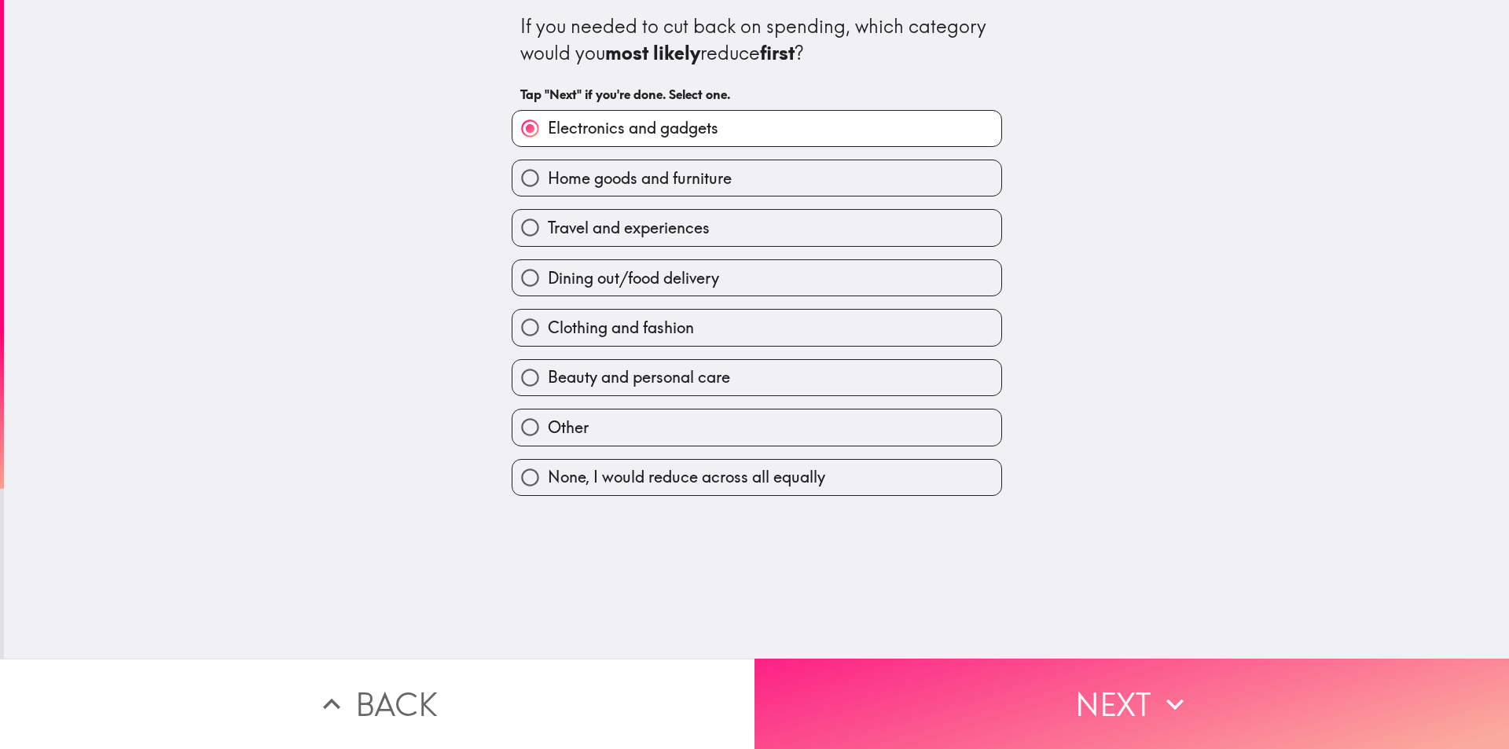
click at [961, 658] on button "Next" at bounding box center [1131, 703] width 754 height 90
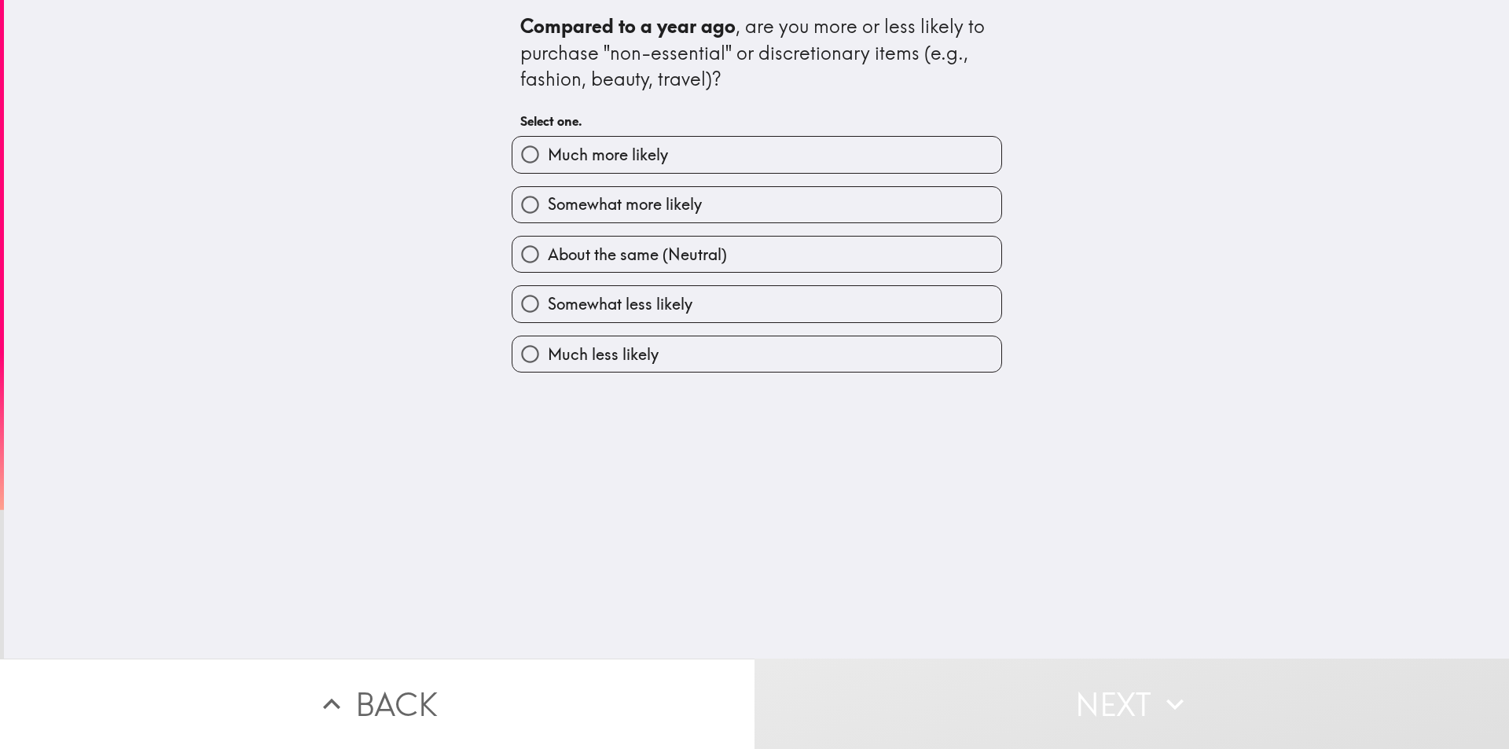
click at [678, 159] on label "Much more likely" at bounding box center [756, 154] width 489 height 35
click at [548, 159] on input "Much more likely" at bounding box center [529, 154] width 35 height 35
radio input "true"
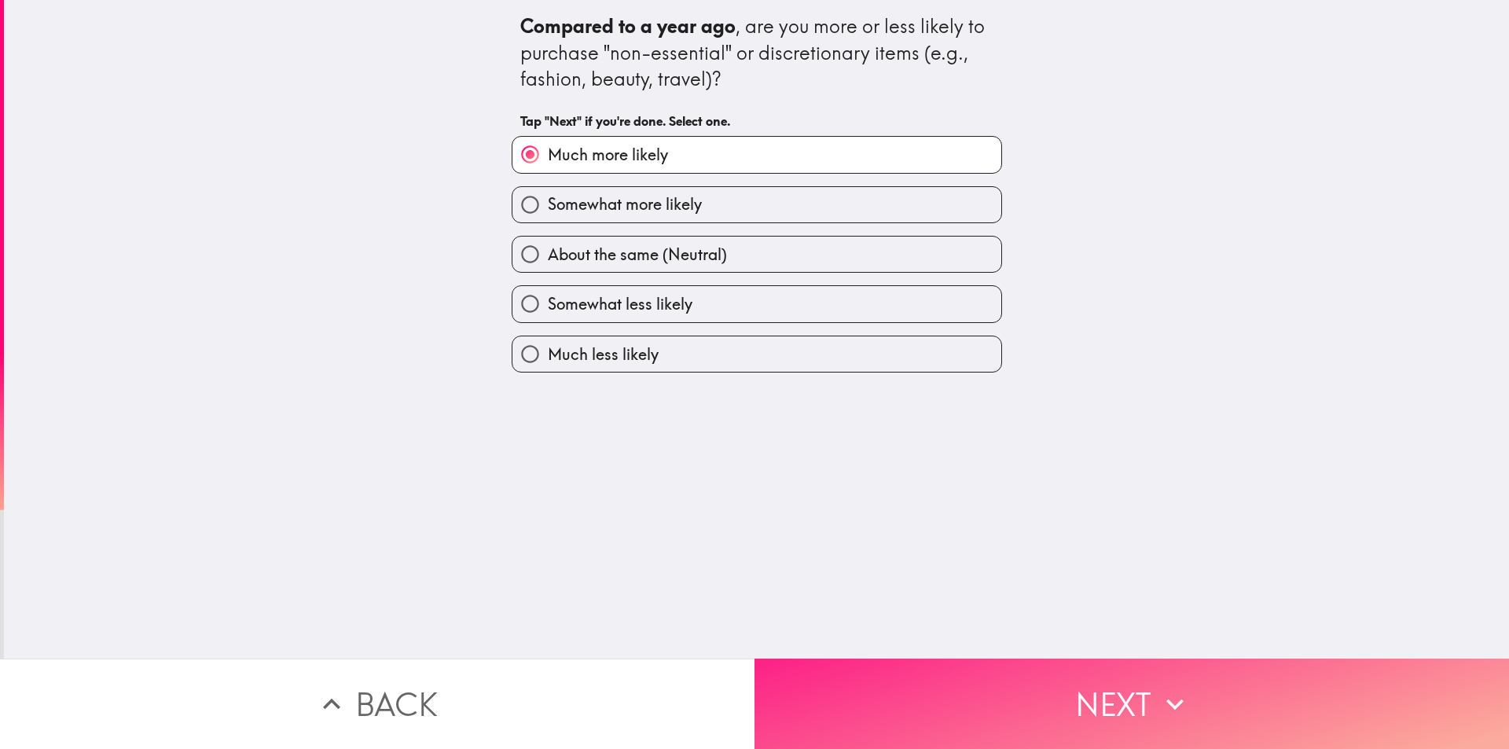
click at [971, 667] on button "Next" at bounding box center [1131, 703] width 754 height 90
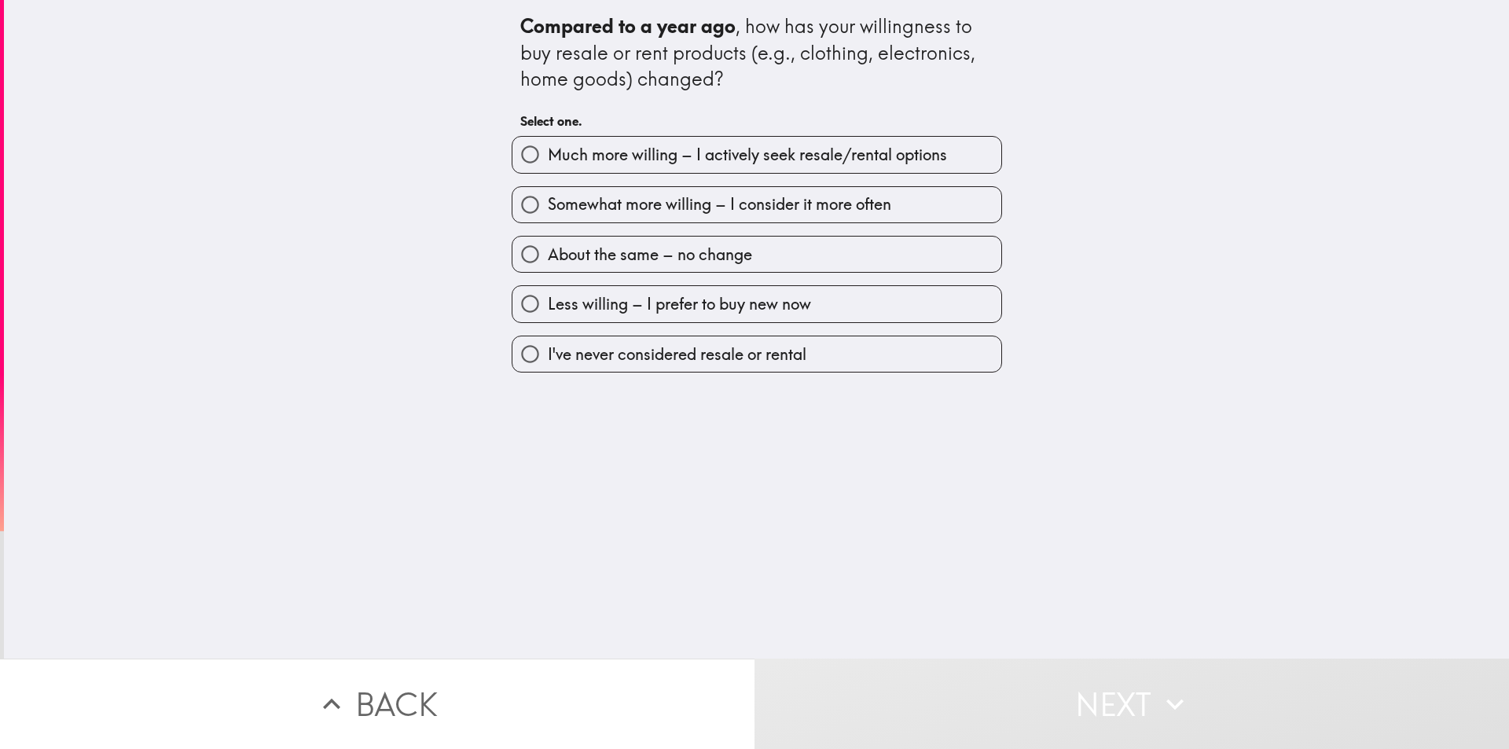
click at [747, 165] on span "Much more willing – I actively seek resale/rental options" at bounding box center [747, 155] width 399 height 22
click at [548, 165] on input "Much more willing – I actively seek resale/rental options" at bounding box center [529, 154] width 35 height 35
radio input "true"
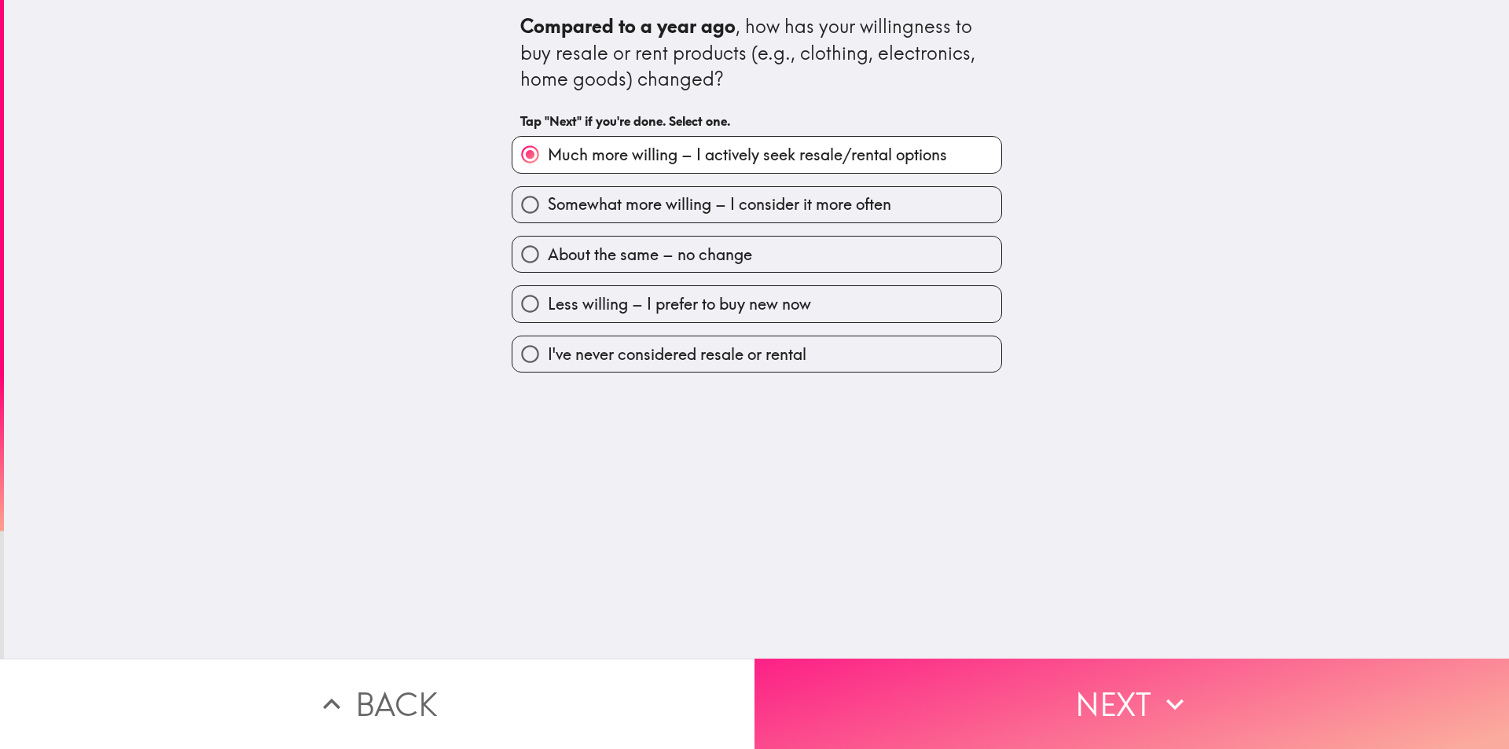
click at [1005, 666] on button "Next" at bounding box center [1131, 703] width 754 height 90
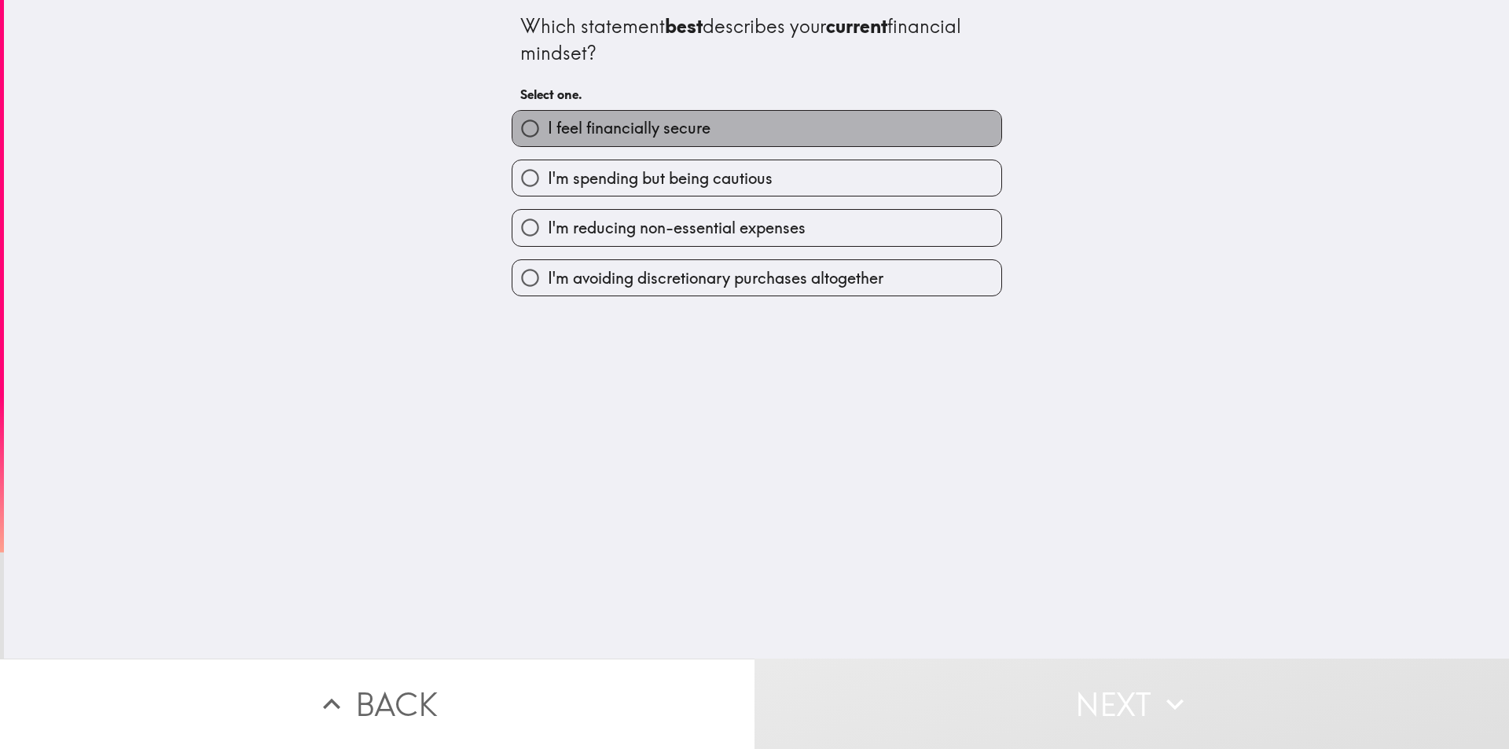
click at [725, 143] on label "I feel financially secure" at bounding box center [756, 128] width 489 height 35
click at [548, 143] on input "I feel financially secure" at bounding box center [529, 128] width 35 height 35
radio input "true"
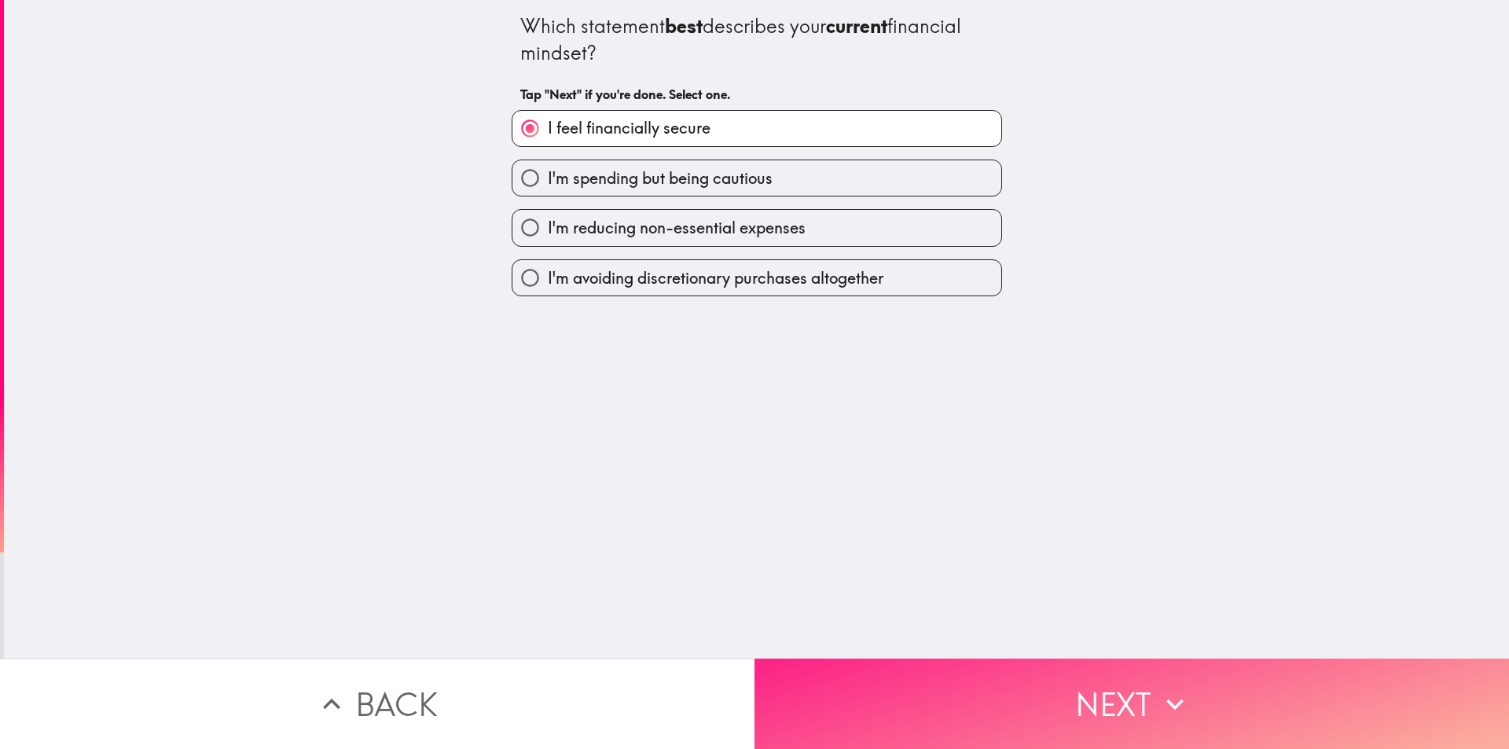
click at [1054, 677] on button "Next" at bounding box center [1131, 703] width 754 height 90
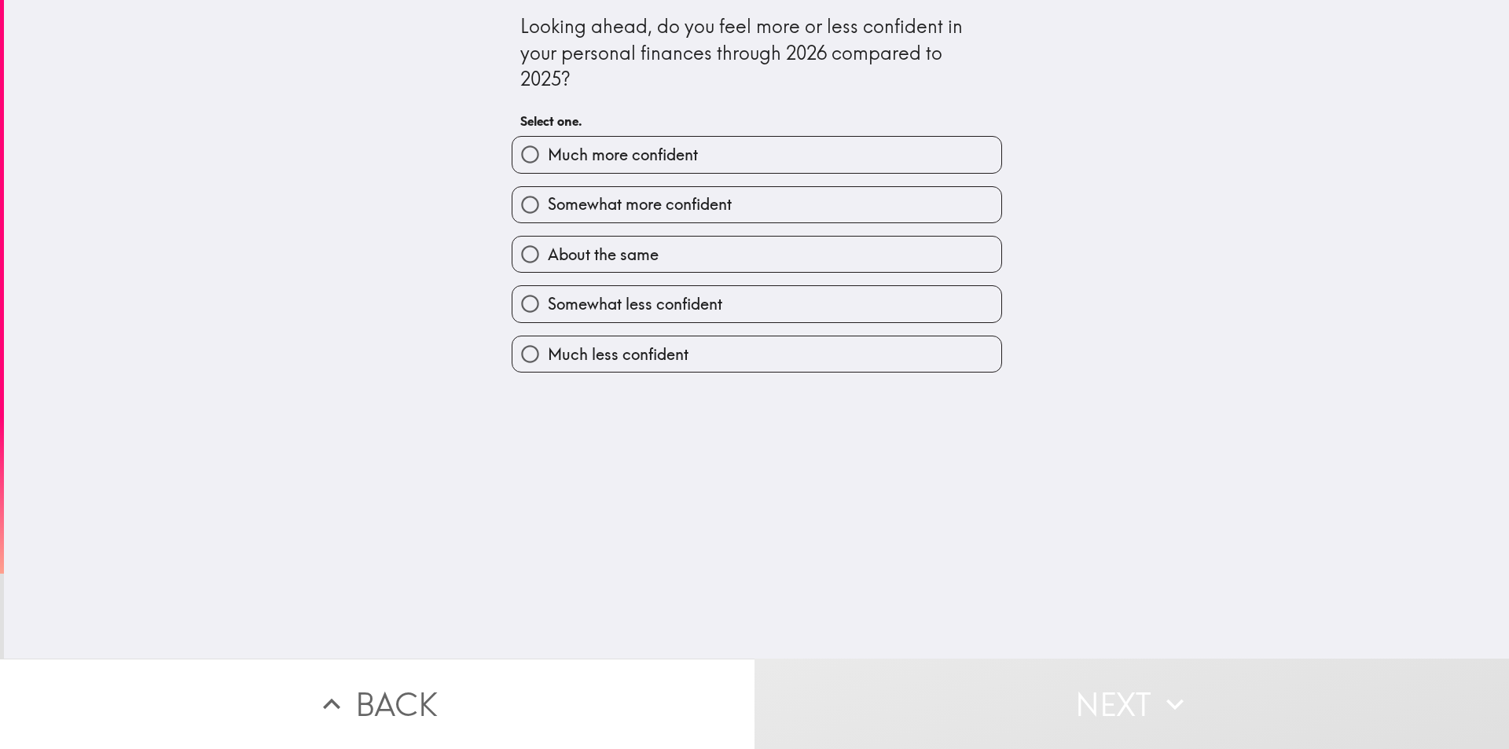
click at [693, 174] on div "Somewhat more confident" at bounding box center [750, 199] width 503 height 50
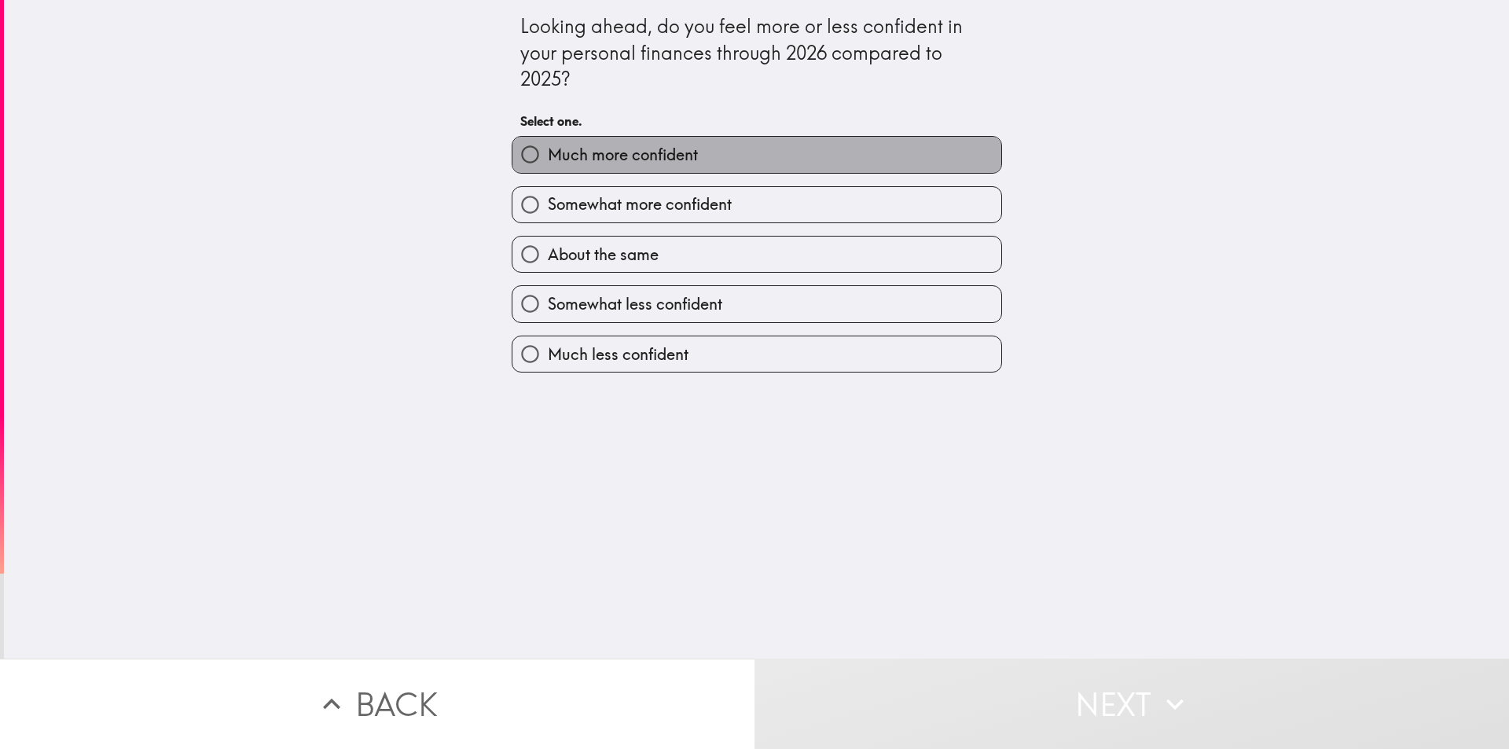
click at [634, 151] on span "Much more confident" at bounding box center [623, 155] width 150 height 22
click at [548, 151] on input "Much more confident" at bounding box center [529, 154] width 35 height 35
radio input "true"
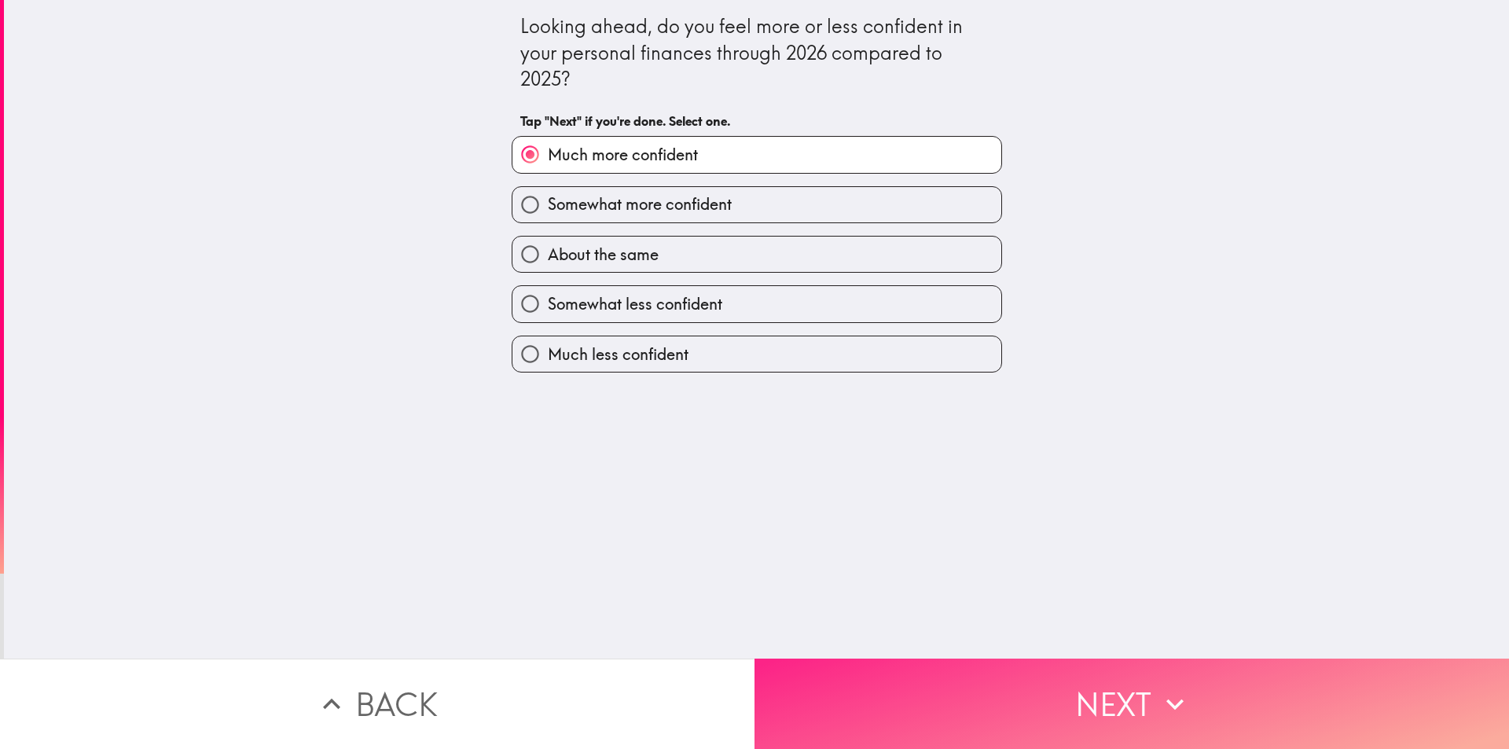
click at [1010, 674] on button "Next" at bounding box center [1131, 703] width 754 height 90
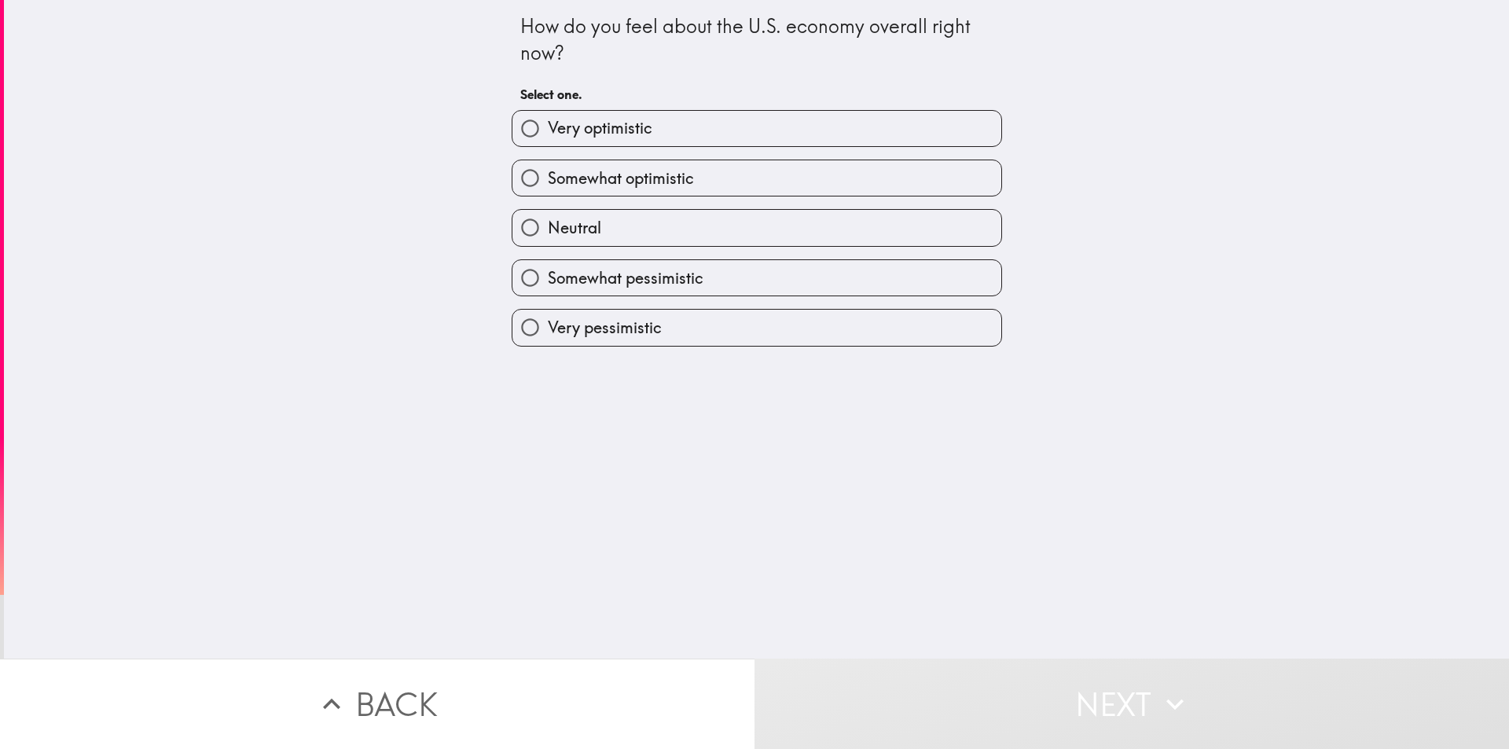
click at [625, 123] on span "Very optimistic" at bounding box center [600, 128] width 105 height 22
click at [548, 123] on input "Very optimistic" at bounding box center [529, 128] width 35 height 35
radio input "true"
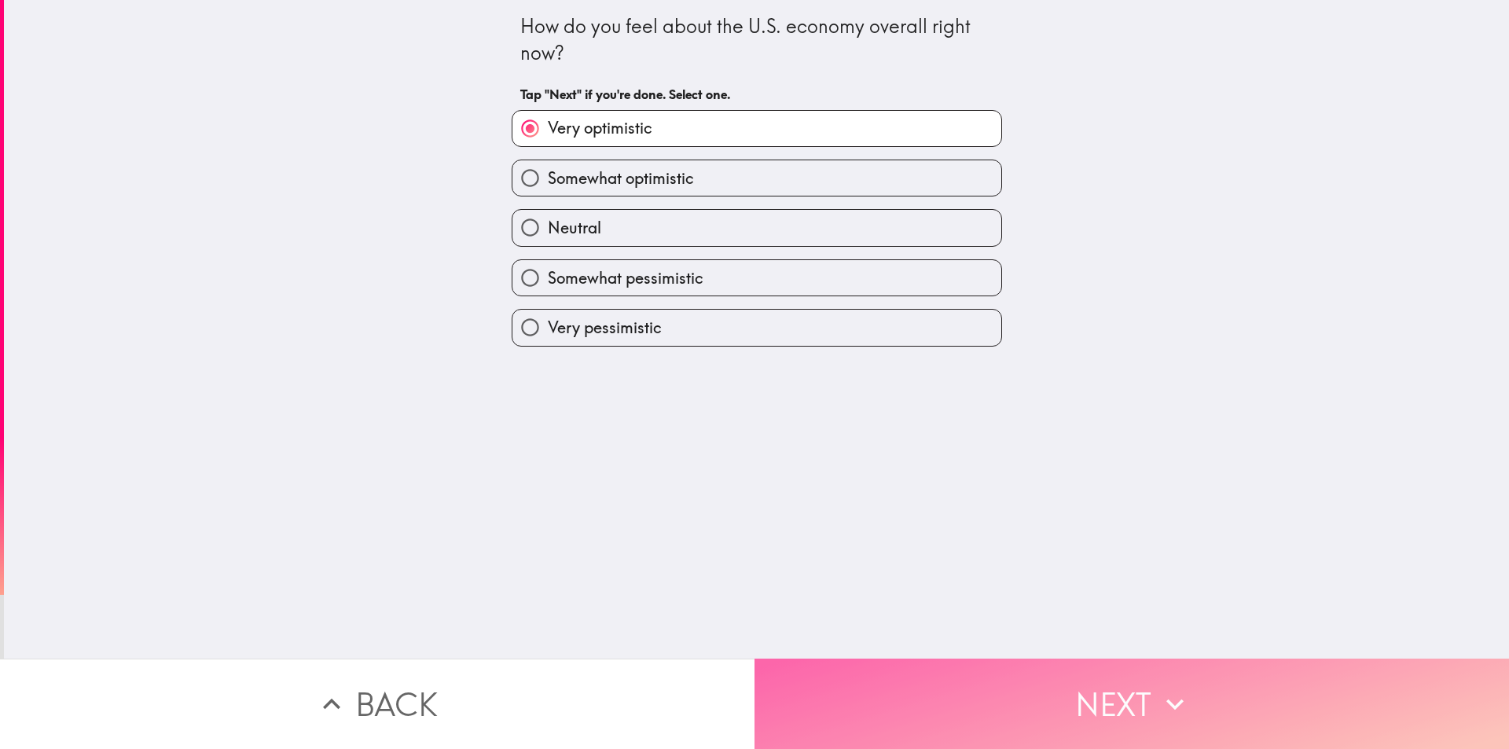
click at [1034, 678] on button "Next" at bounding box center [1131, 703] width 754 height 90
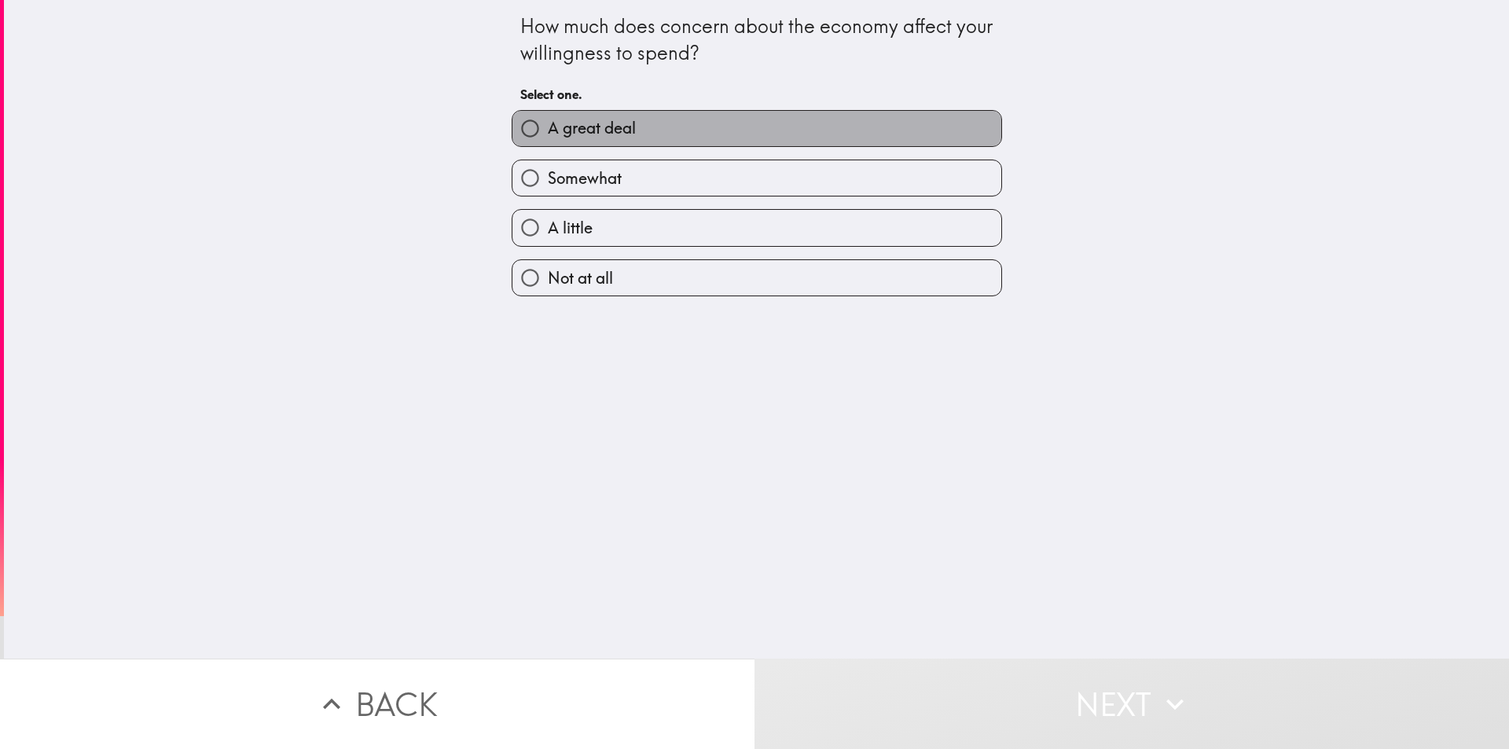
click at [607, 137] on span "A great deal" at bounding box center [592, 128] width 88 height 22
click at [548, 137] on input "A great deal" at bounding box center [529, 128] width 35 height 35
radio input "true"
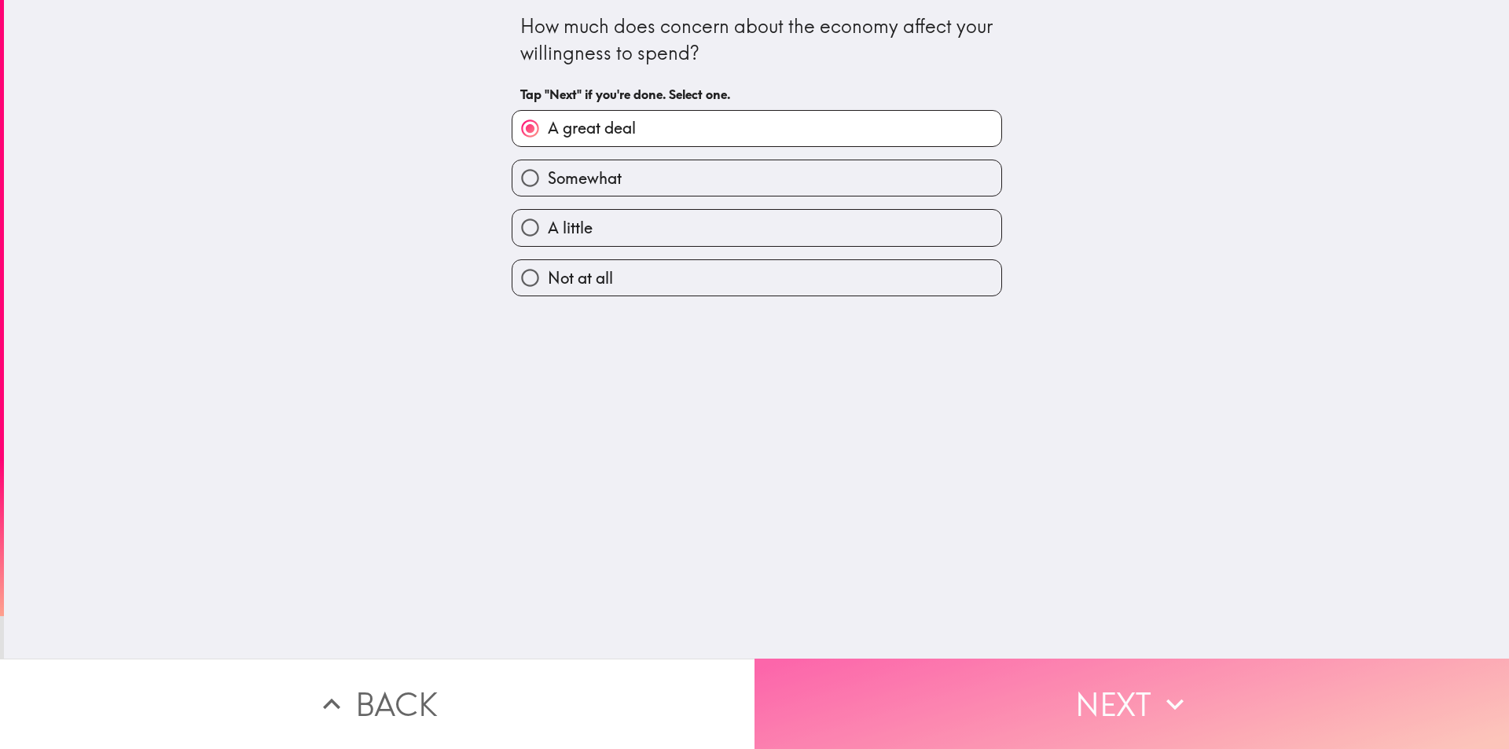
click at [965, 673] on button "Next" at bounding box center [1131, 703] width 754 height 90
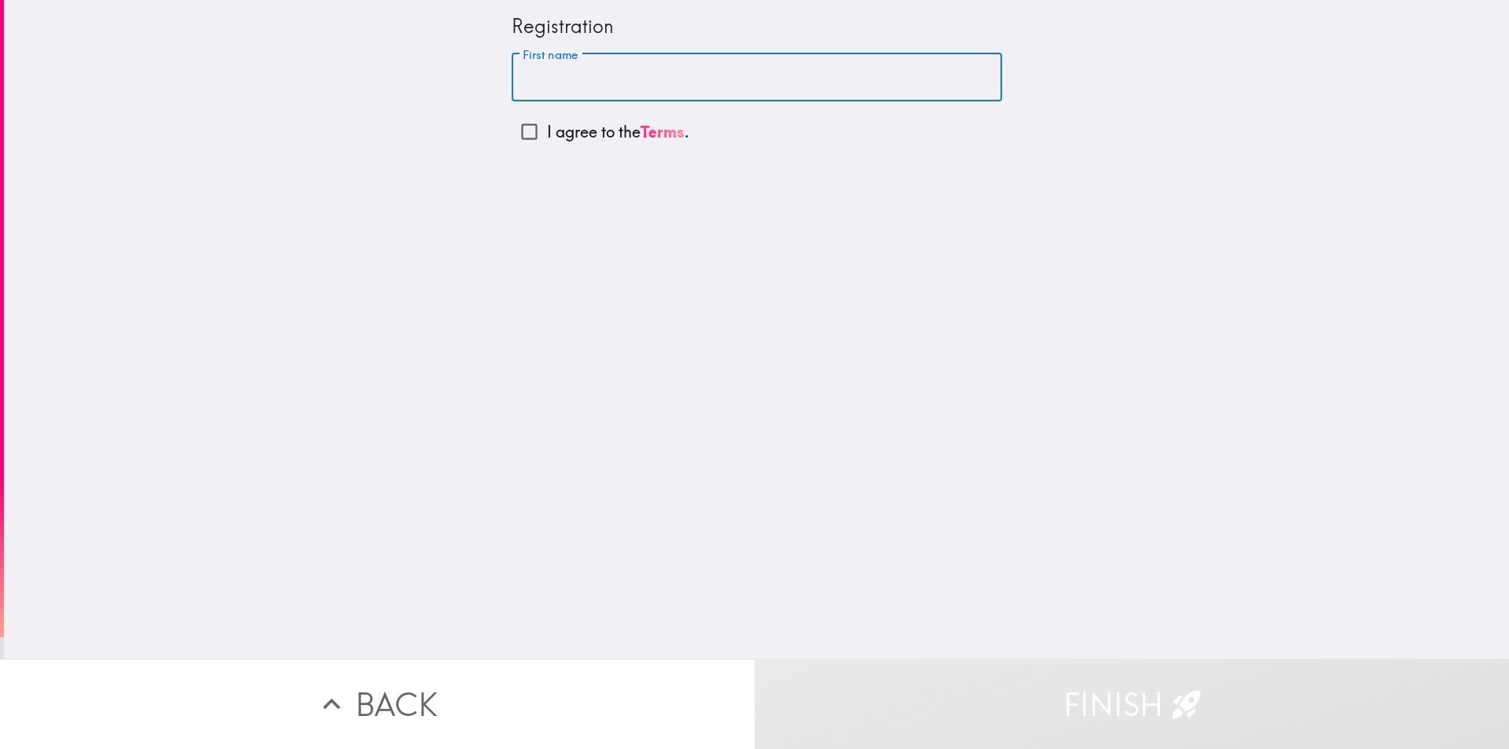
click at [575, 84] on input "First name" at bounding box center [757, 77] width 490 height 49
type input "[PERSON_NAME]"
click at [518, 130] on input "I agree to the Terms ." at bounding box center [529, 131] width 35 height 35
checkbox input "true"
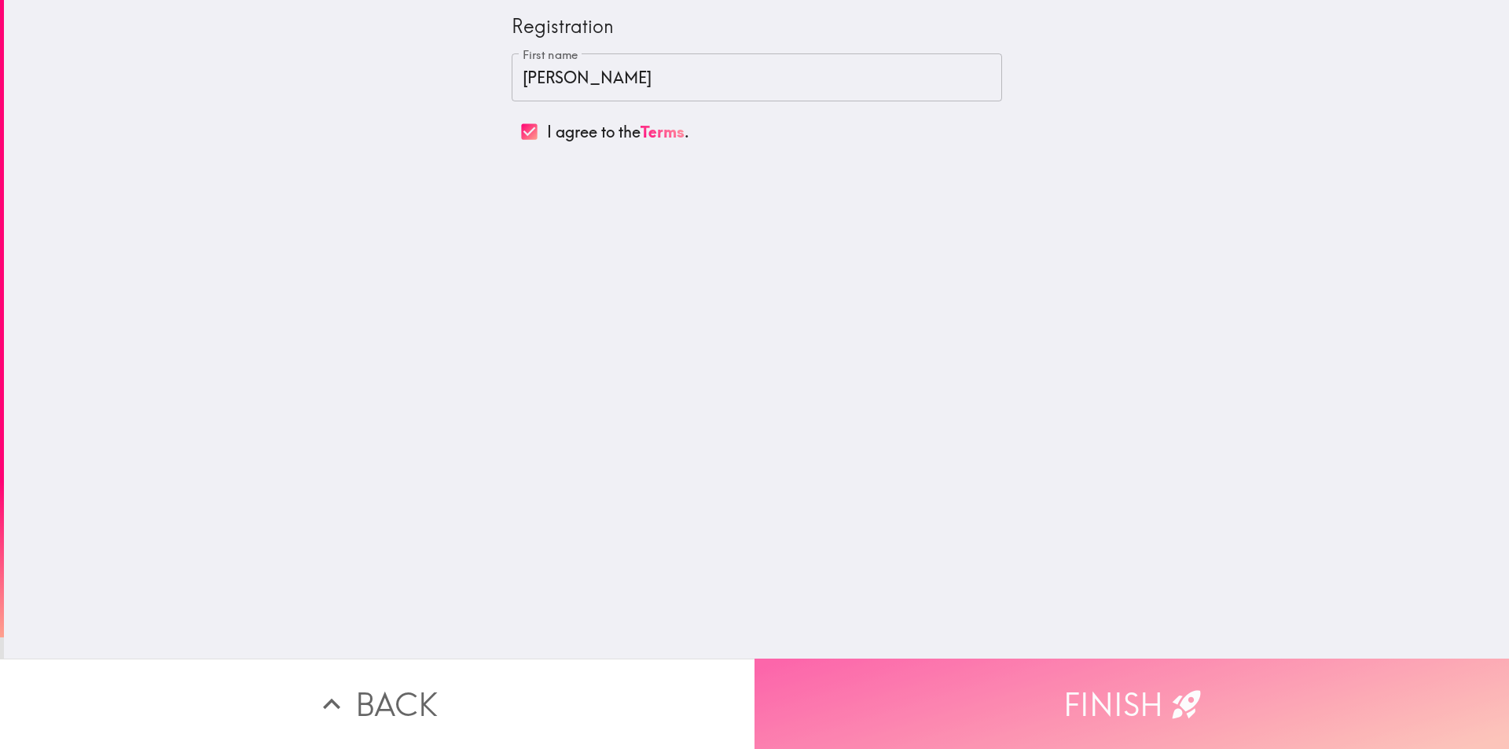
click at [998, 658] on button "Finish" at bounding box center [1131, 703] width 754 height 90
